Goal: Task Accomplishment & Management: Complete application form

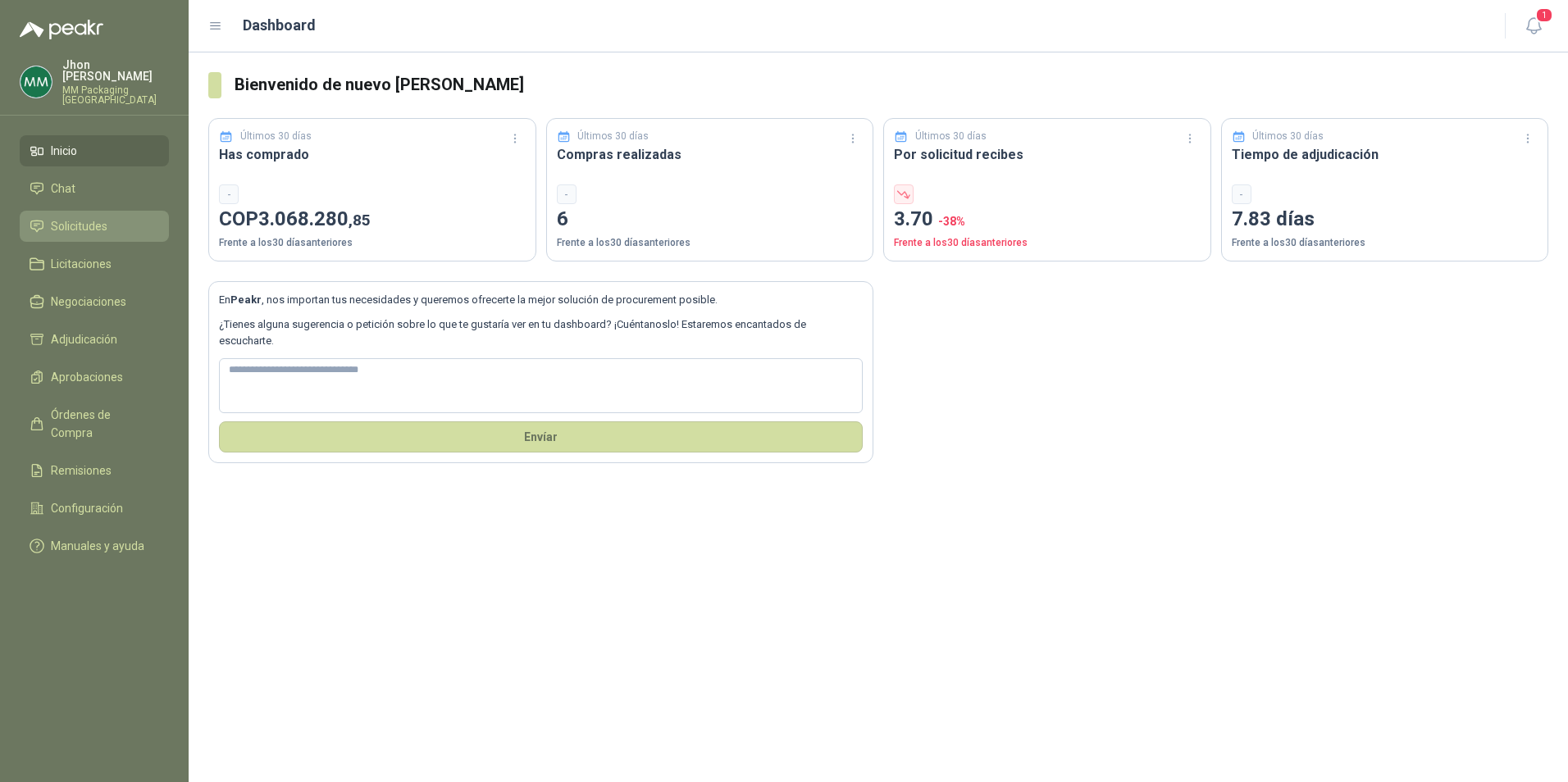
click at [92, 211] on link "Solicitudes" at bounding box center [94, 226] width 150 height 31
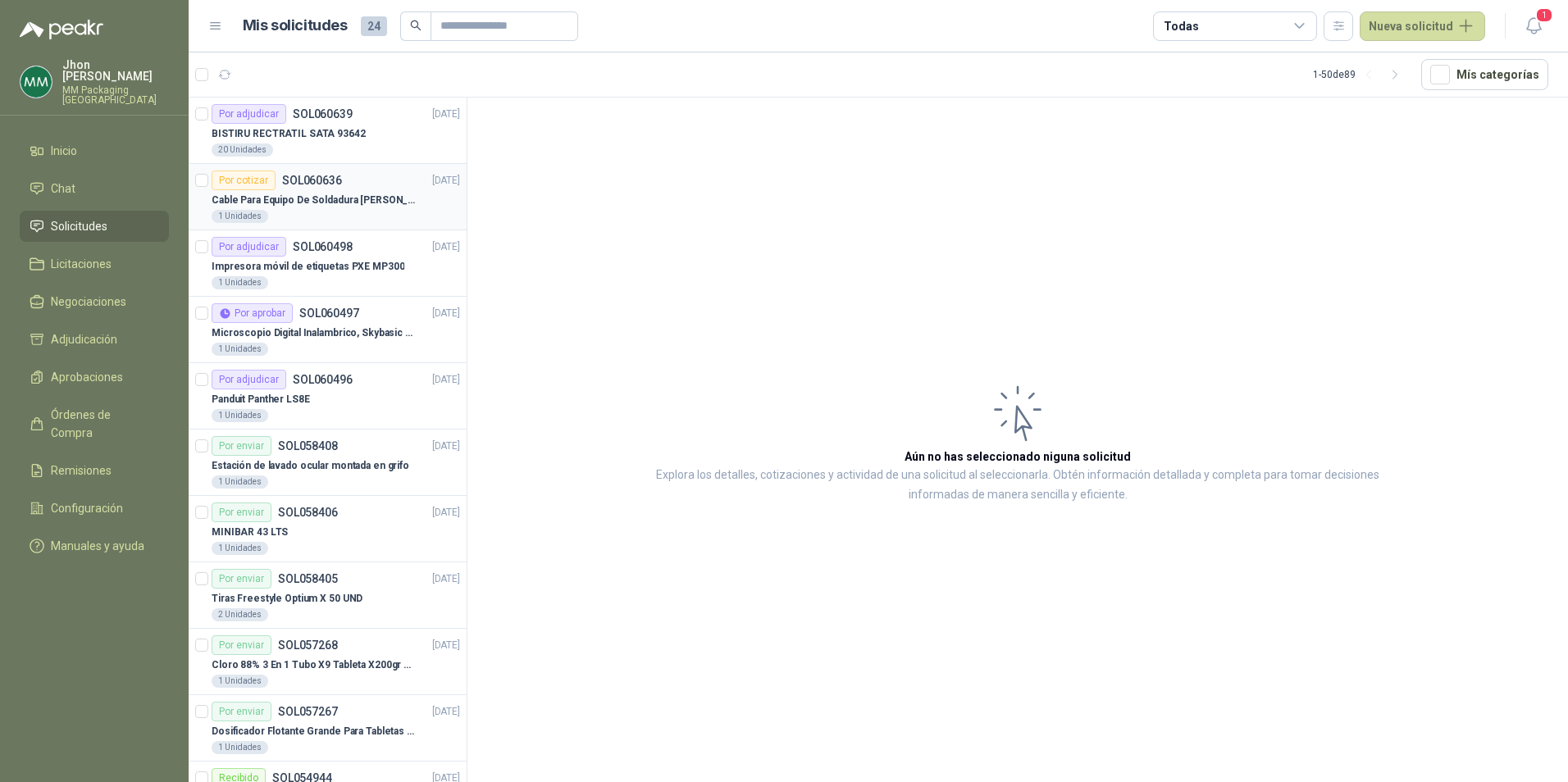
click at [309, 191] on div "Cable Para Equipo De Soldadura [PERSON_NAME]" at bounding box center [336, 199] width 248 height 20
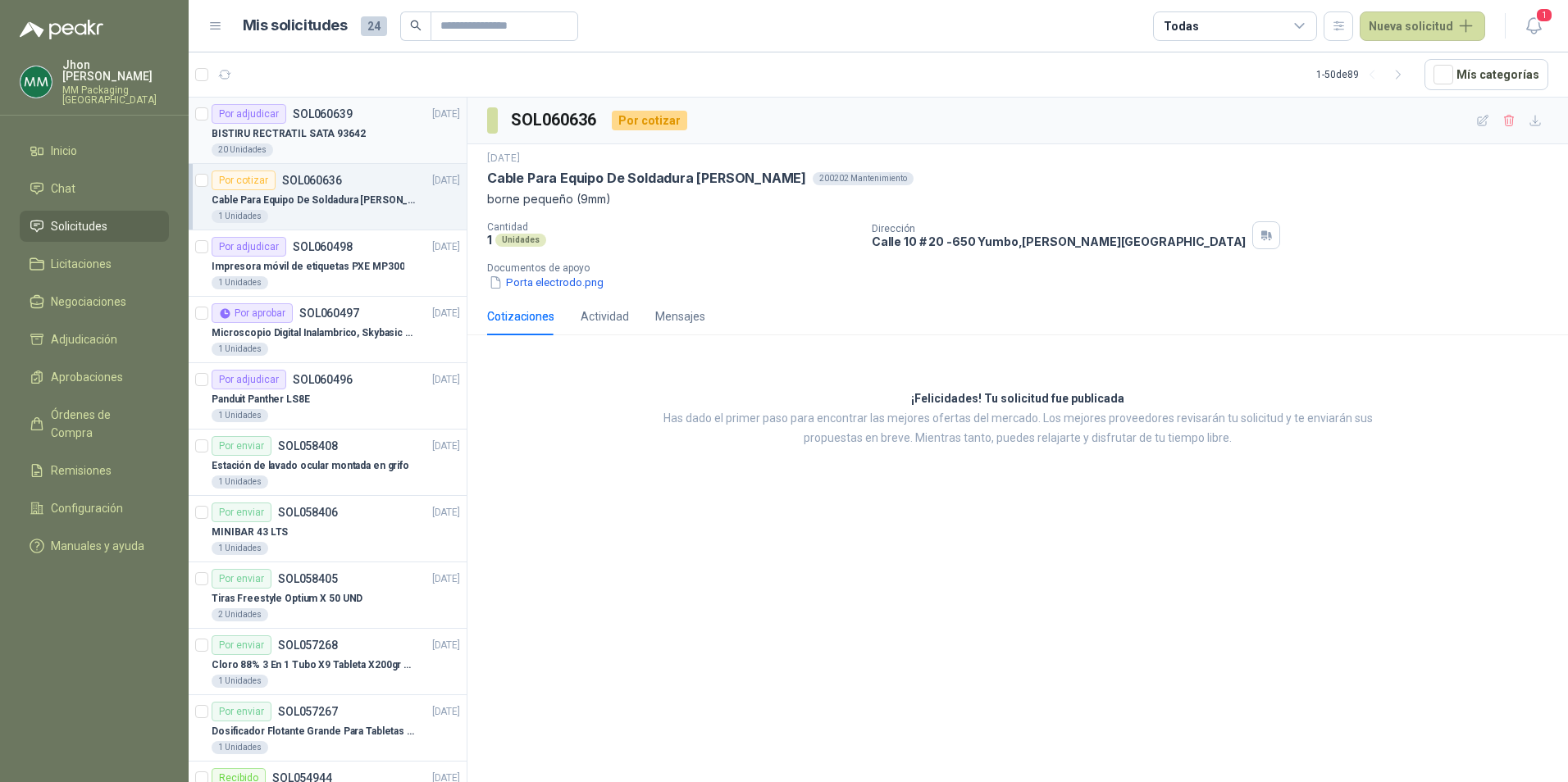
click at [360, 123] on div "Por adjudicar SOL060639 [DATE]" at bounding box center [336, 114] width 248 height 20
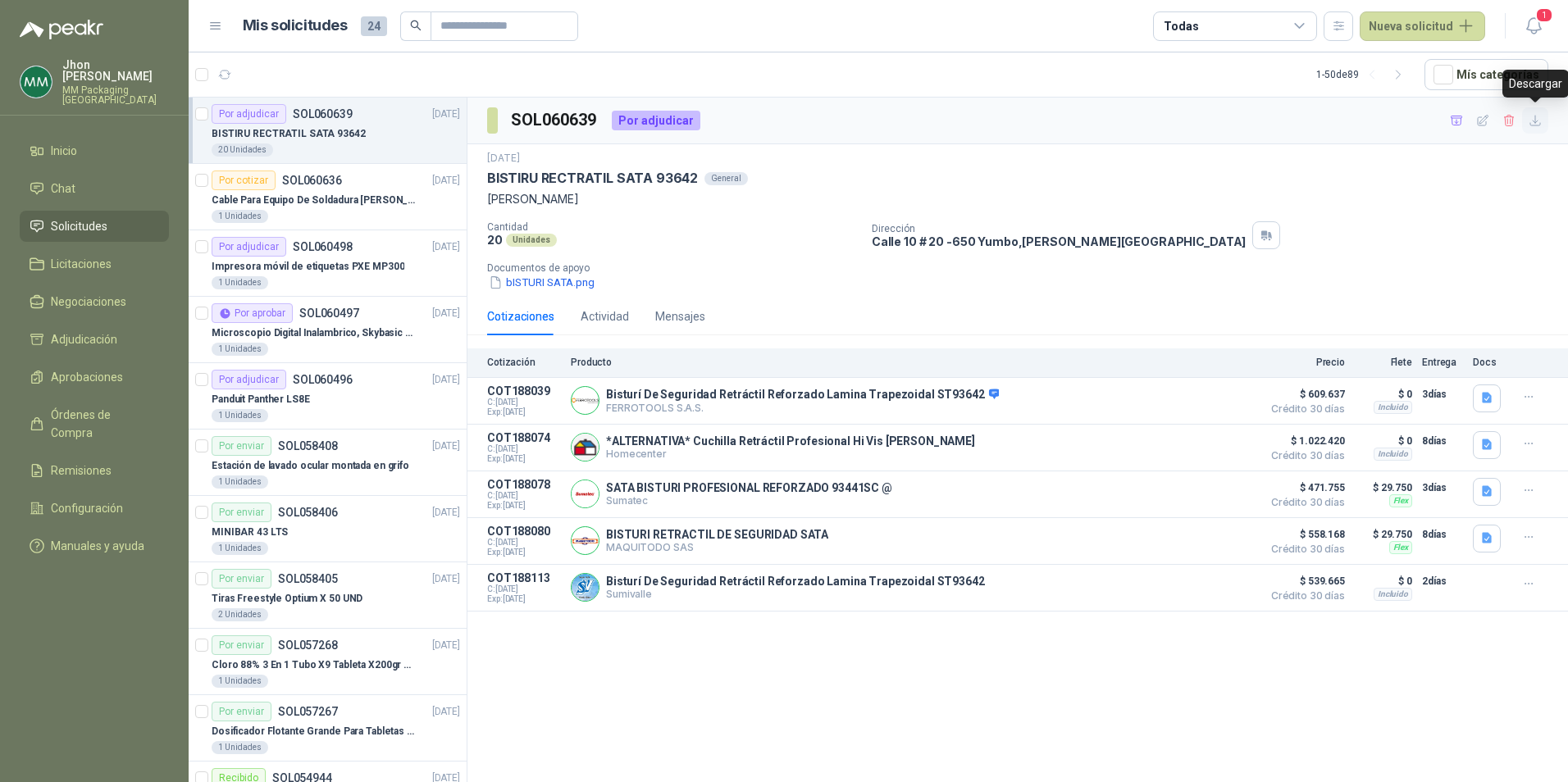
click at [1542, 126] on icon "button" at bounding box center [1535, 120] width 14 height 14
click at [1461, 116] on icon "button" at bounding box center [1456, 120] width 11 height 9
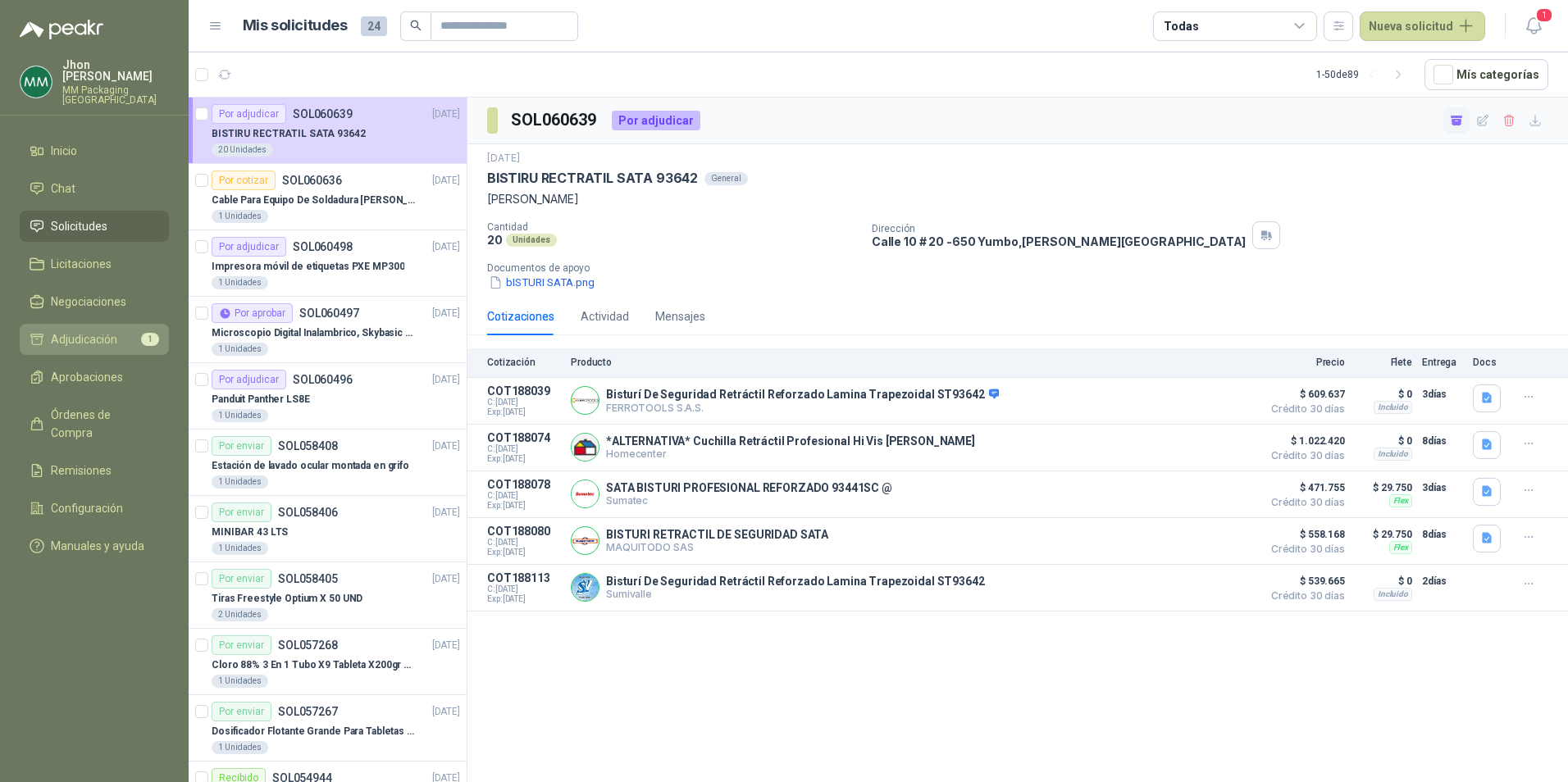
click at [78, 330] on span "Adjudicación" at bounding box center [84, 339] width 67 height 18
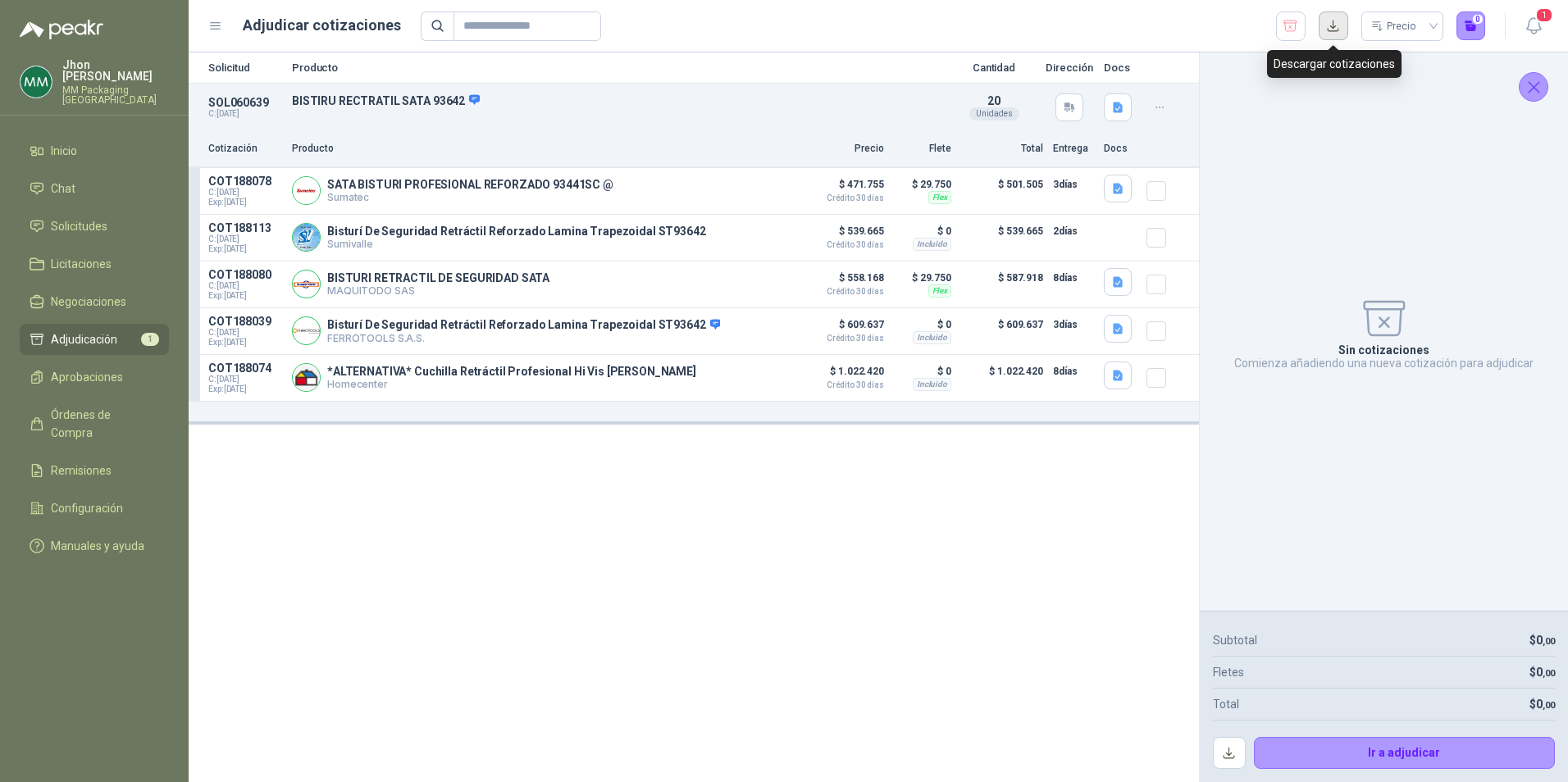
click at [1334, 35] on button "button" at bounding box center [1333, 25] width 29 height 29
drag, startPoint x: 652, startPoint y: 685, endPoint x: 666, endPoint y: 673, distance: 18.4
click at [656, 681] on div "Solicitud Producto Cantidad Dirección Docs SOL060639 C: [DATE] BISTIRU RECTRATI…" at bounding box center [694, 418] width 1011 height 730
click at [1279, 24] on button "button" at bounding box center [1290, 25] width 29 height 29
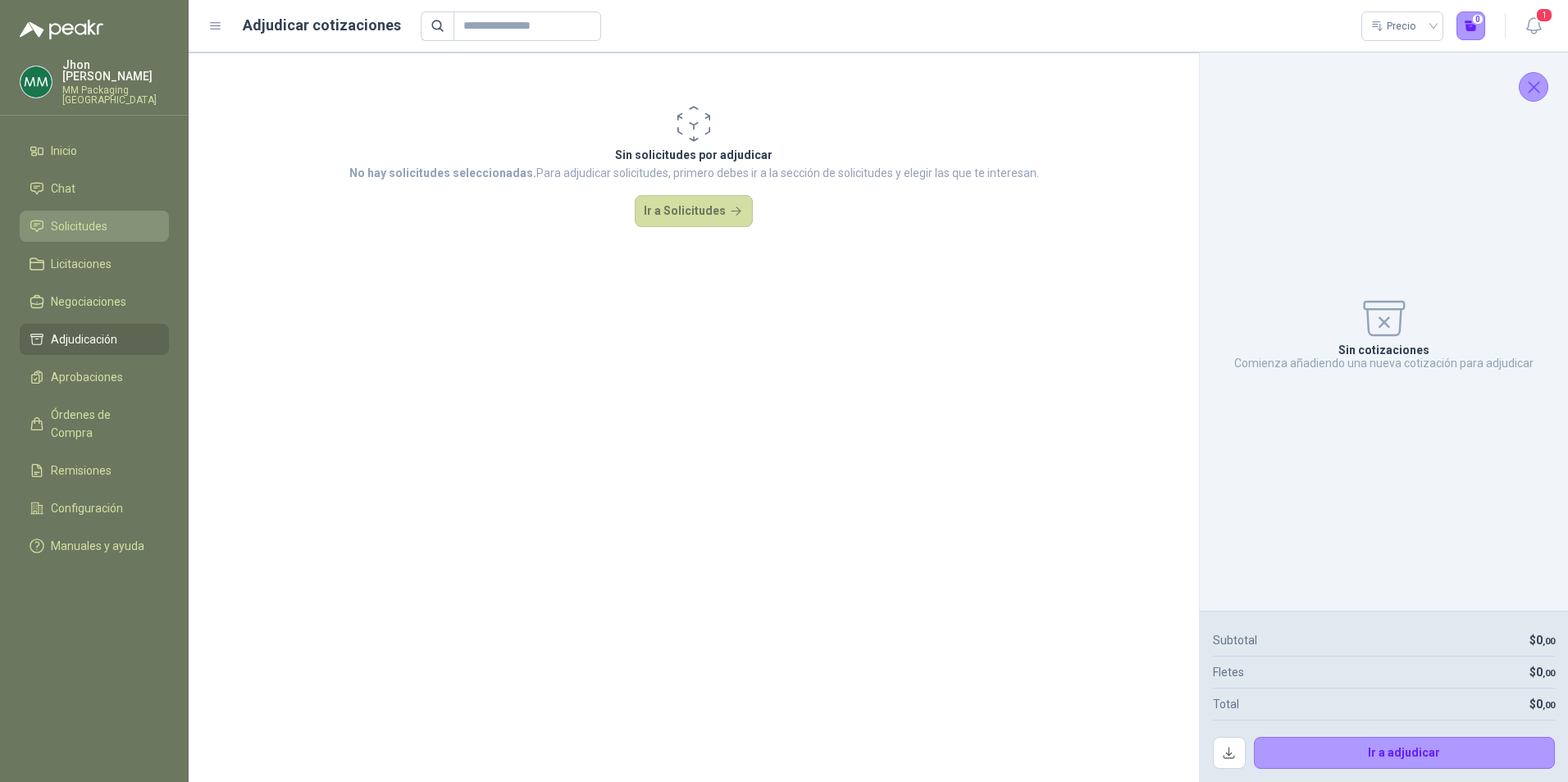
click at [71, 217] on span "Solicitudes" at bounding box center [79, 226] width 56 height 18
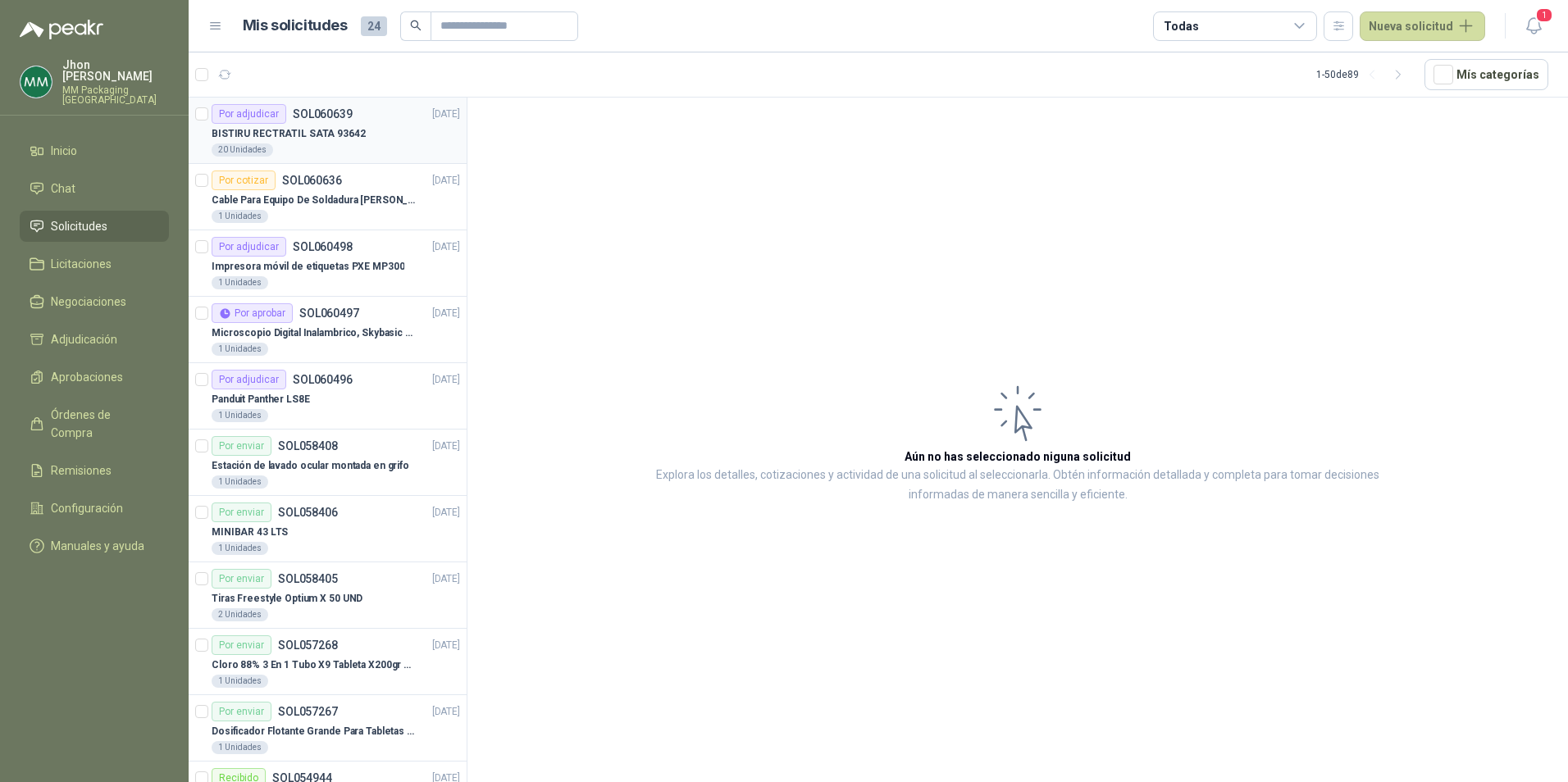
click at [358, 131] on div "BISTIRU RECTRATIL SATA 93642" at bounding box center [336, 134] width 248 height 20
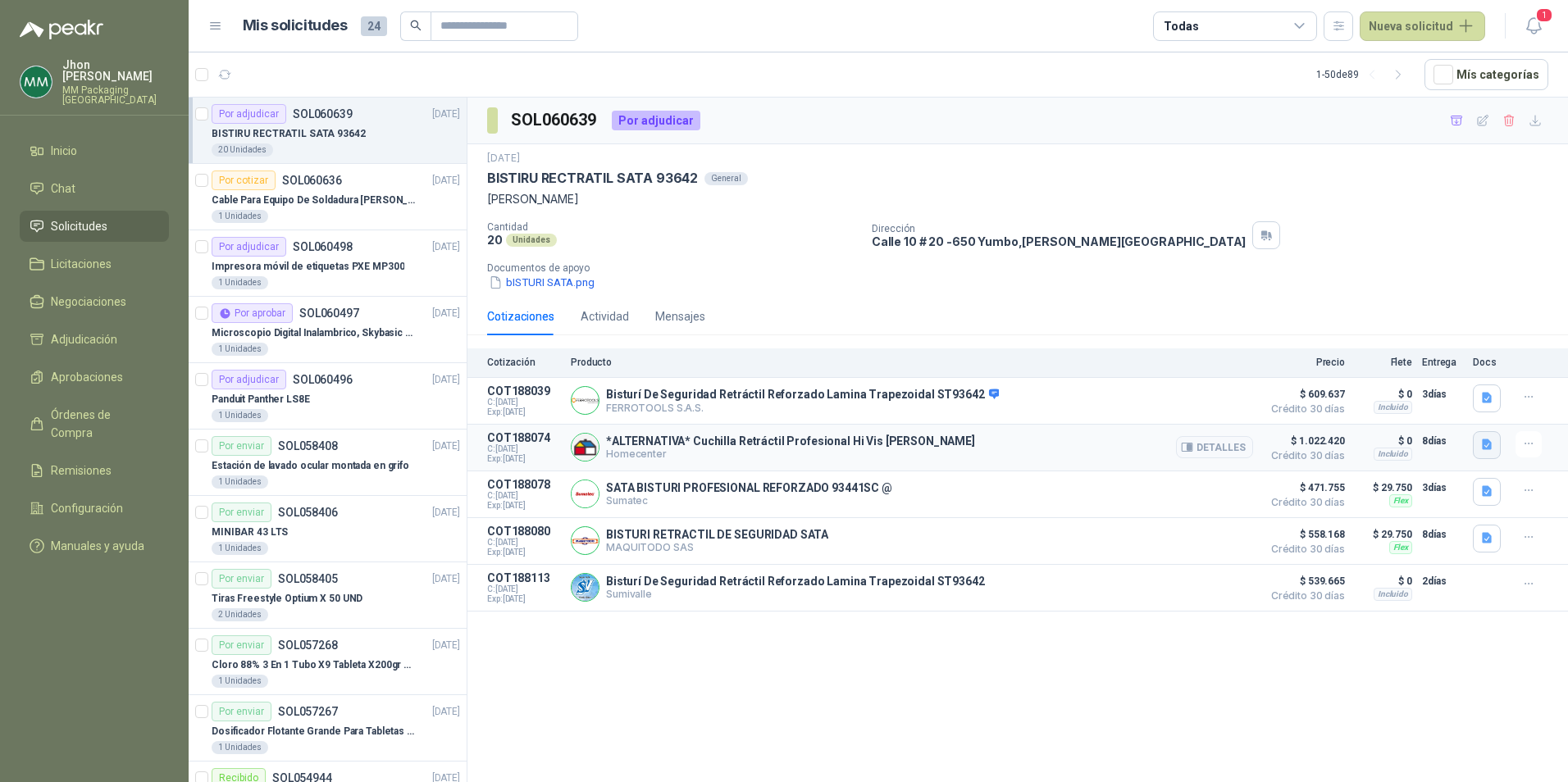
click at [1484, 444] on icon "button" at bounding box center [1487, 444] width 9 height 10
click at [1457, 352] on button "image.png" at bounding box center [1454, 359] width 72 height 17
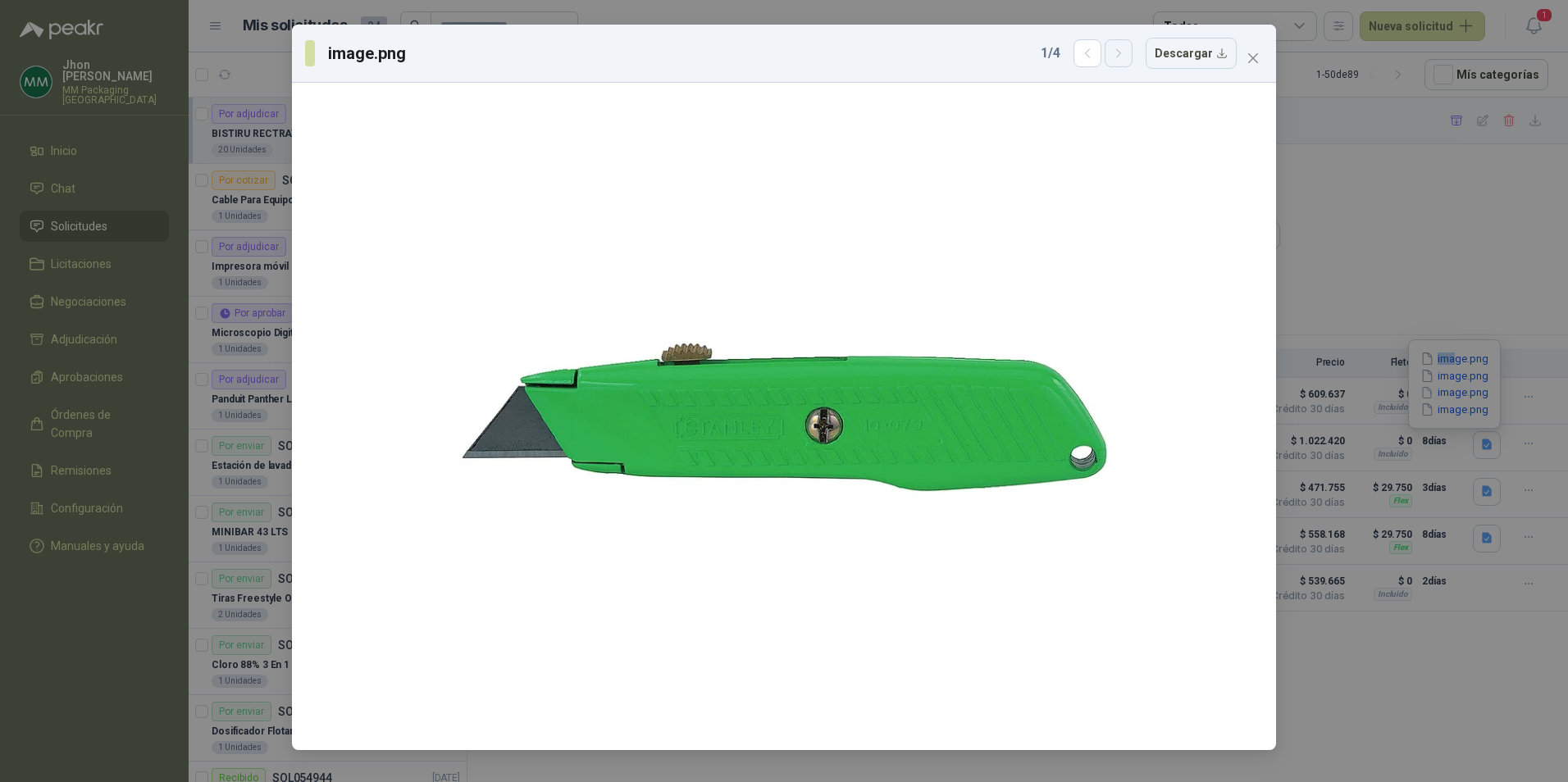
click at [1116, 61] on button "button" at bounding box center [1119, 54] width 28 height 28
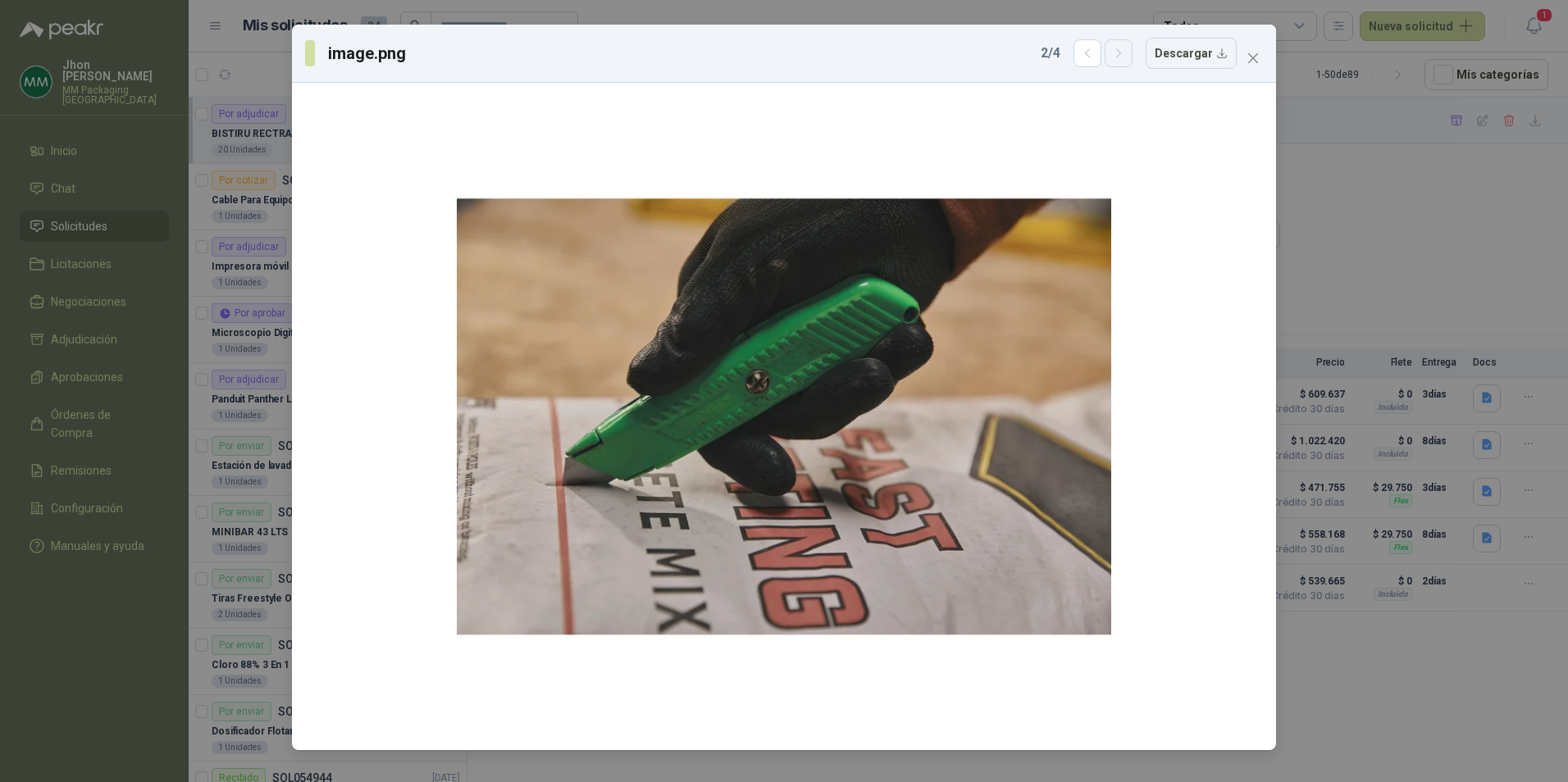
click at [1116, 61] on button "button" at bounding box center [1119, 54] width 28 height 28
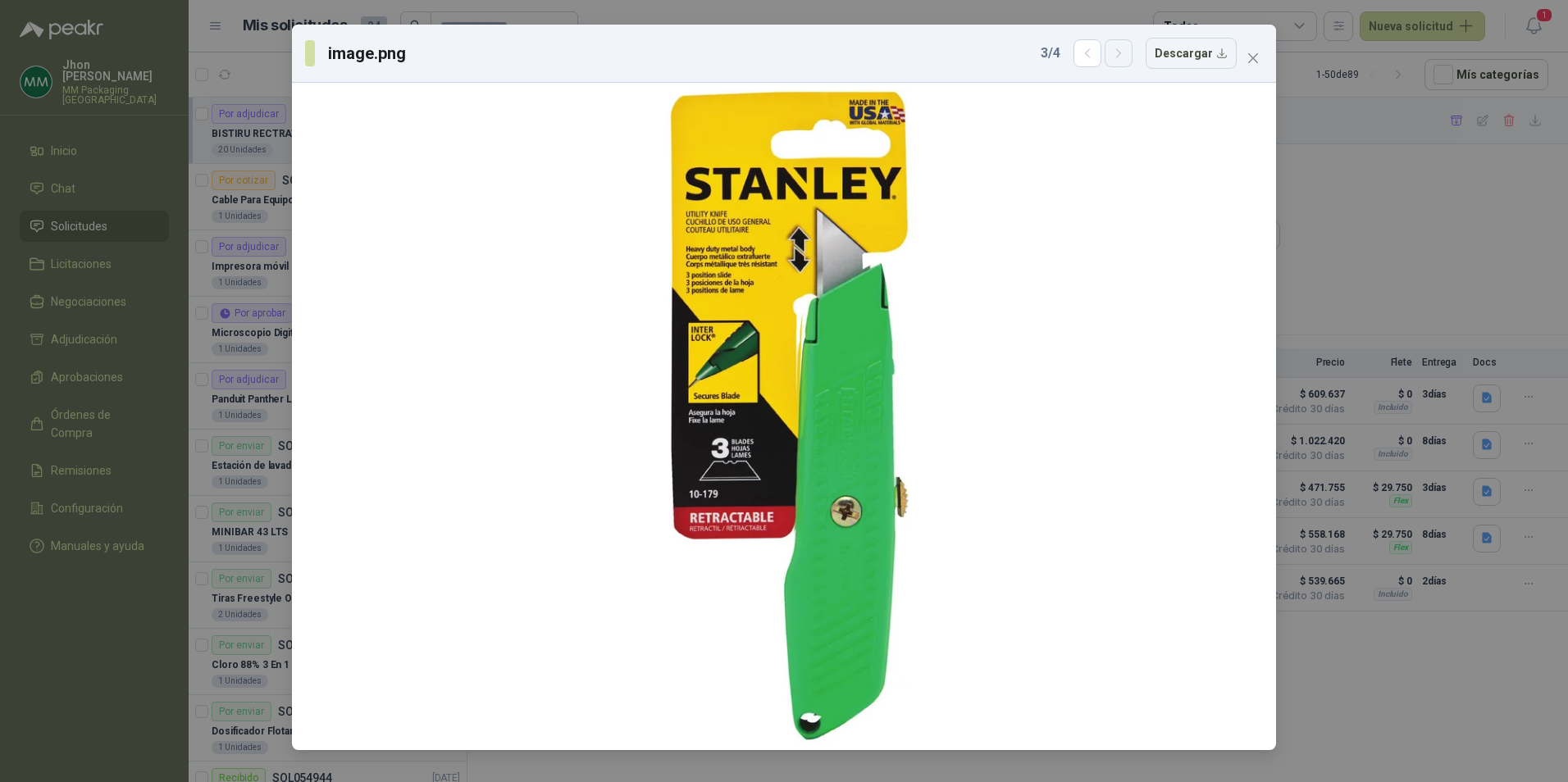
click at [1116, 61] on button "button" at bounding box center [1119, 54] width 28 height 28
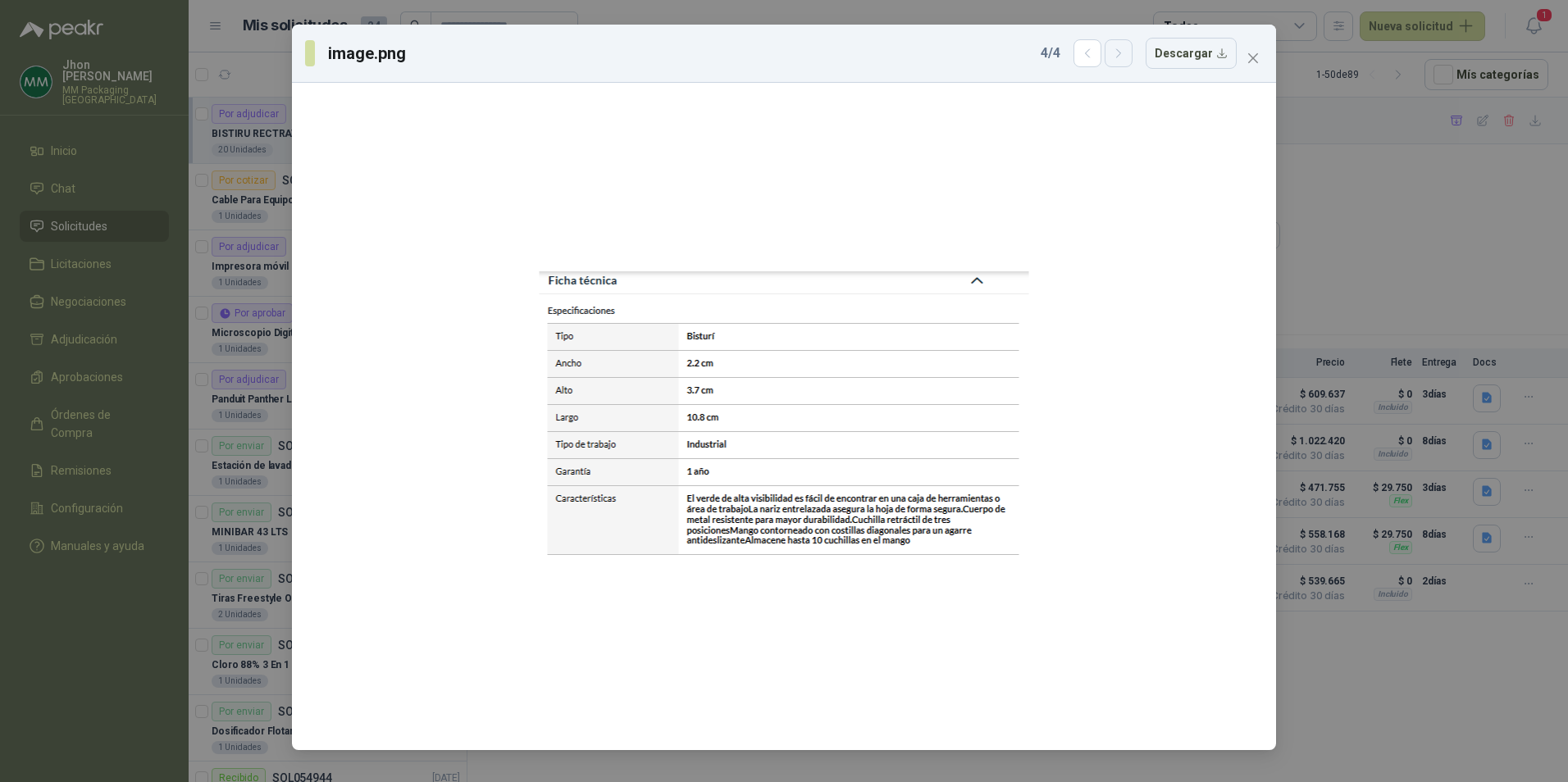
click at [1116, 61] on button "button" at bounding box center [1119, 54] width 28 height 28
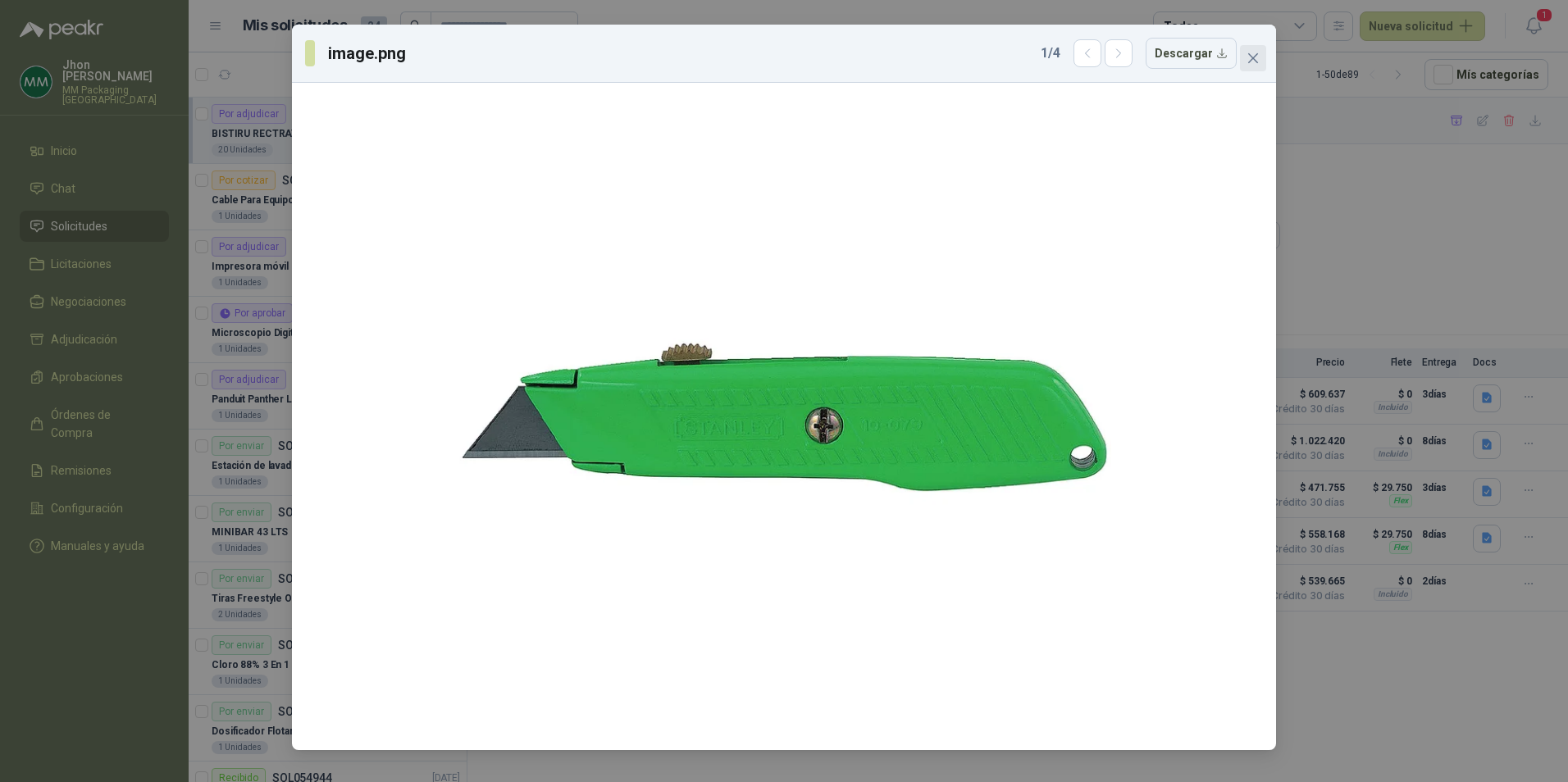
click at [1256, 56] on icon "close" at bounding box center [1253, 58] width 9 height 9
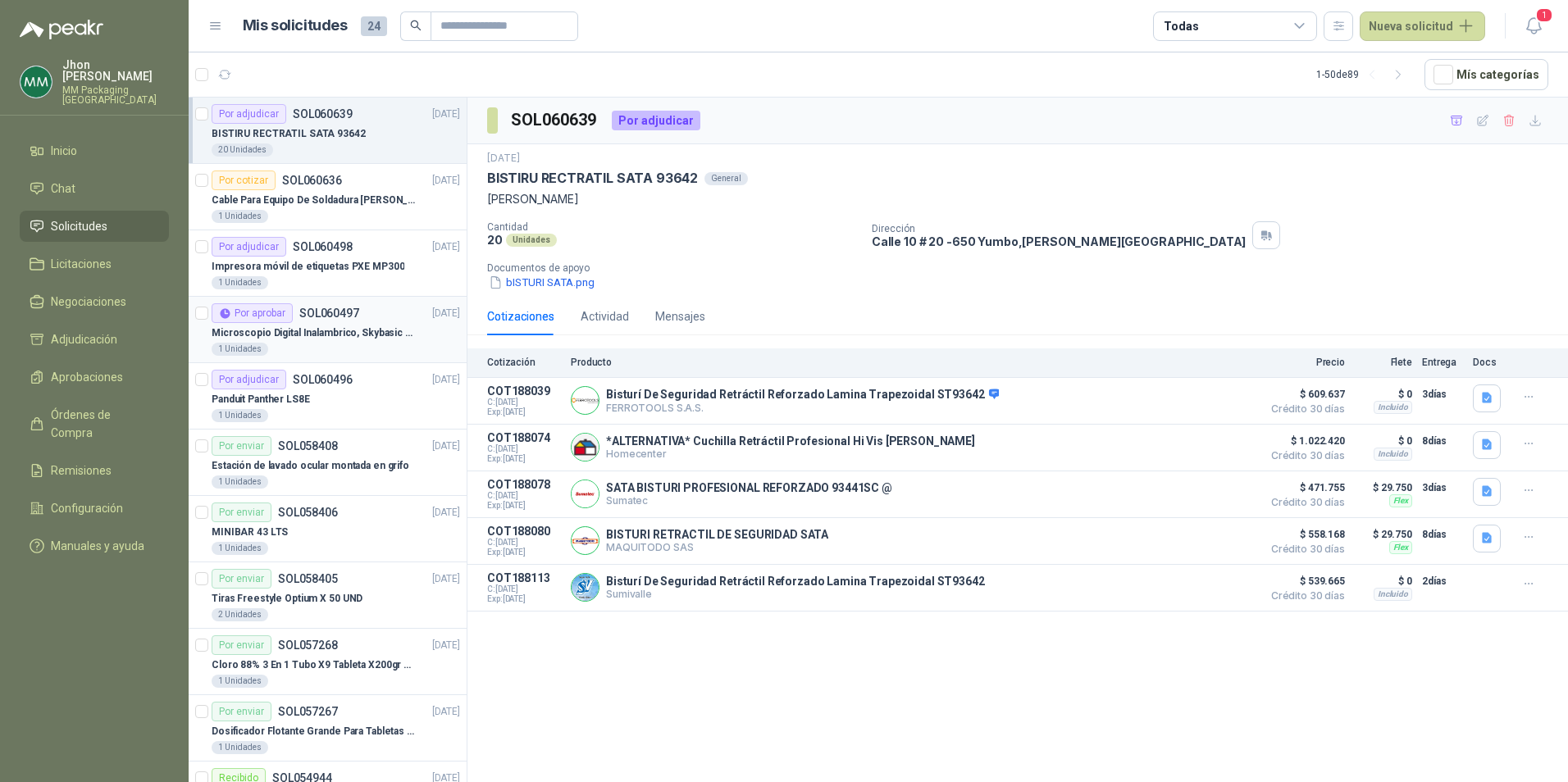
click at [332, 336] on p "Microscopio Digital Inalambrico, Skybasic 50x-1000x, Ampliac" at bounding box center [313, 333] width 204 height 16
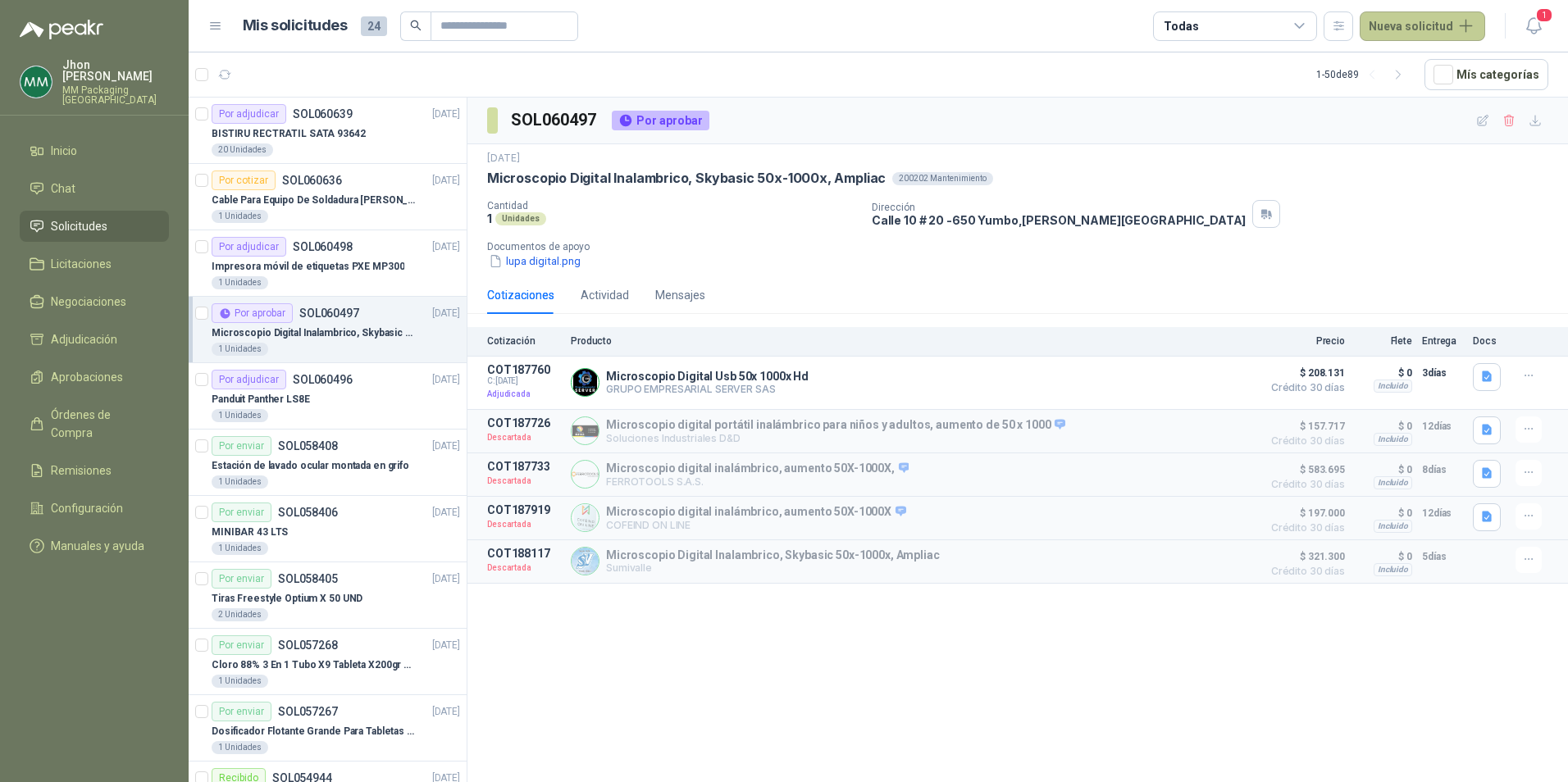
click at [1416, 28] on button "Nueva solicitud" at bounding box center [1422, 25] width 125 height 29
click at [1062, 64] on article "1 - 50 de 89 Mís categorías" at bounding box center [878, 74] width 1380 height 44
click at [1400, 28] on button "Nueva solicitud" at bounding box center [1422, 25] width 125 height 29
click at [1387, 65] on icon at bounding box center [1384, 65] width 12 height 12
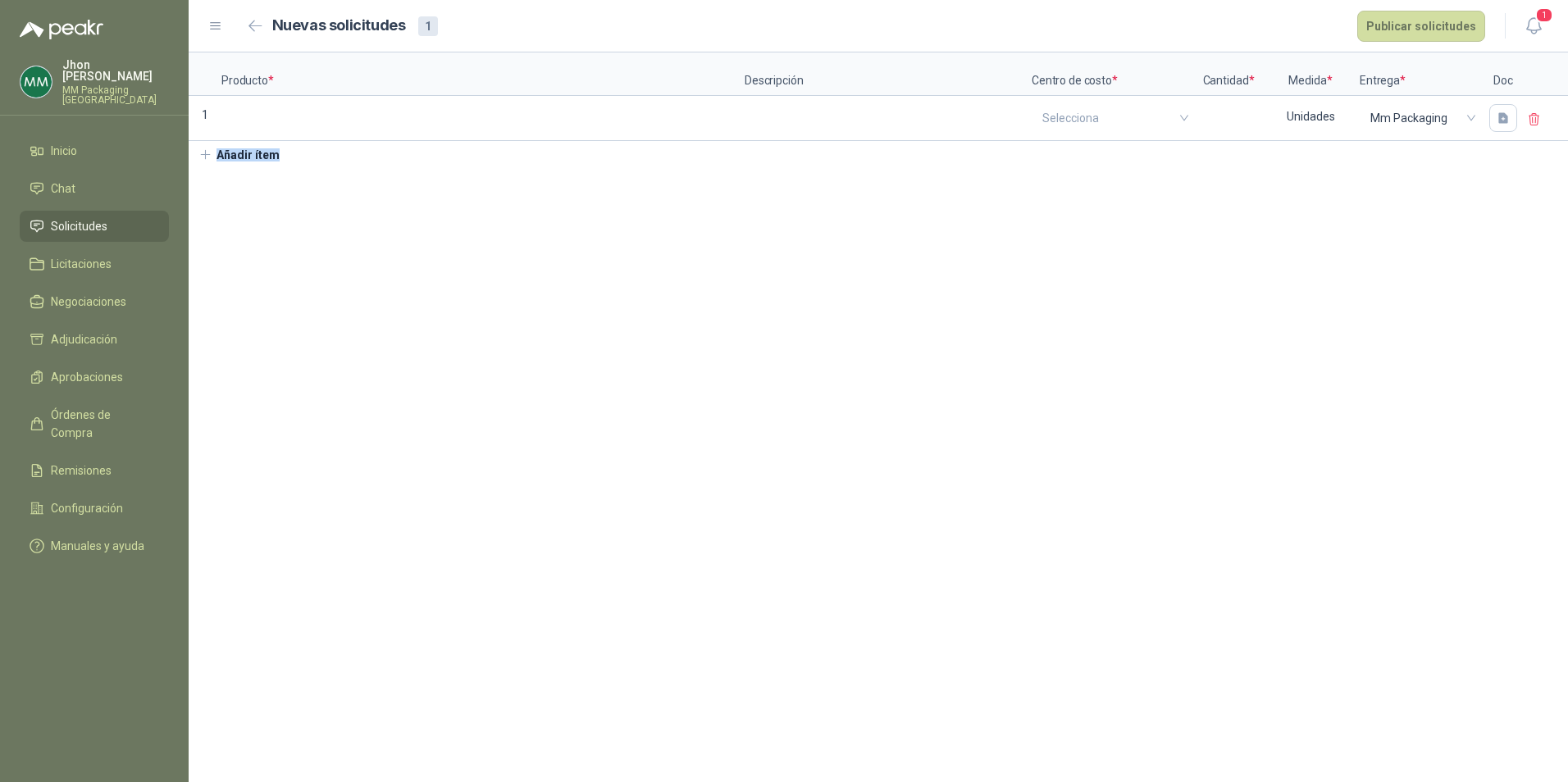
drag, startPoint x: 1540, startPoint y: 118, endPoint x: 891, endPoint y: 335, distance: 684.3
click at [891, 335] on section "Producto * Descripción Centro de costo * Cantidad * Medida * Entrega * Doc 1 Se…" at bounding box center [878, 418] width 1380 height 730
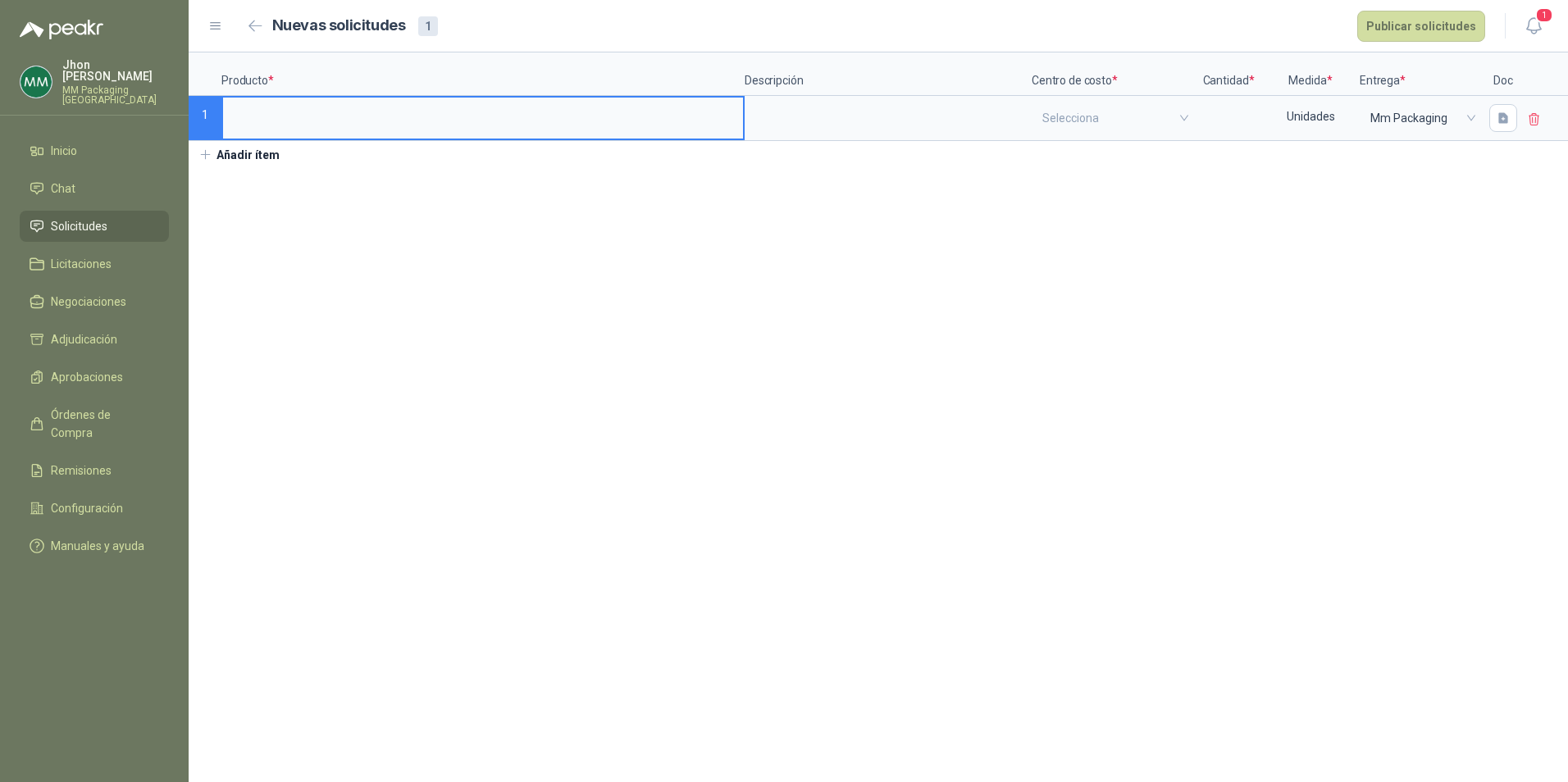
click at [278, 123] on input at bounding box center [483, 114] width 520 height 32
click at [1538, 113] on icon at bounding box center [1534, 120] width 15 height 15
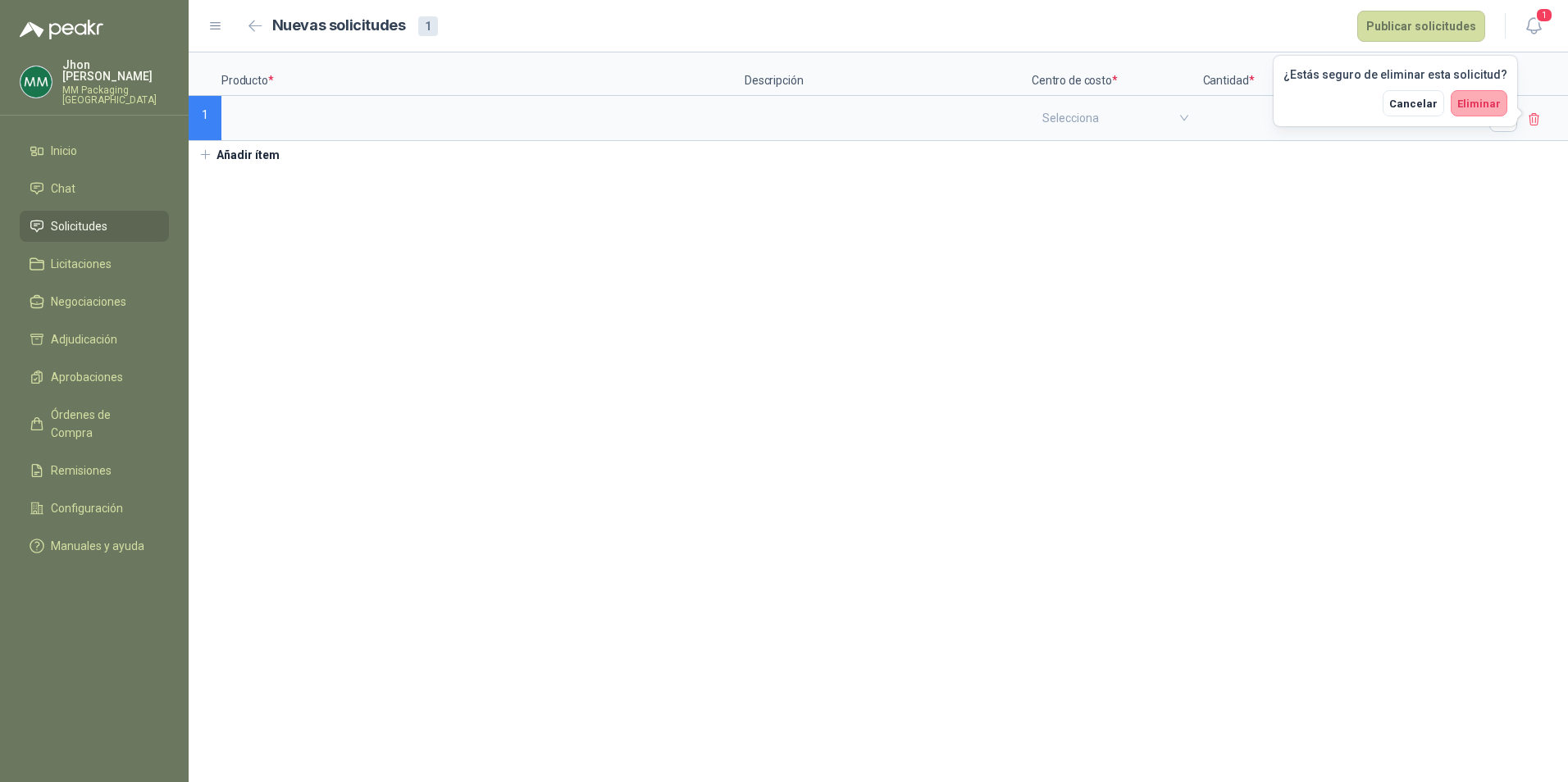
click at [1464, 109] on button "Eliminar" at bounding box center [1479, 104] width 56 height 26
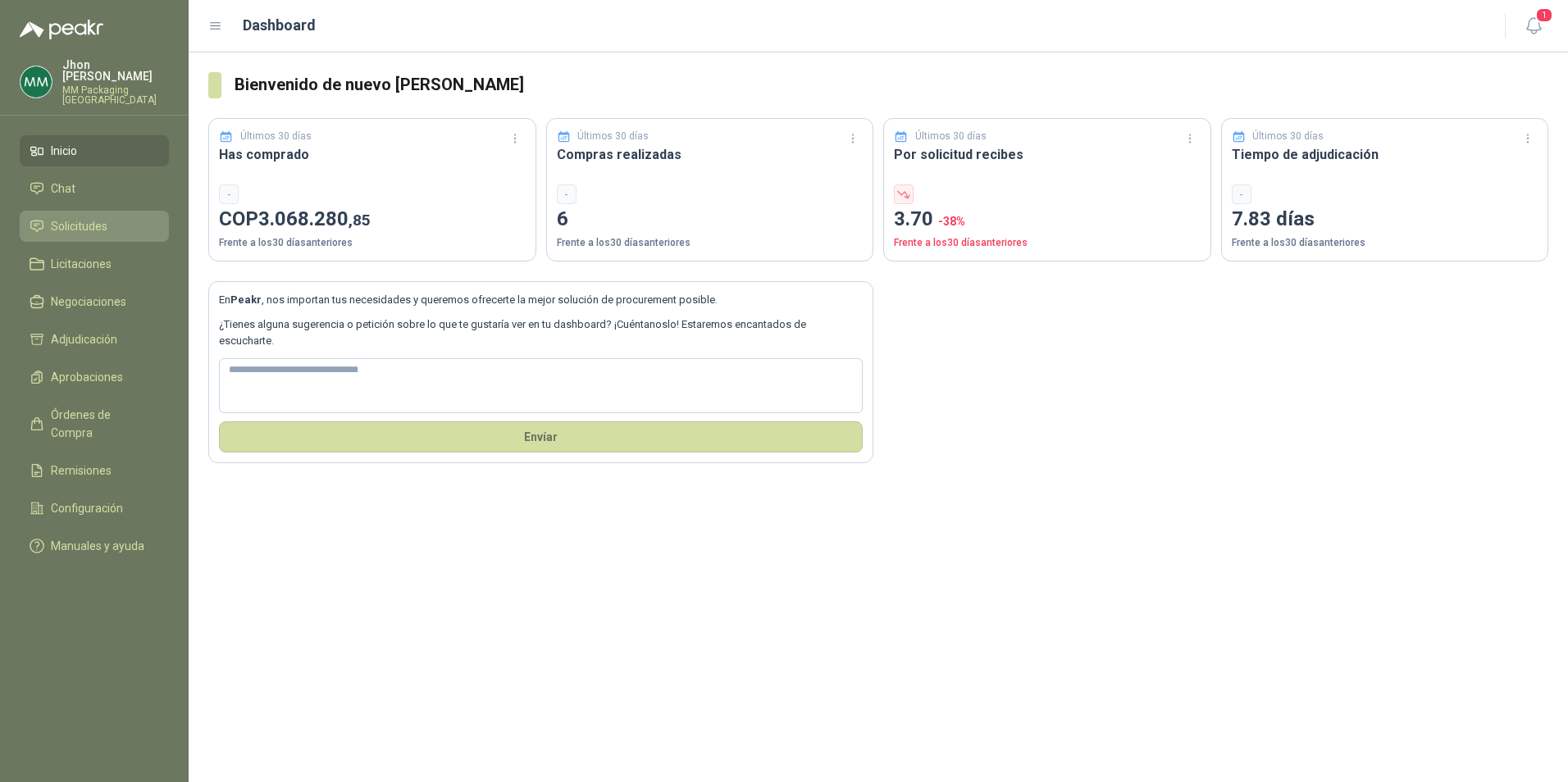
click at [83, 217] on span "Solicitudes" at bounding box center [79, 226] width 56 height 18
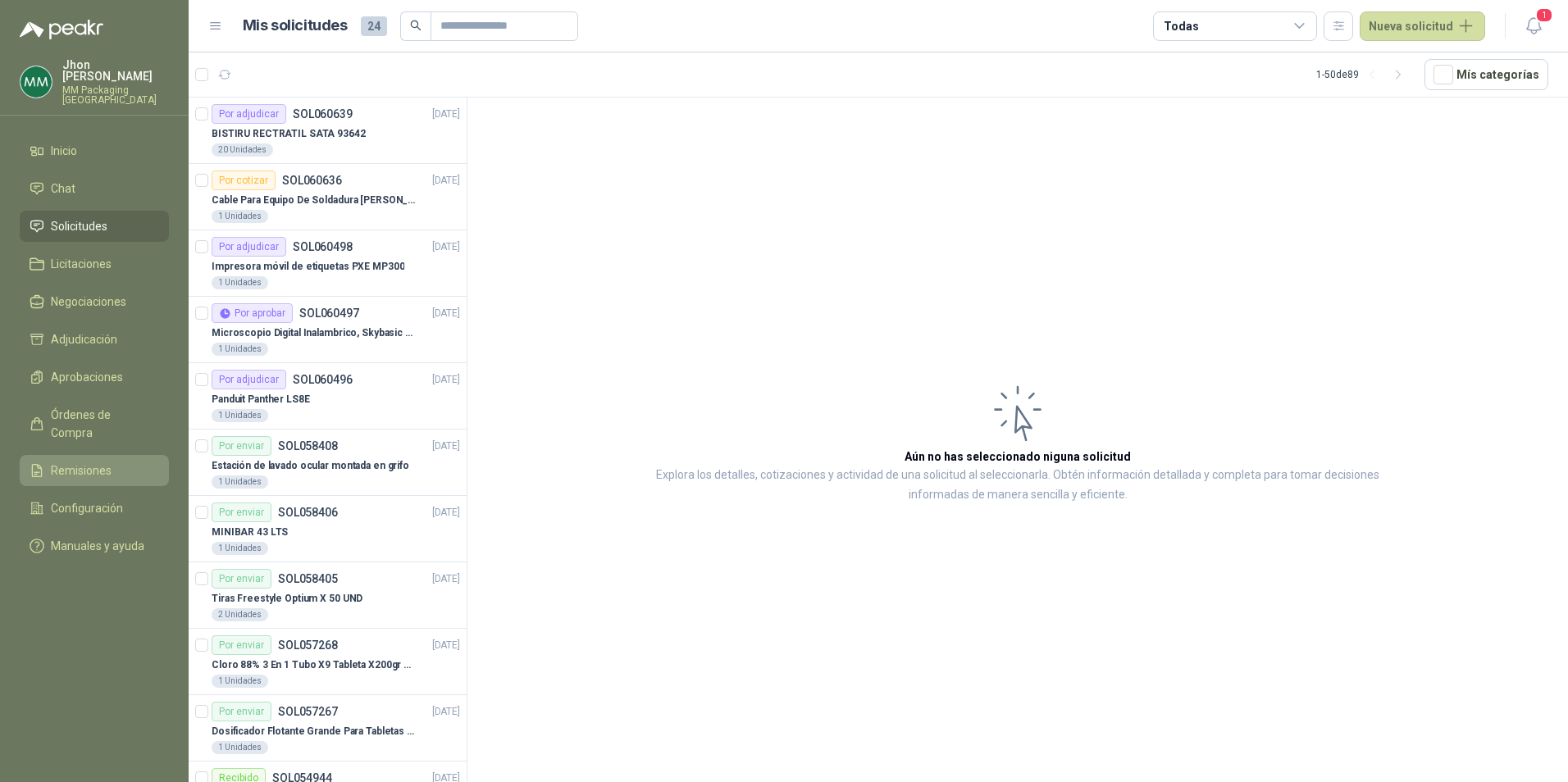
click at [92, 462] on span "Remisiones" at bounding box center [81, 471] width 60 height 18
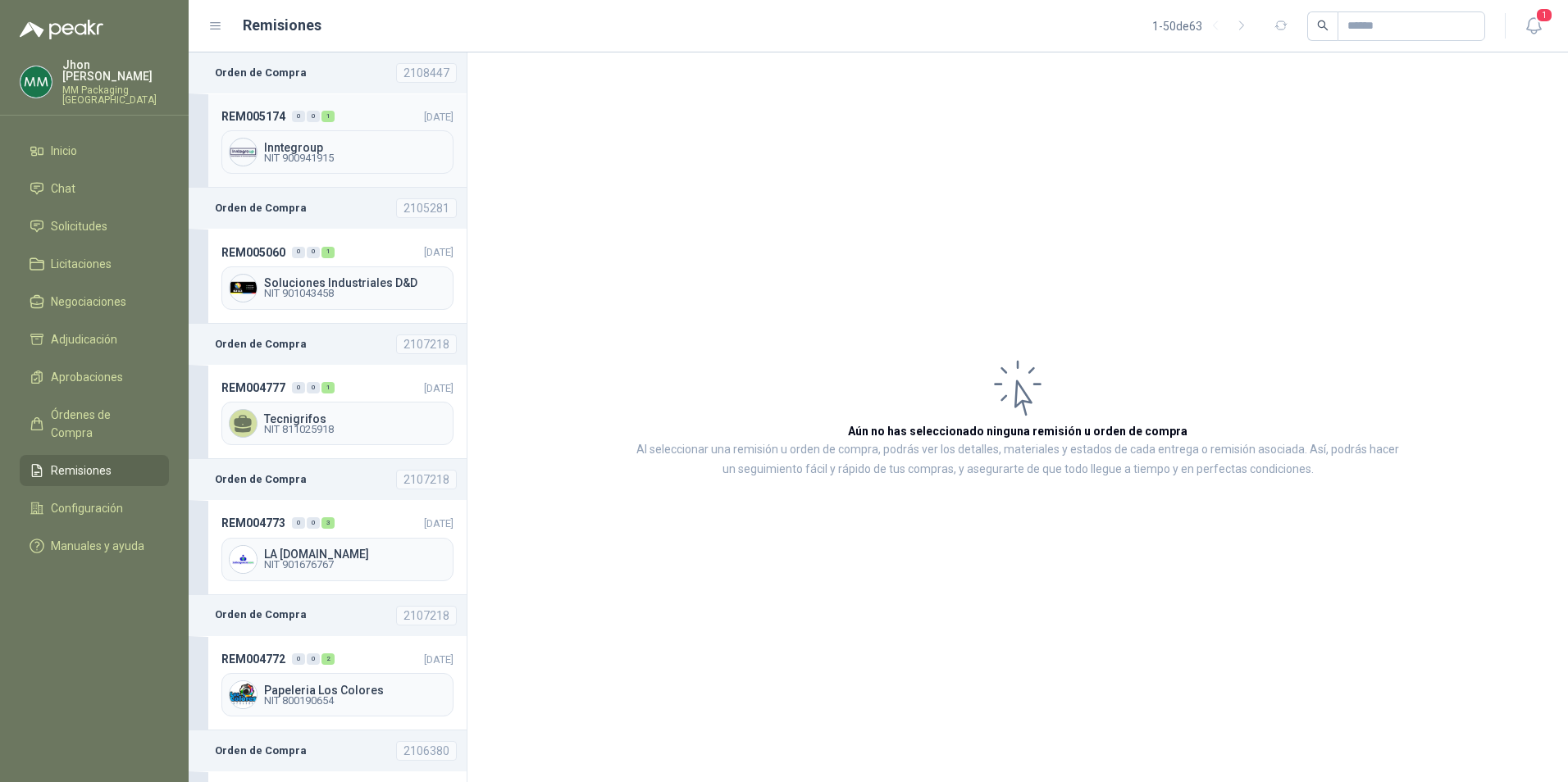
click at [321, 156] on span "NIT 900941915" at bounding box center [355, 158] width 182 height 9
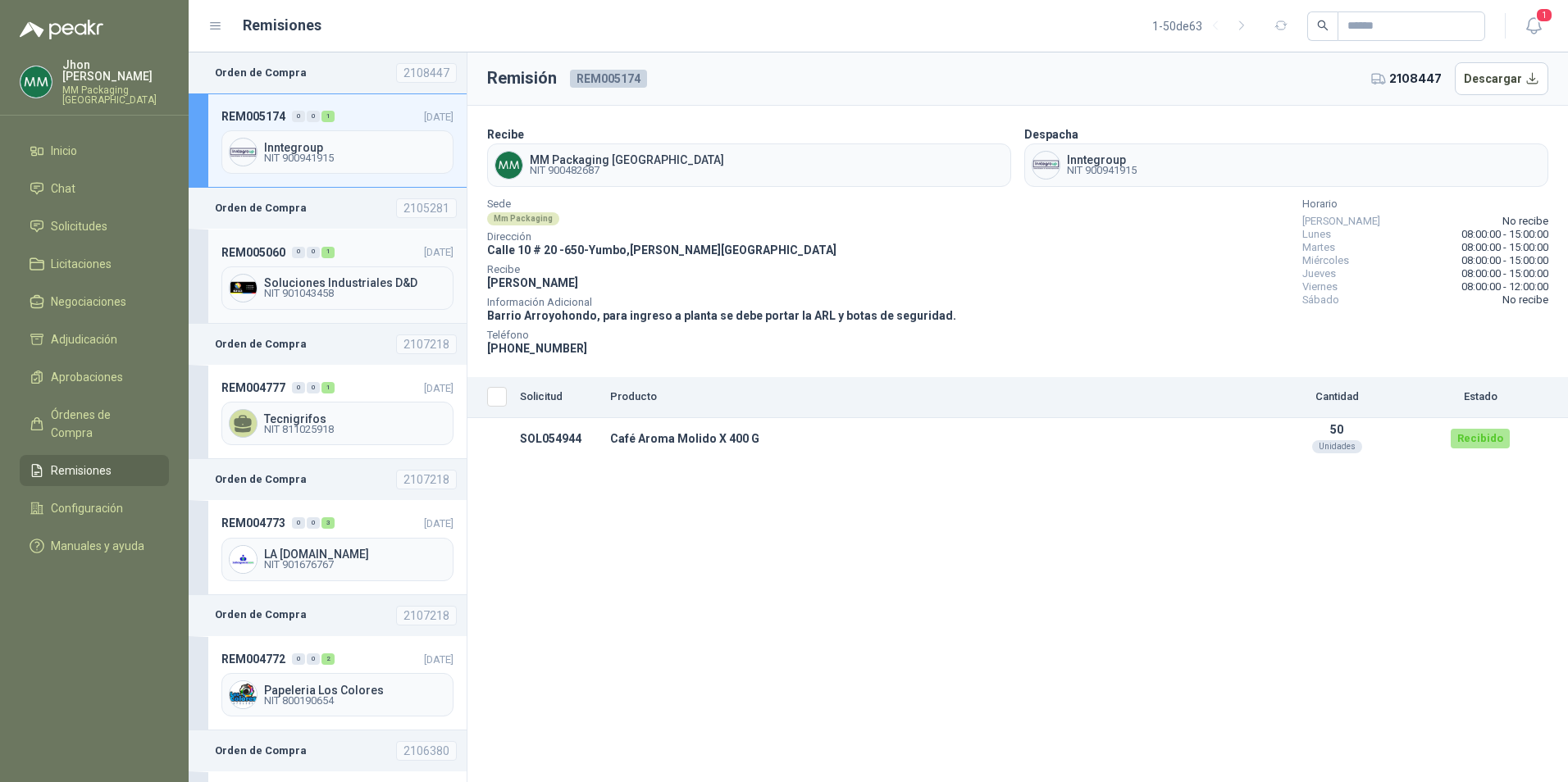
click at [315, 278] on span "Soluciones Industriales D&D" at bounding box center [355, 283] width 182 height 11
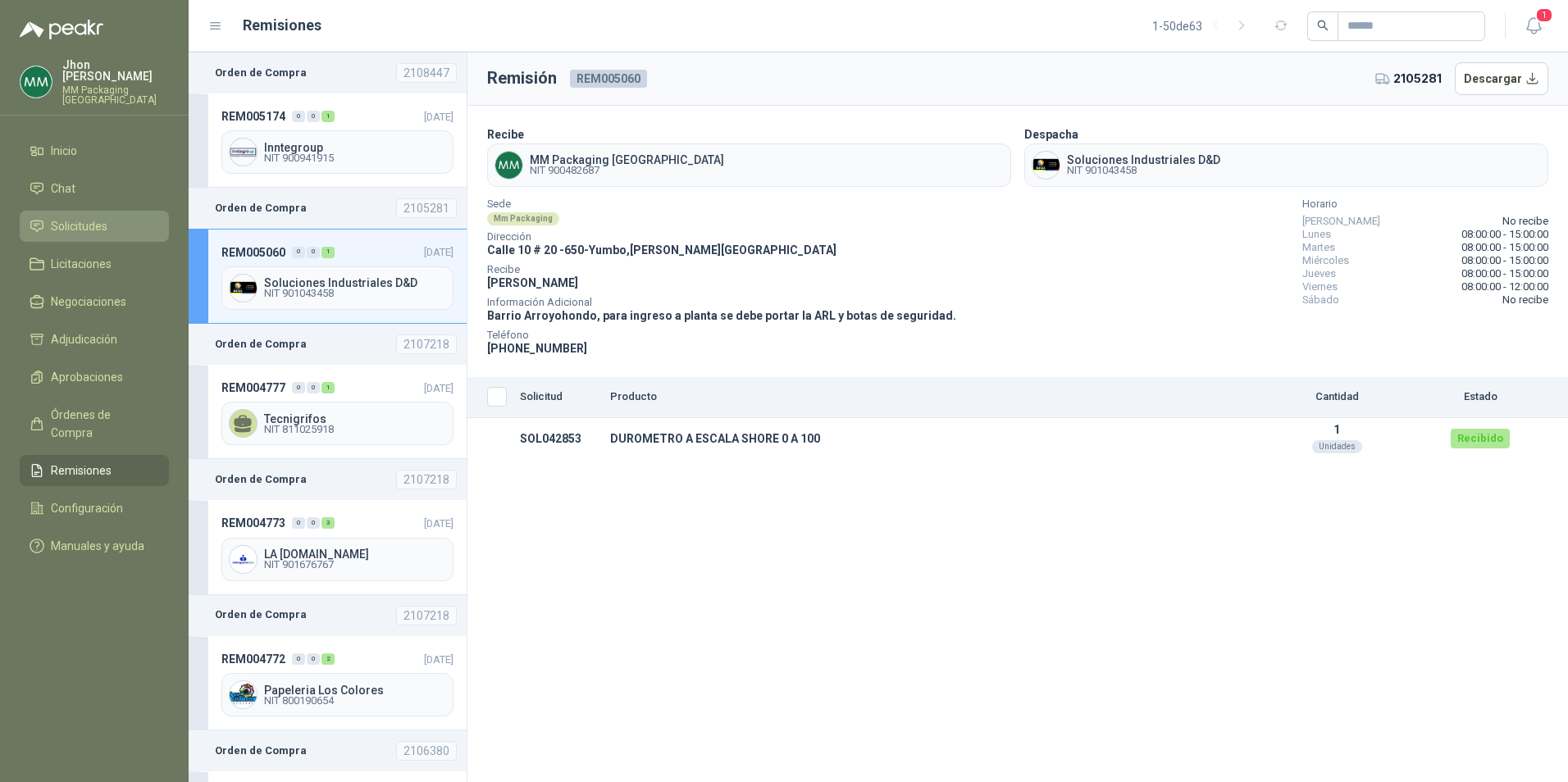
click at [93, 220] on span "Solicitudes" at bounding box center [79, 226] width 56 height 18
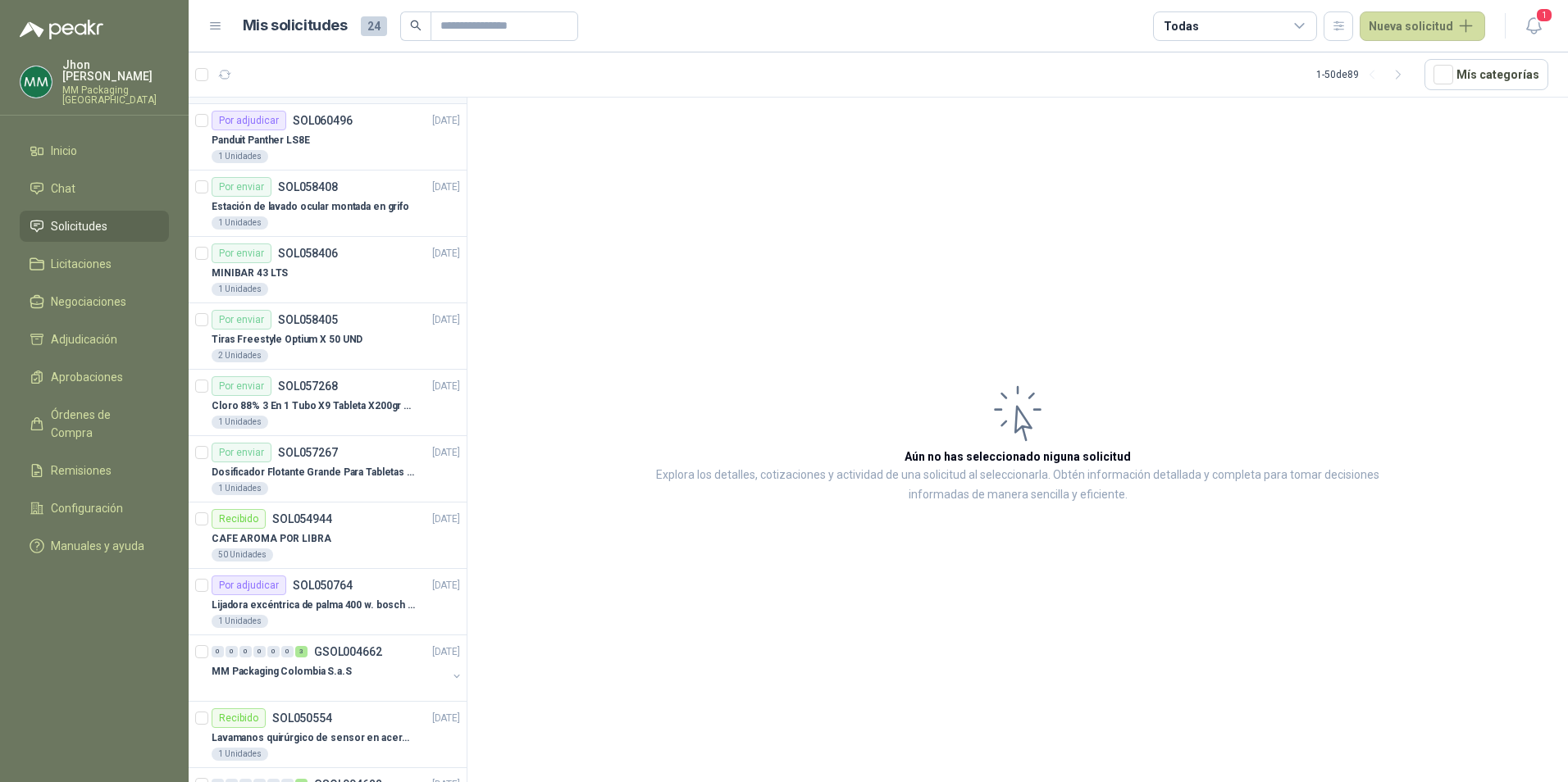
scroll to position [328, 0]
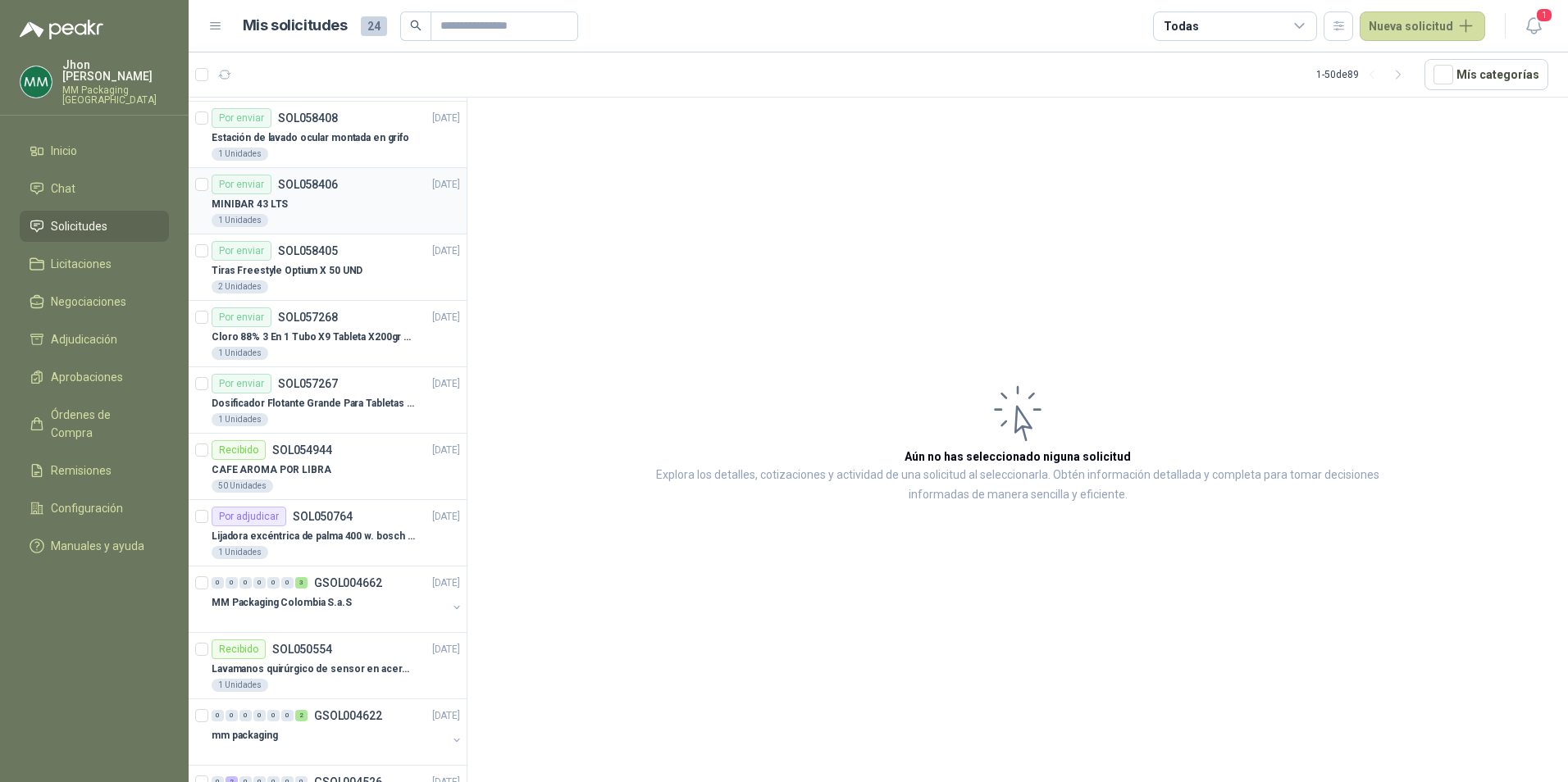
click at [315, 195] on div "MINIBAR 43 LTS" at bounding box center [336, 204] width 248 height 20
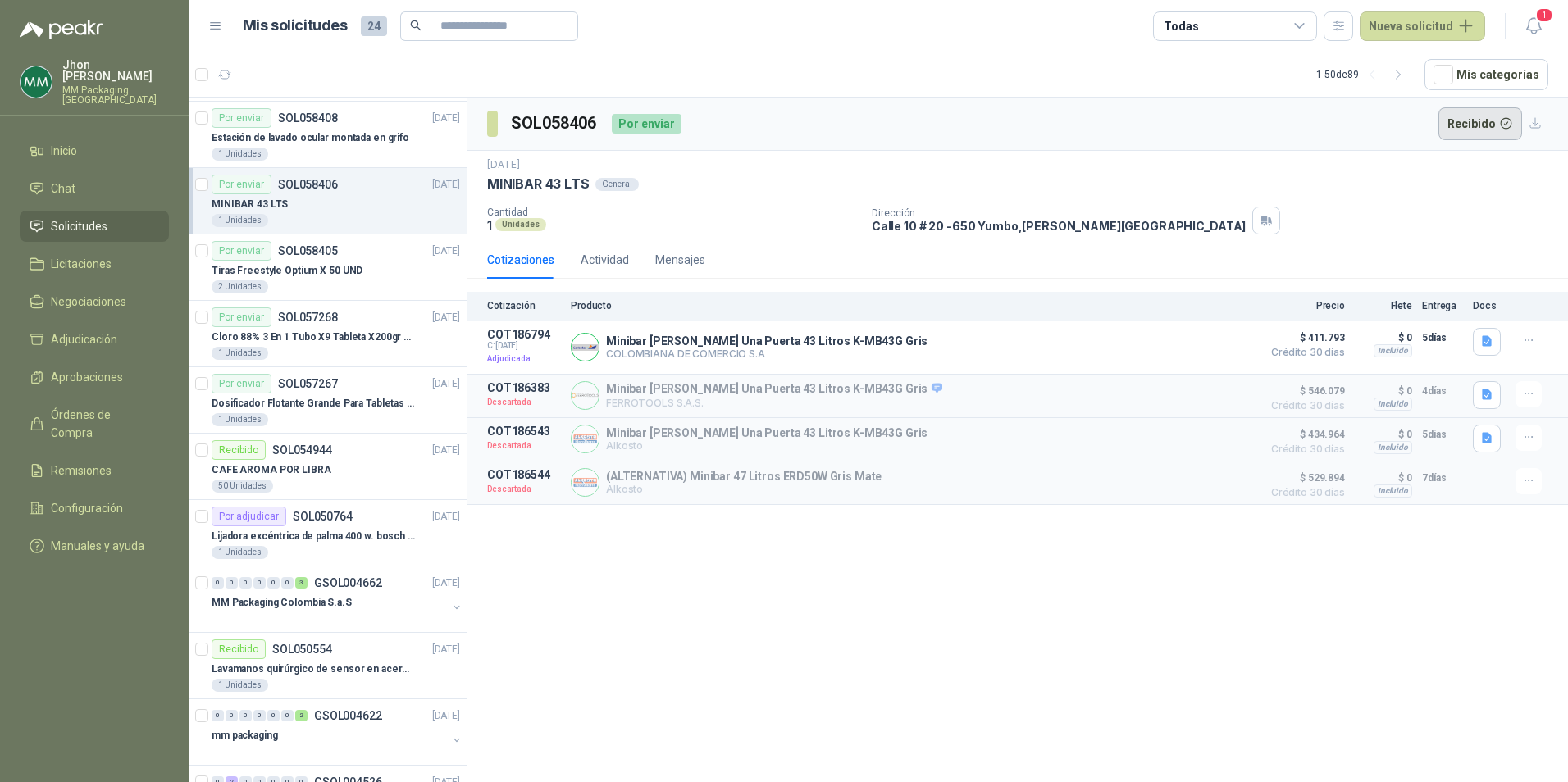
click at [1482, 127] on button "Recibido" at bounding box center [1480, 123] width 85 height 33
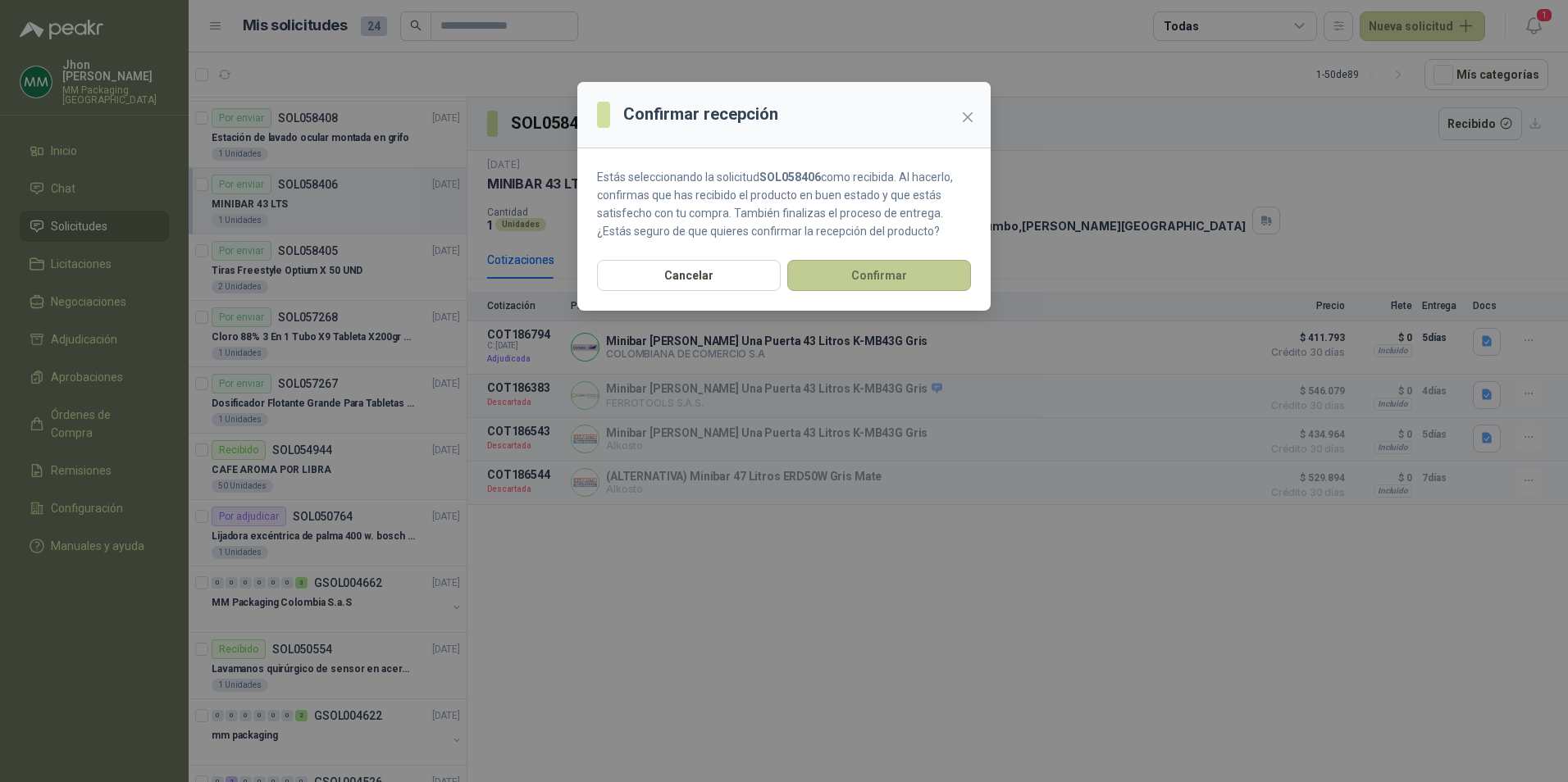
click at [873, 278] on button "Confirmar" at bounding box center [878, 275] width 184 height 31
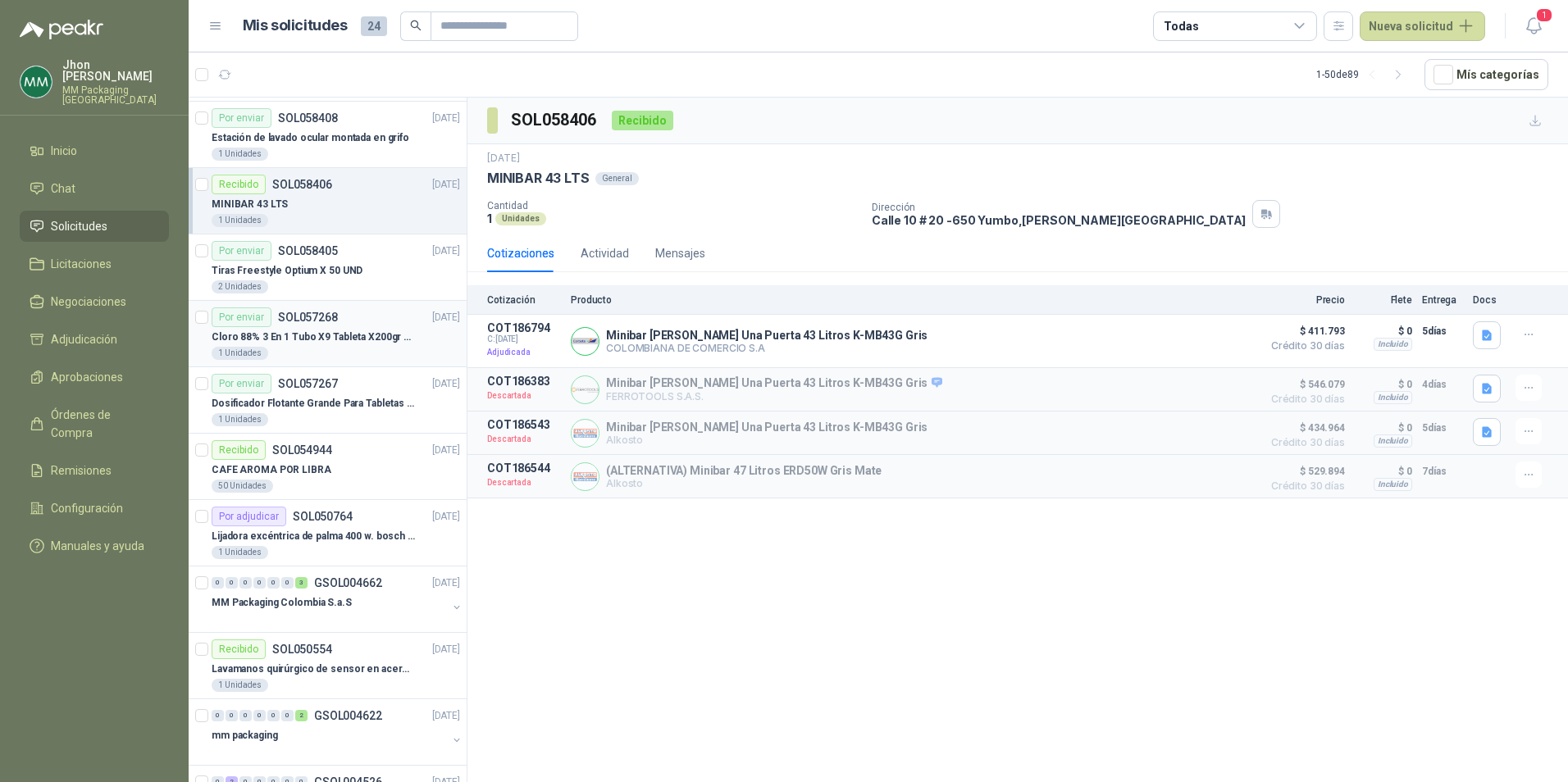
click at [323, 330] on p "Cloro 88% 3 En 1 Tubo X9 Tableta X200gr Oxycl" at bounding box center [313, 337] width 204 height 16
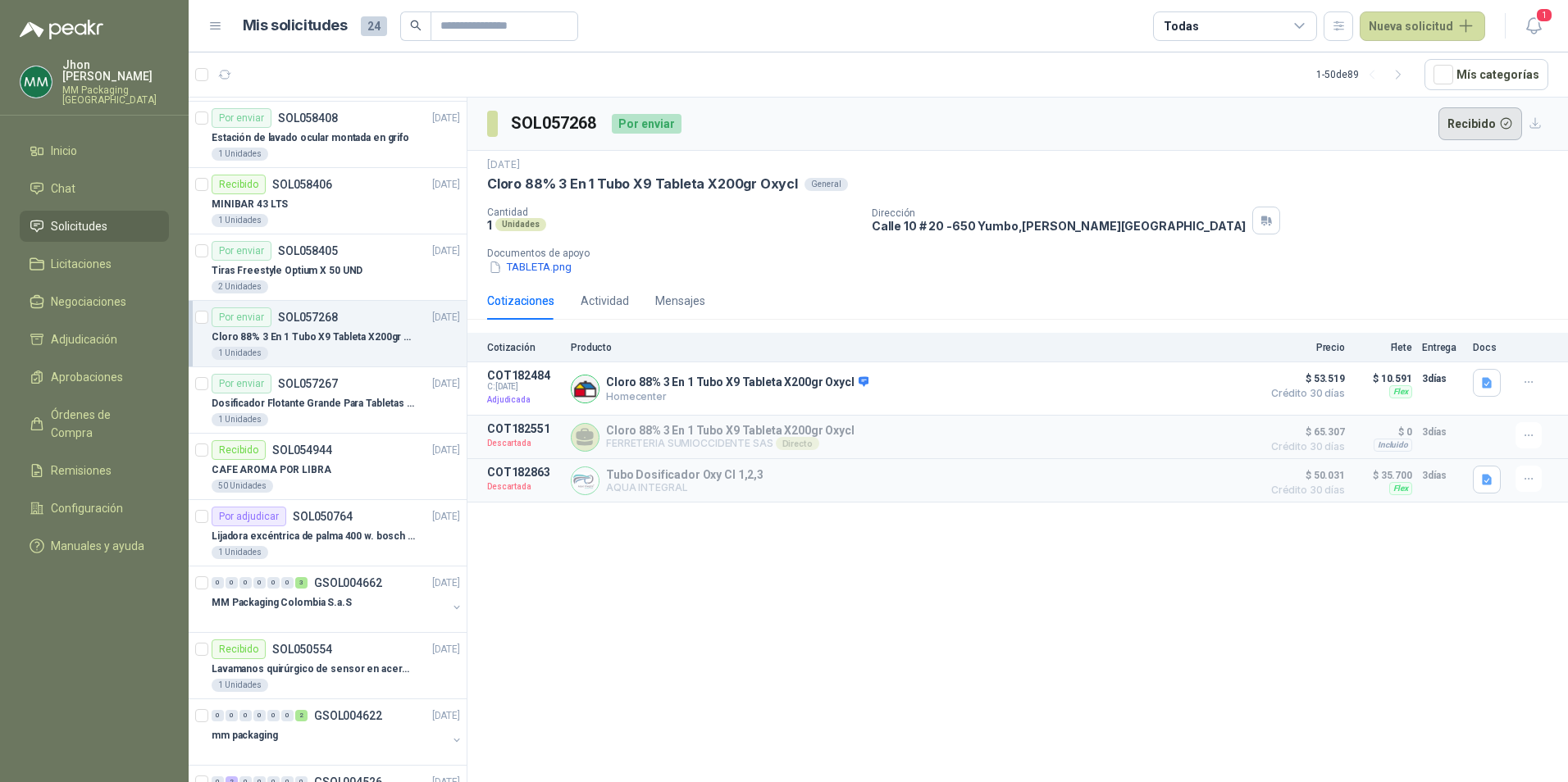
click at [1467, 119] on button "Recibido" at bounding box center [1480, 123] width 85 height 33
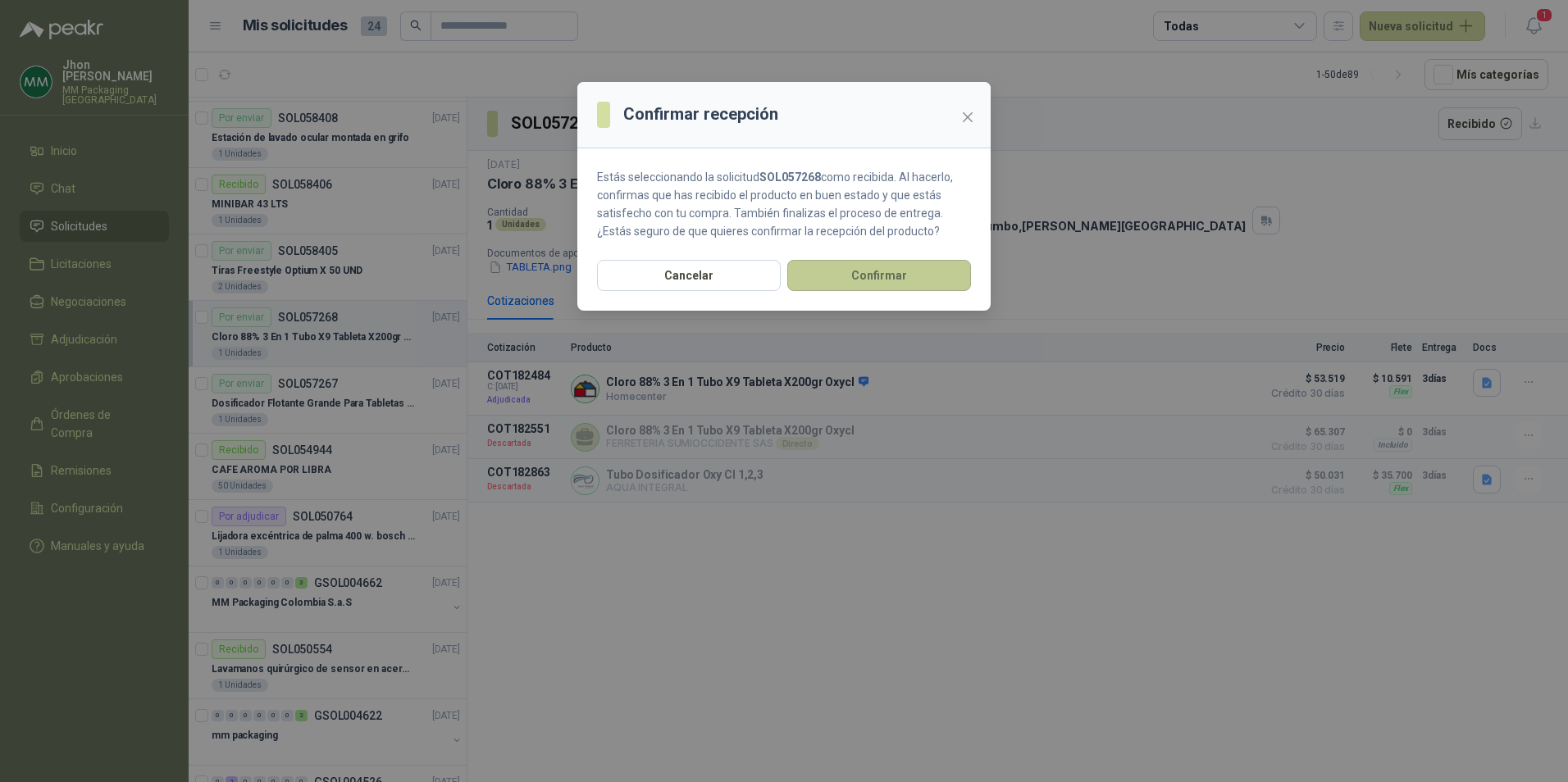
click at [881, 277] on button "Confirmar" at bounding box center [878, 275] width 184 height 31
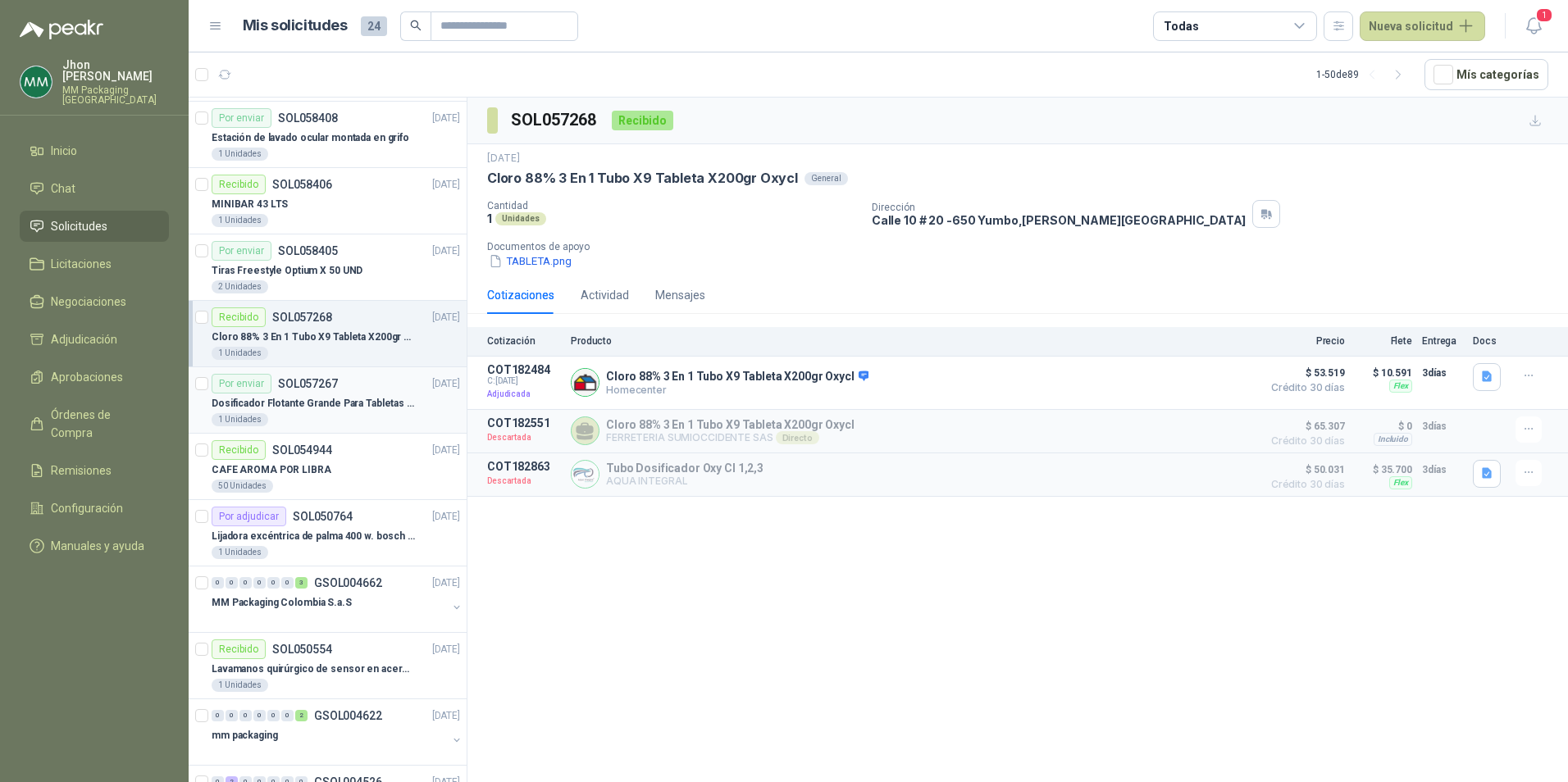
click at [276, 394] on div "Dosificador Flotante Grande Para Tabletas De Cloro Humboldt" at bounding box center [336, 403] width 248 height 20
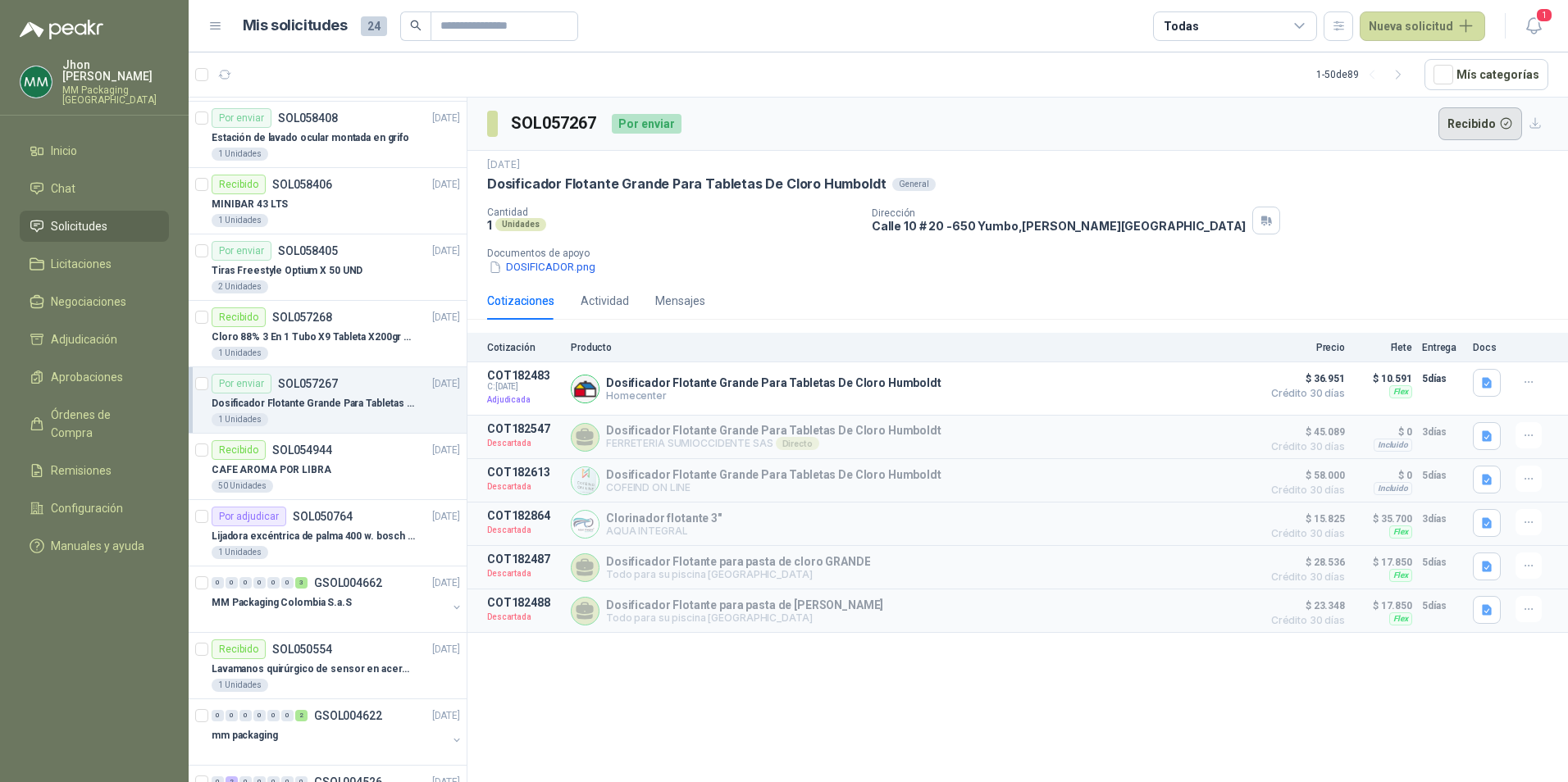
click at [1484, 118] on button "Recibido" at bounding box center [1480, 123] width 85 height 33
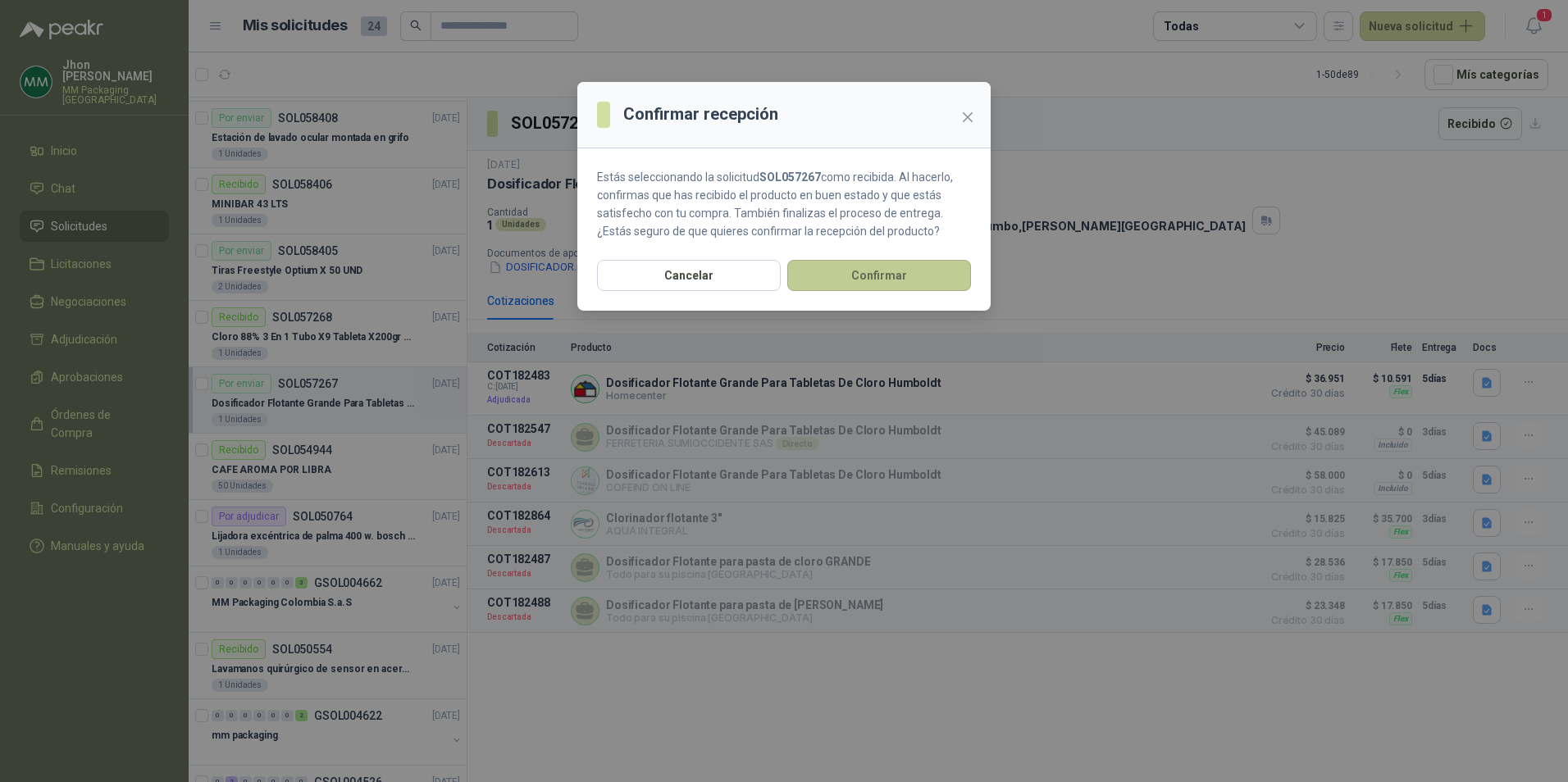
click at [877, 281] on button "Confirmar" at bounding box center [878, 275] width 184 height 31
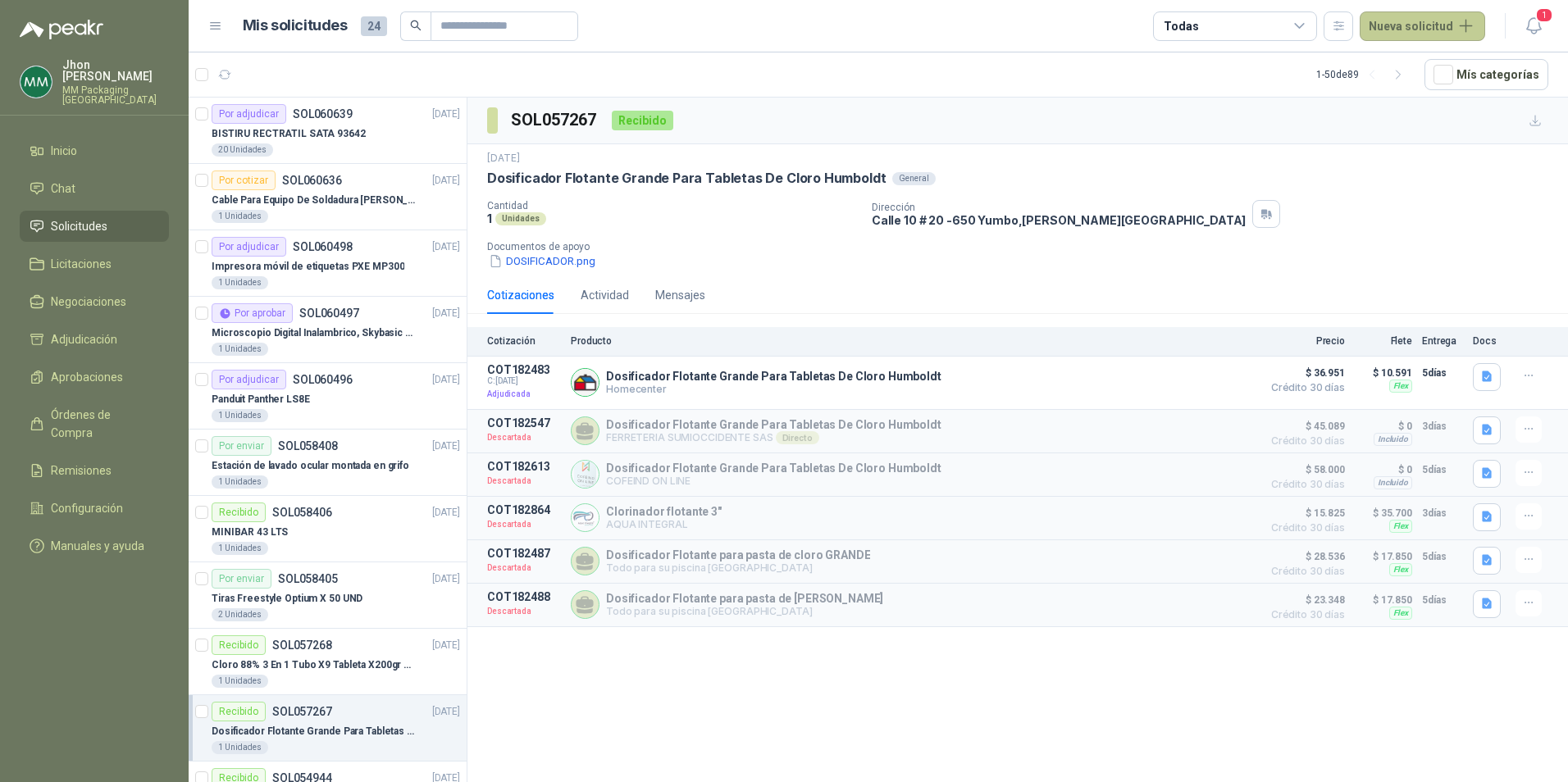
click at [1401, 35] on button "Nueva solicitud" at bounding box center [1422, 25] width 125 height 29
click at [1424, 63] on link "Solicitud" at bounding box center [1442, 66] width 139 height 28
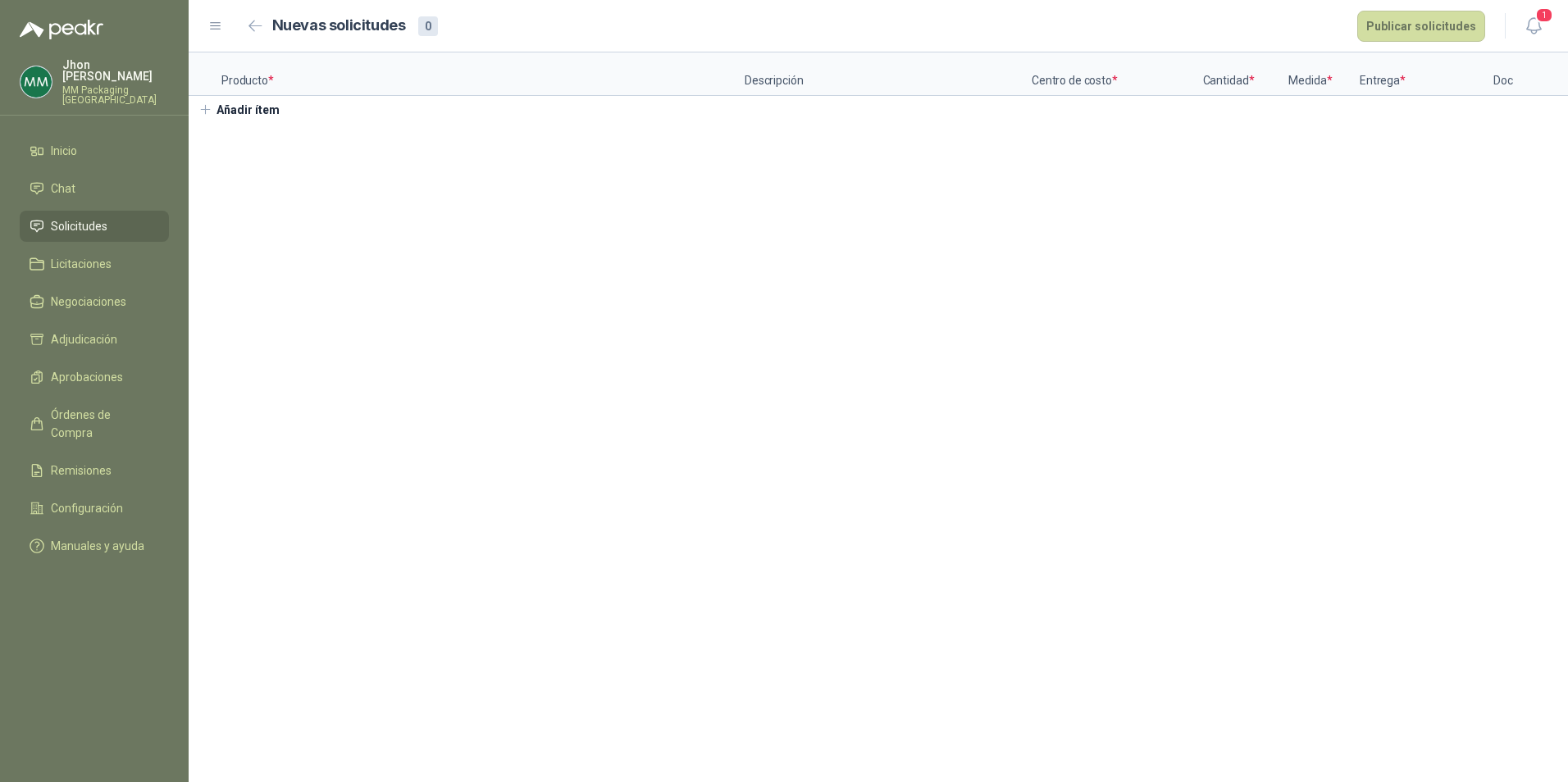
click at [244, 109] on button "Añadir ítem" at bounding box center [238, 110] width 101 height 28
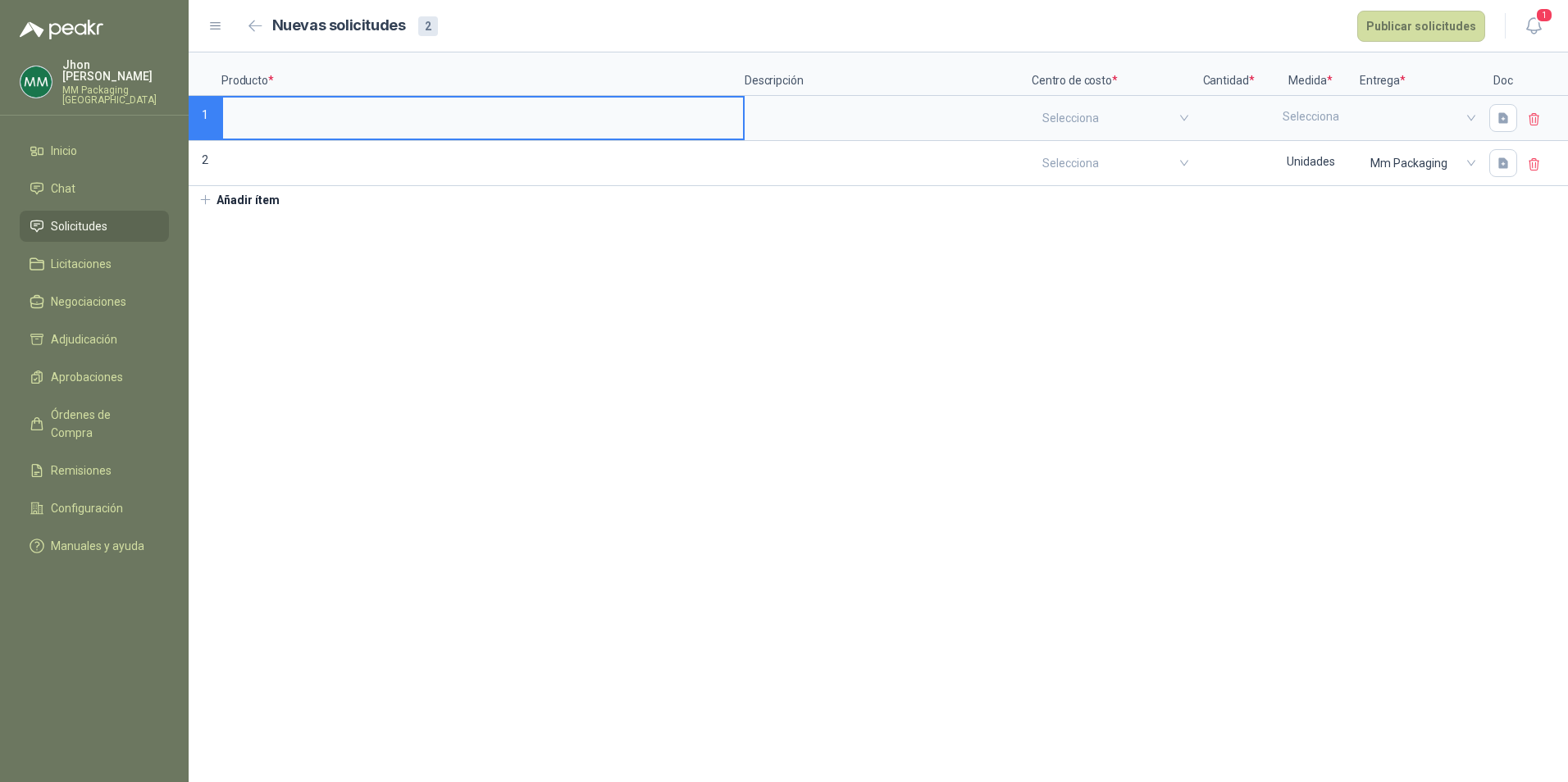
click at [478, 118] on input at bounding box center [483, 114] width 520 height 32
type input "*"
click at [478, 118] on input "**********" at bounding box center [483, 114] width 520 height 32
type input "**********"
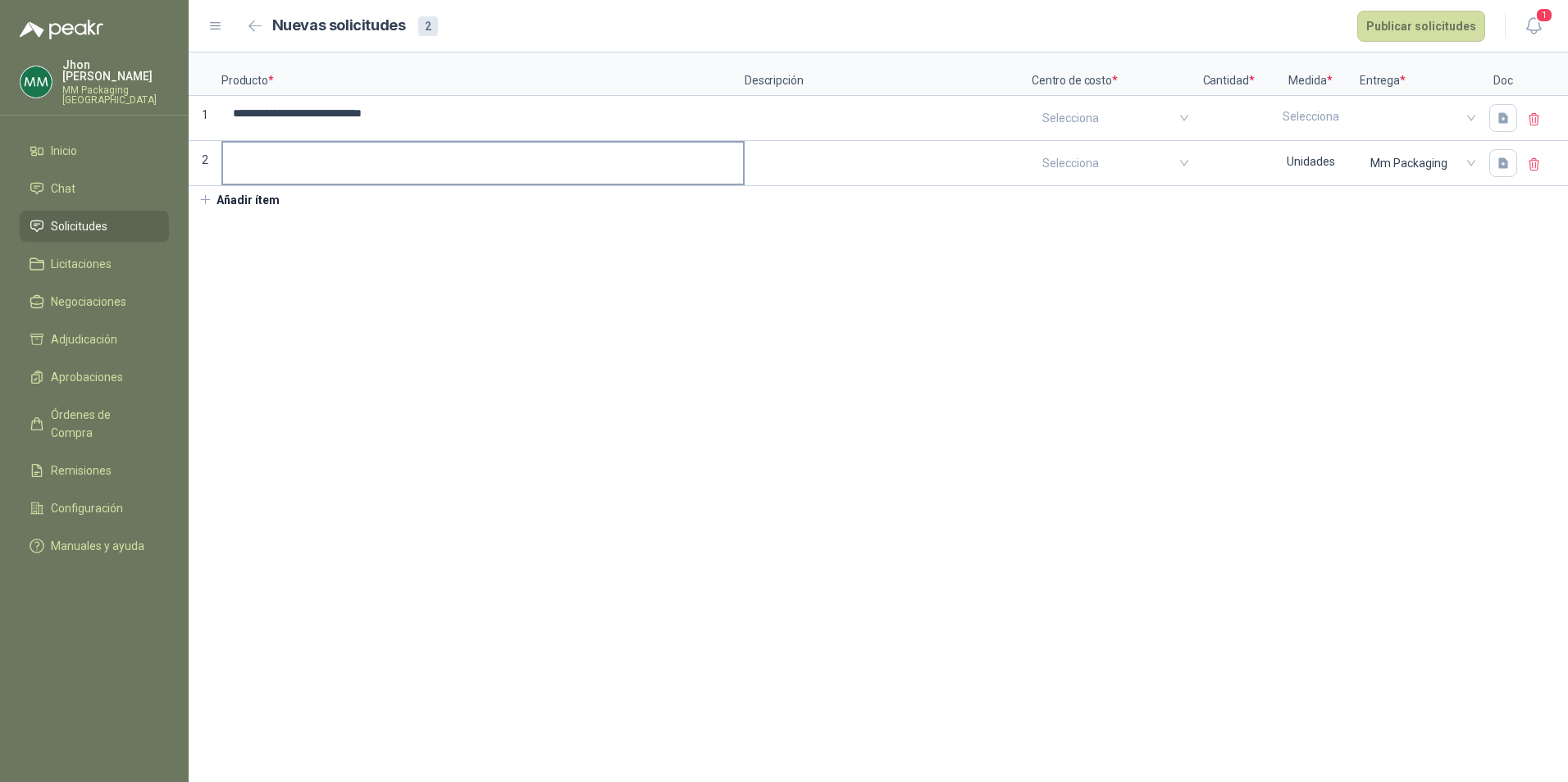
click at [288, 156] on input at bounding box center [483, 159] width 520 height 32
click at [864, 126] on textarea at bounding box center [888, 117] width 283 height 38
type textarea "*"
type textarea "**"
type textarea "***"
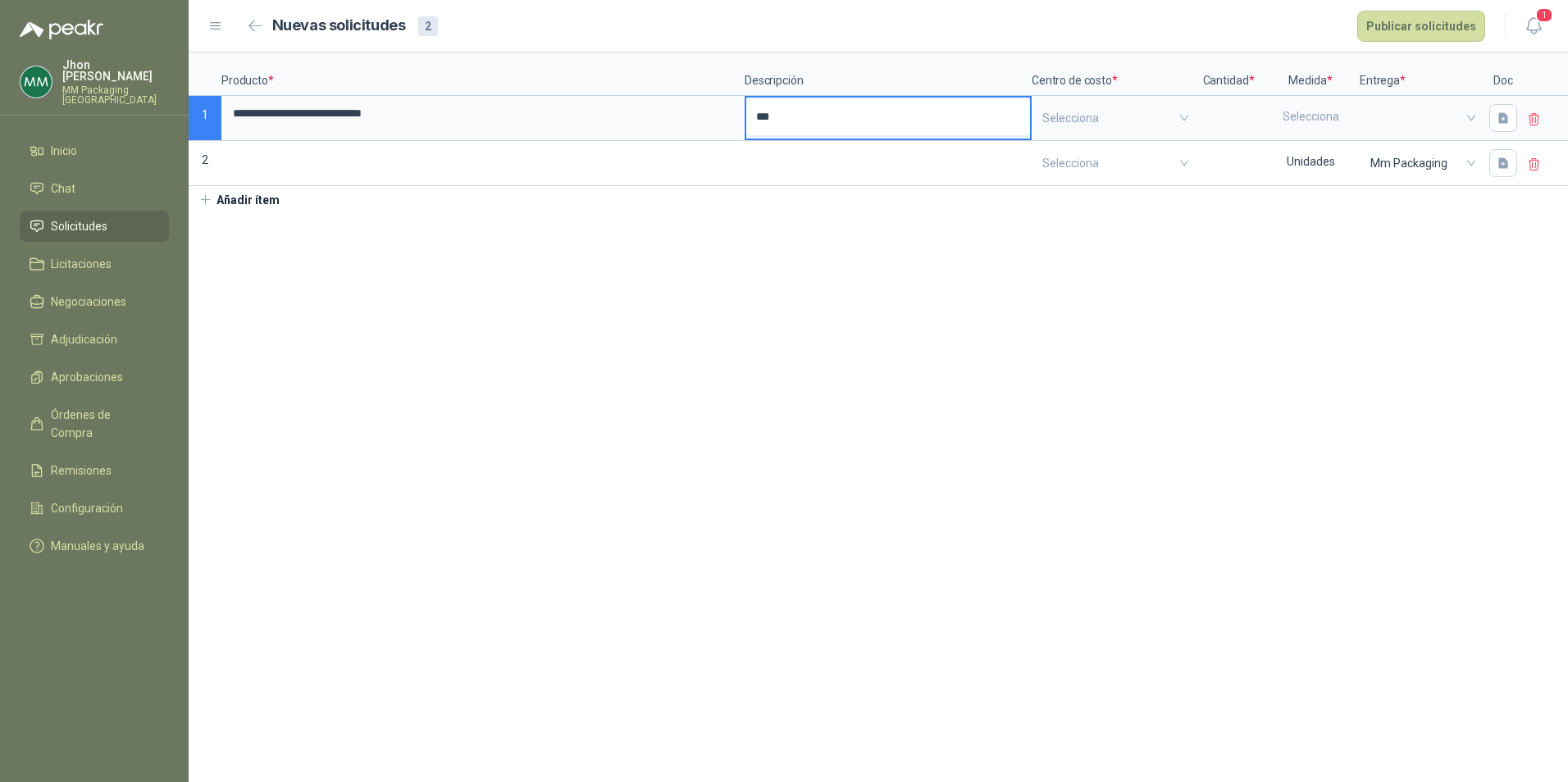
type textarea "****"
type textarea "*****"
type textarea "*******"
type textarea "********"
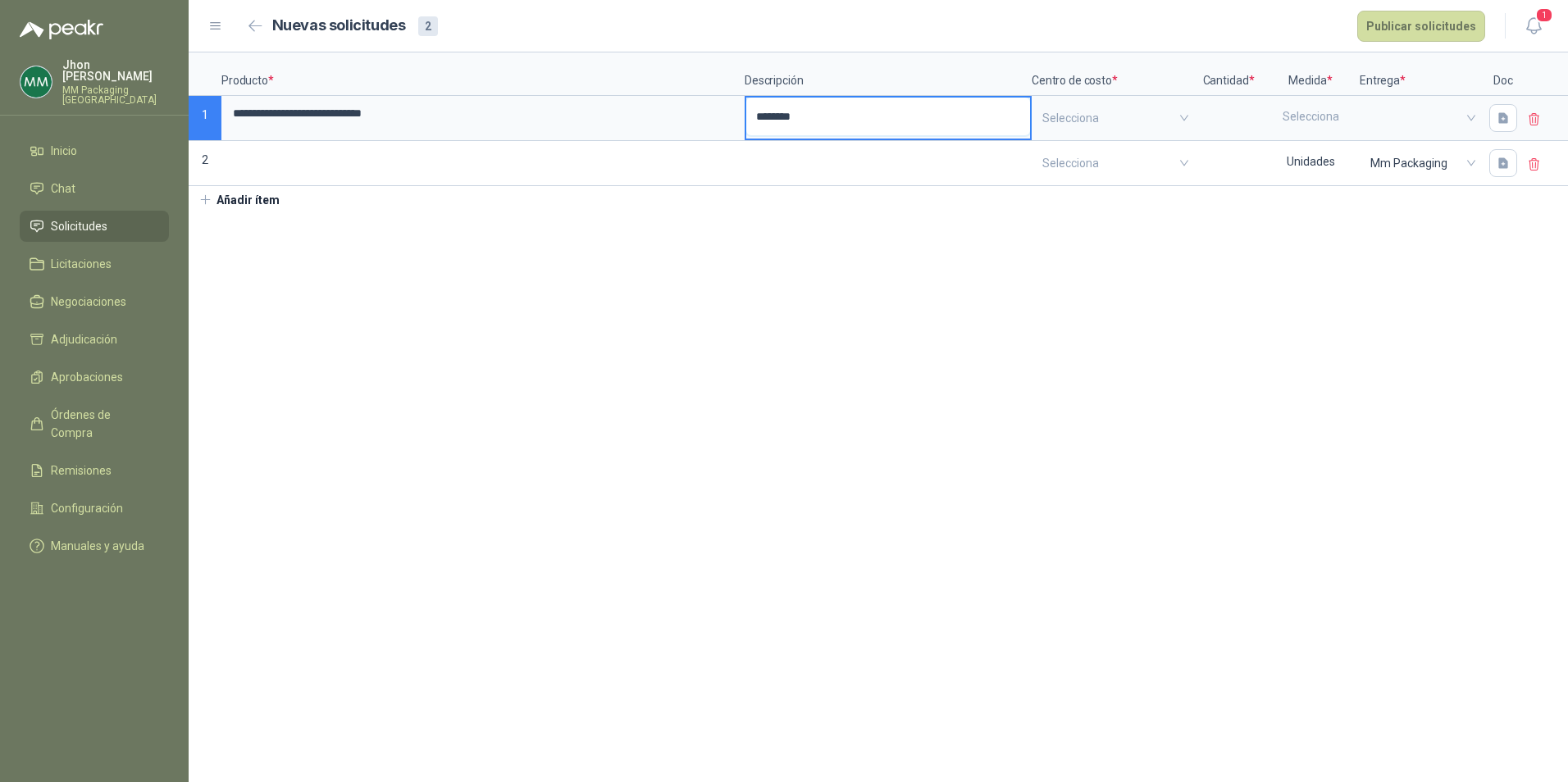
type textarea "*********"
type textarea "********"
type textarea "*******"
type textarea "*****"
type textarea "*******"
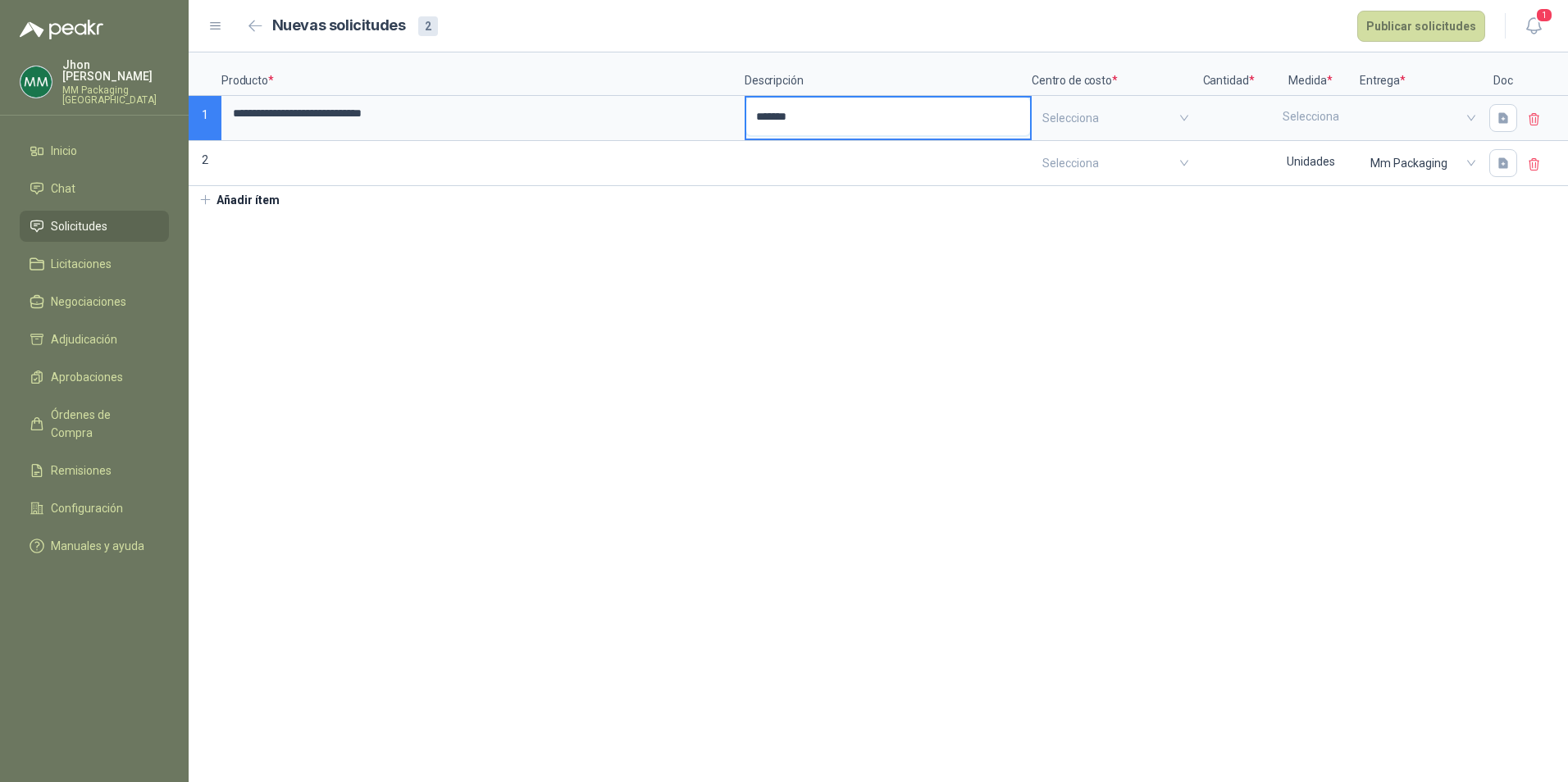
type textarea "********"
type textarea "*********"
type textarea "**********"
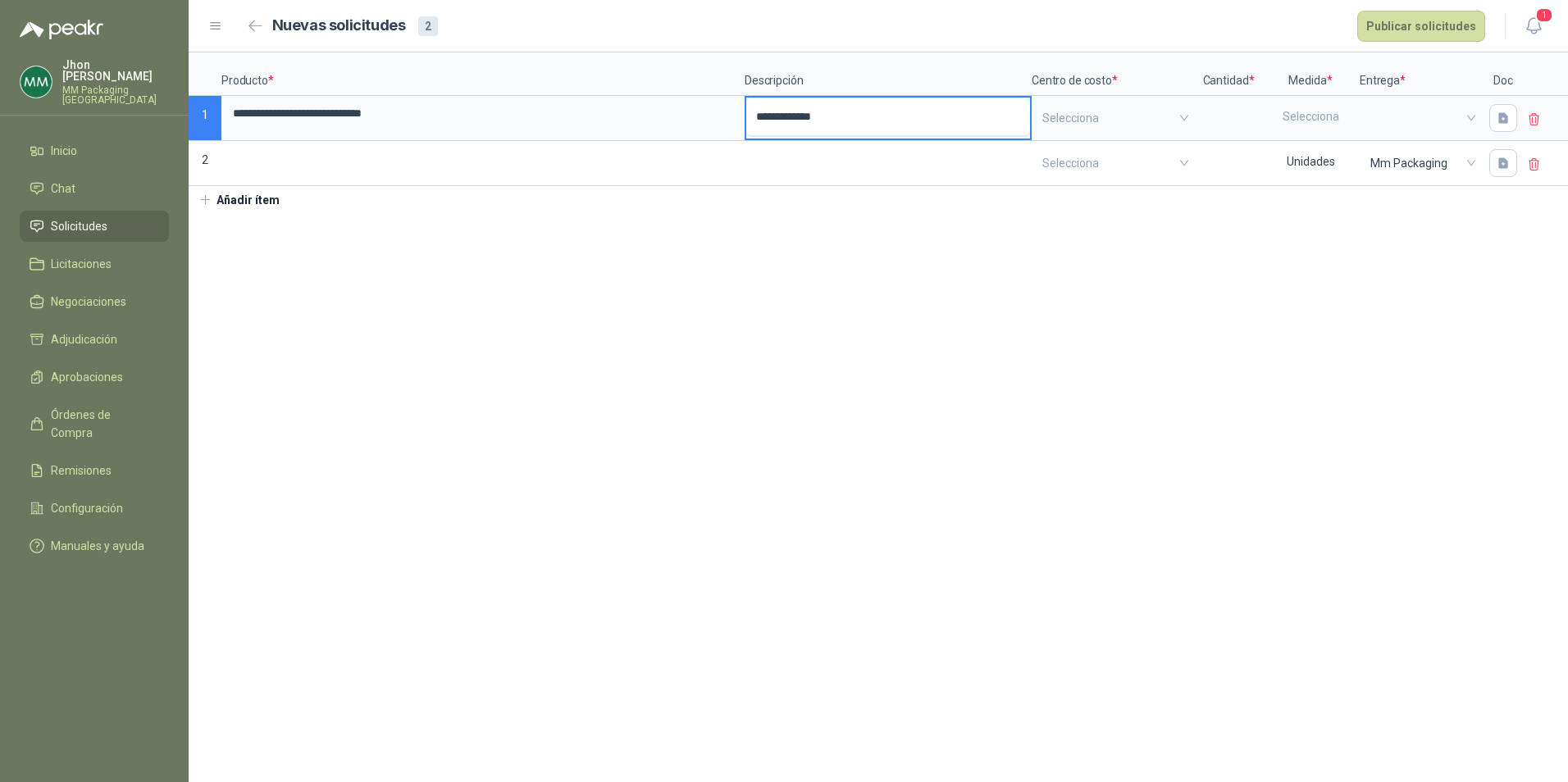
type textarea "**********"
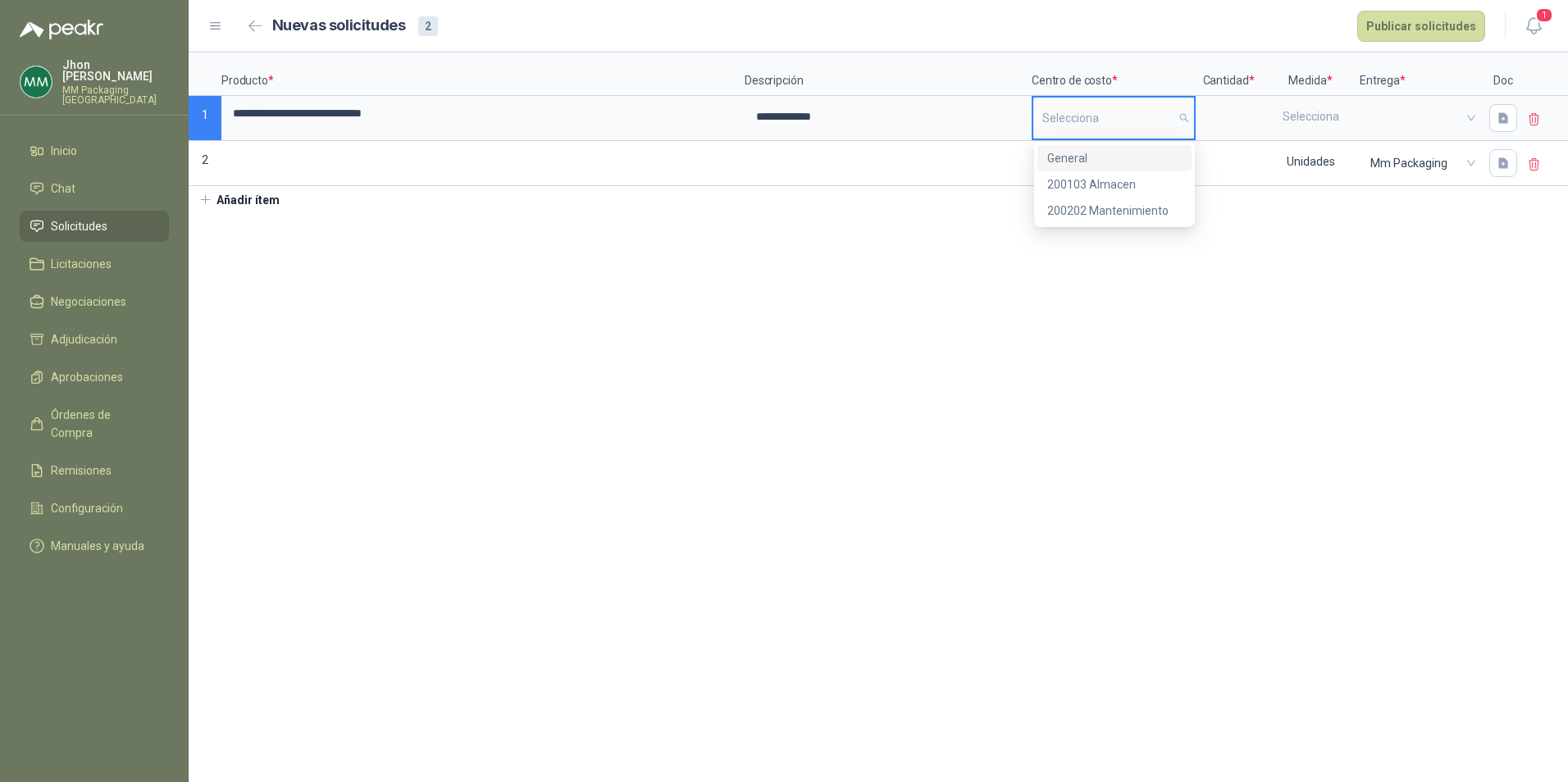
click at [1070, 154] on div "General" at bounding box center [1114, 158] width 135 height 18
click at [1221, 115] on input at bounding box center [1228, 114] width 62 height 32
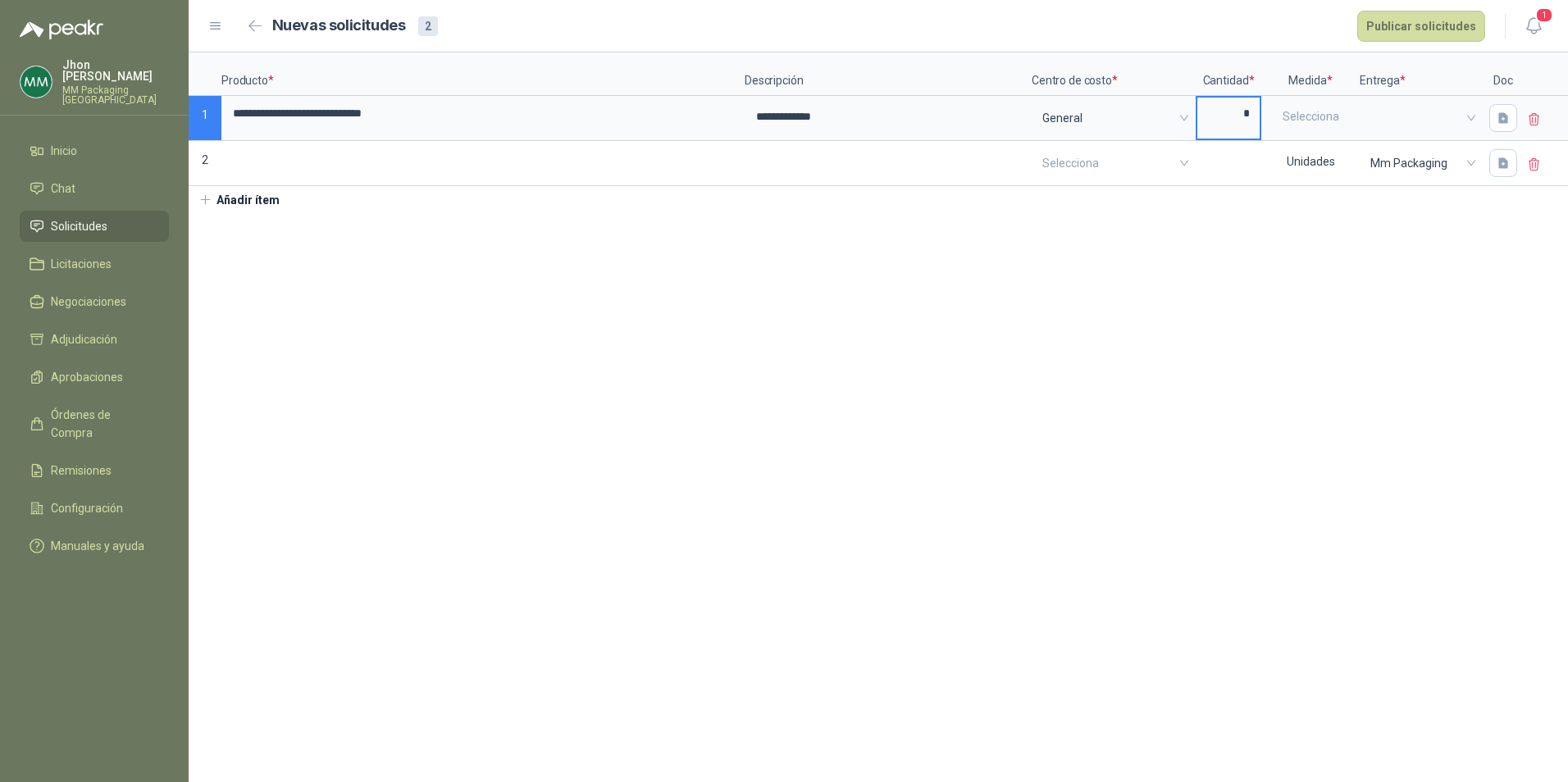
type input "*"
click at [1313, 120] on div "Selecciona" at bounding box center [1310, 117] width 95 height 38
click at [1301, 390] on div "Unidades" at bounding box center [1299, 395] width 43 height 11
click at [1389, 105] on span at bounding box center [1421, 118] width 102 height 24
click at [1426, 156] on div "Mm Packaging" at bounding box center [1420, 158] width 93 height 18
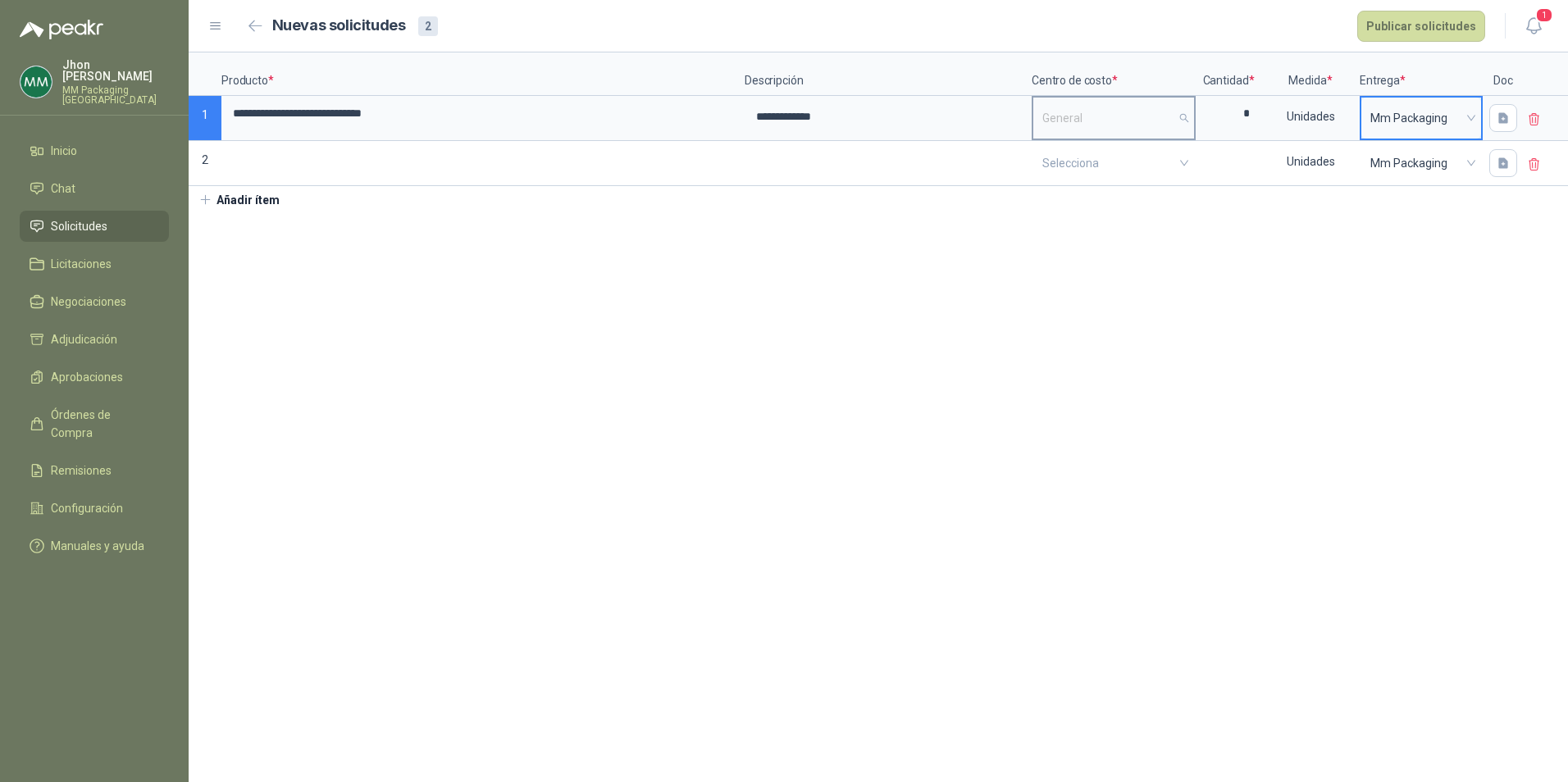
click at [1099, 106] on span "General" at bounding box center [1113, 118] width 143 height 24
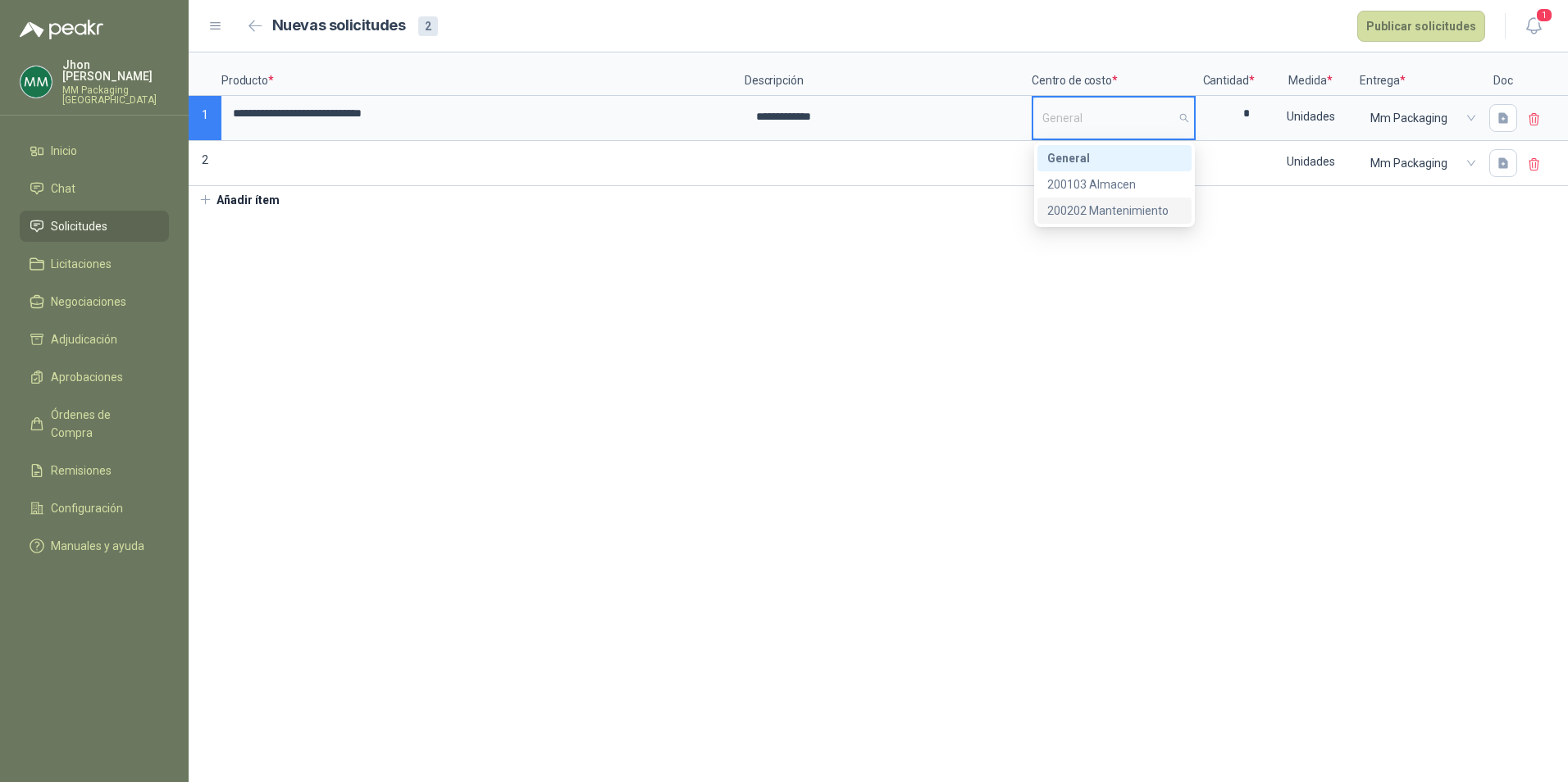
click at [1101, 203] on div "200202 Mantenimiento" at bounding box center [1114, 210] width 135 height 18
click at [319, 167] on input at bounding box center [483, 159] width 520 height 32
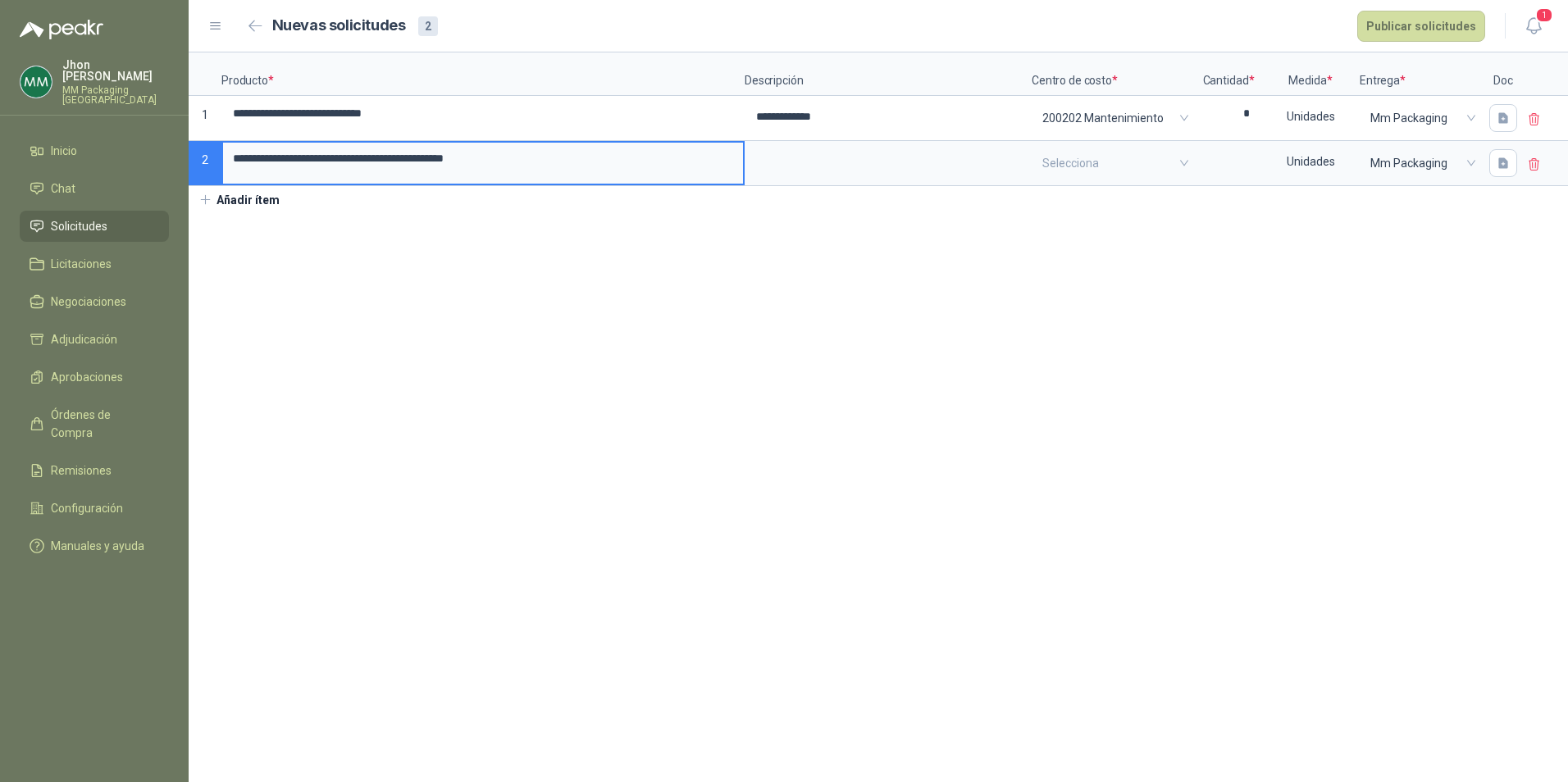
type input "**********"
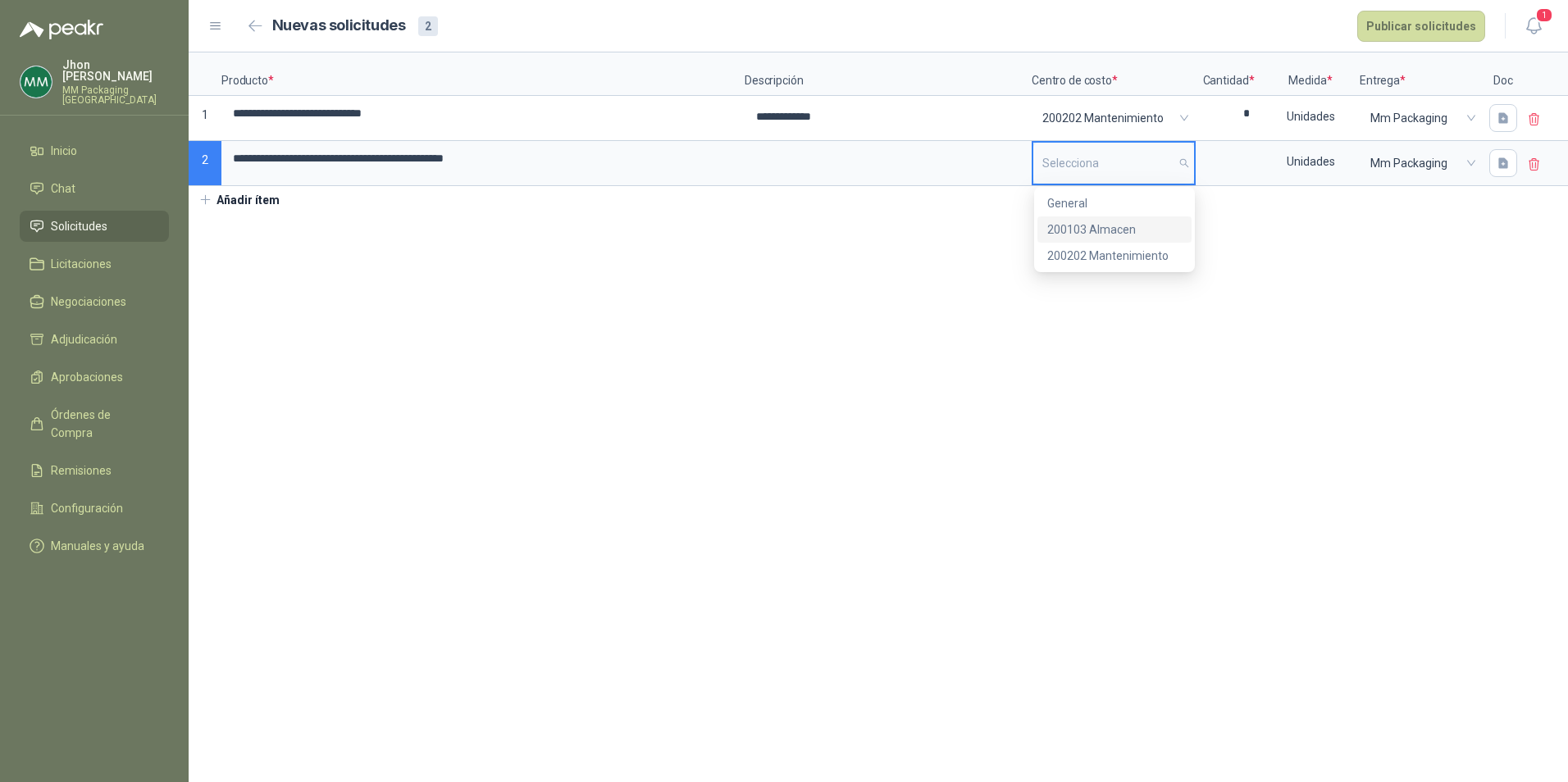
click at [1078, 228] on div "200103 Almacen" at bounding box center [1114, 229] width 135 height 18
click at [1258, 171] on input at bounding box center [1228, 159] width 62 height 32
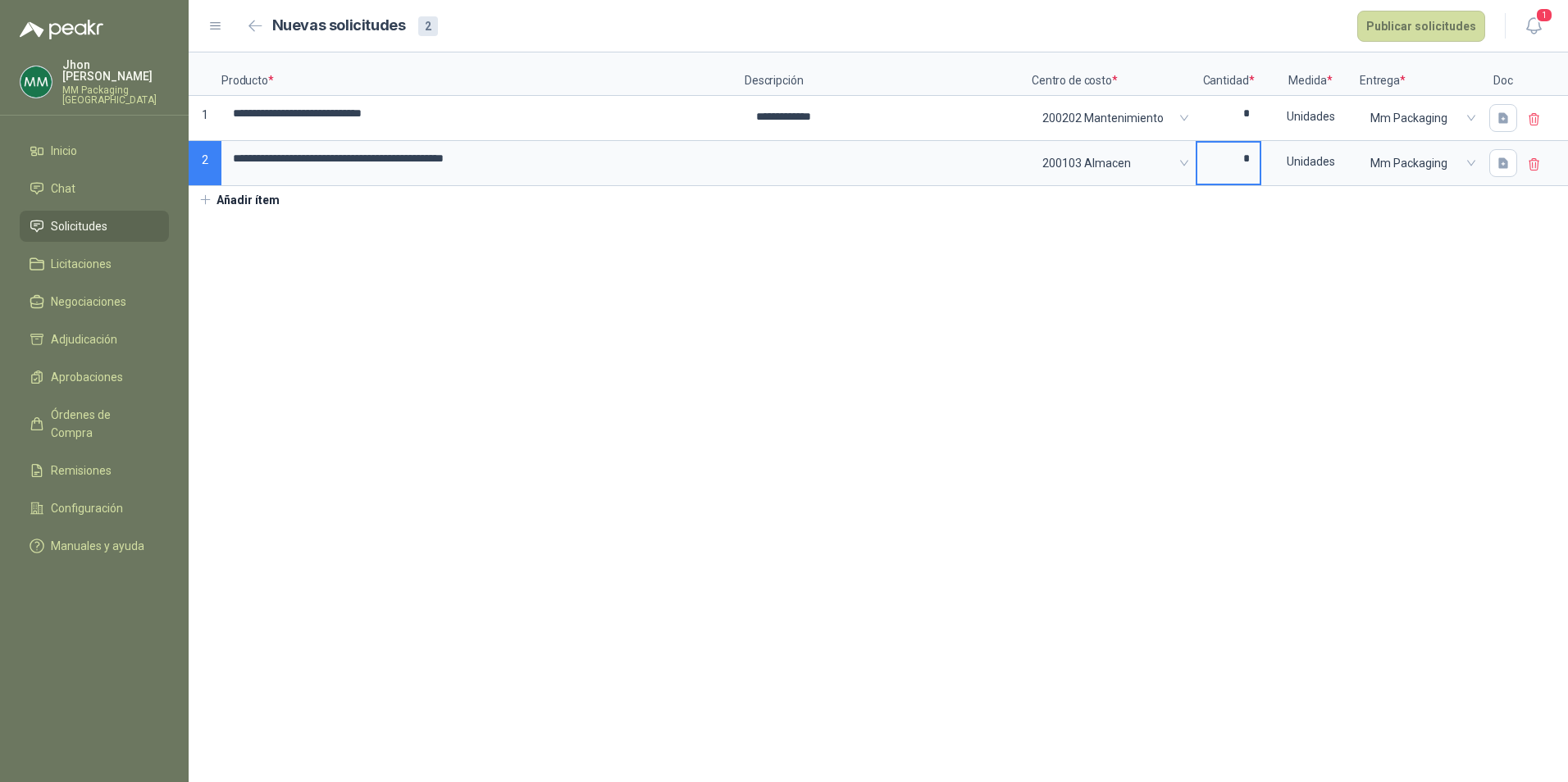
type input "*"
click at [202, 199] on icon "button" at bounding box center [206, 200] width 15 height 15
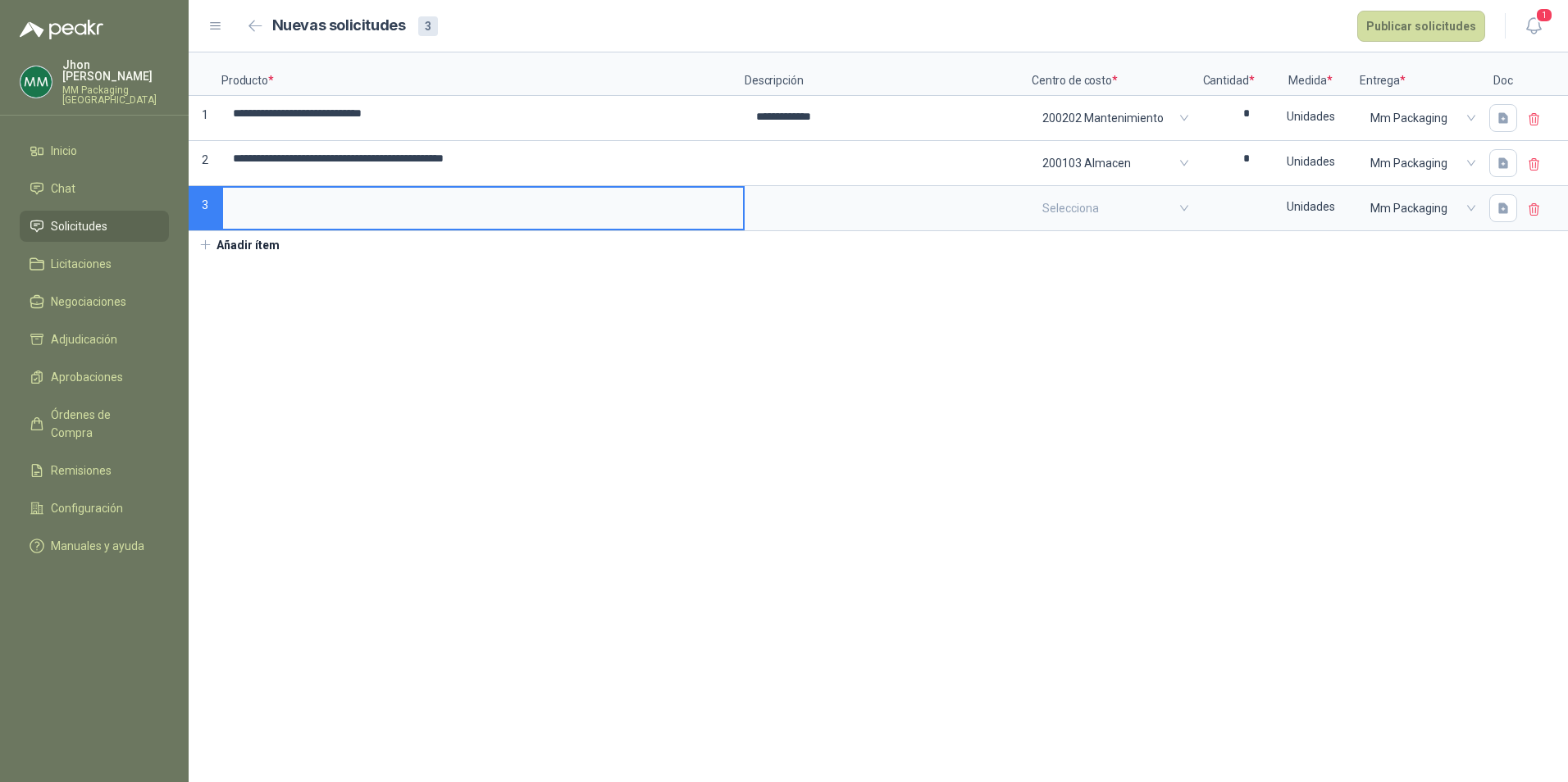
type input "*"
type input "**********"
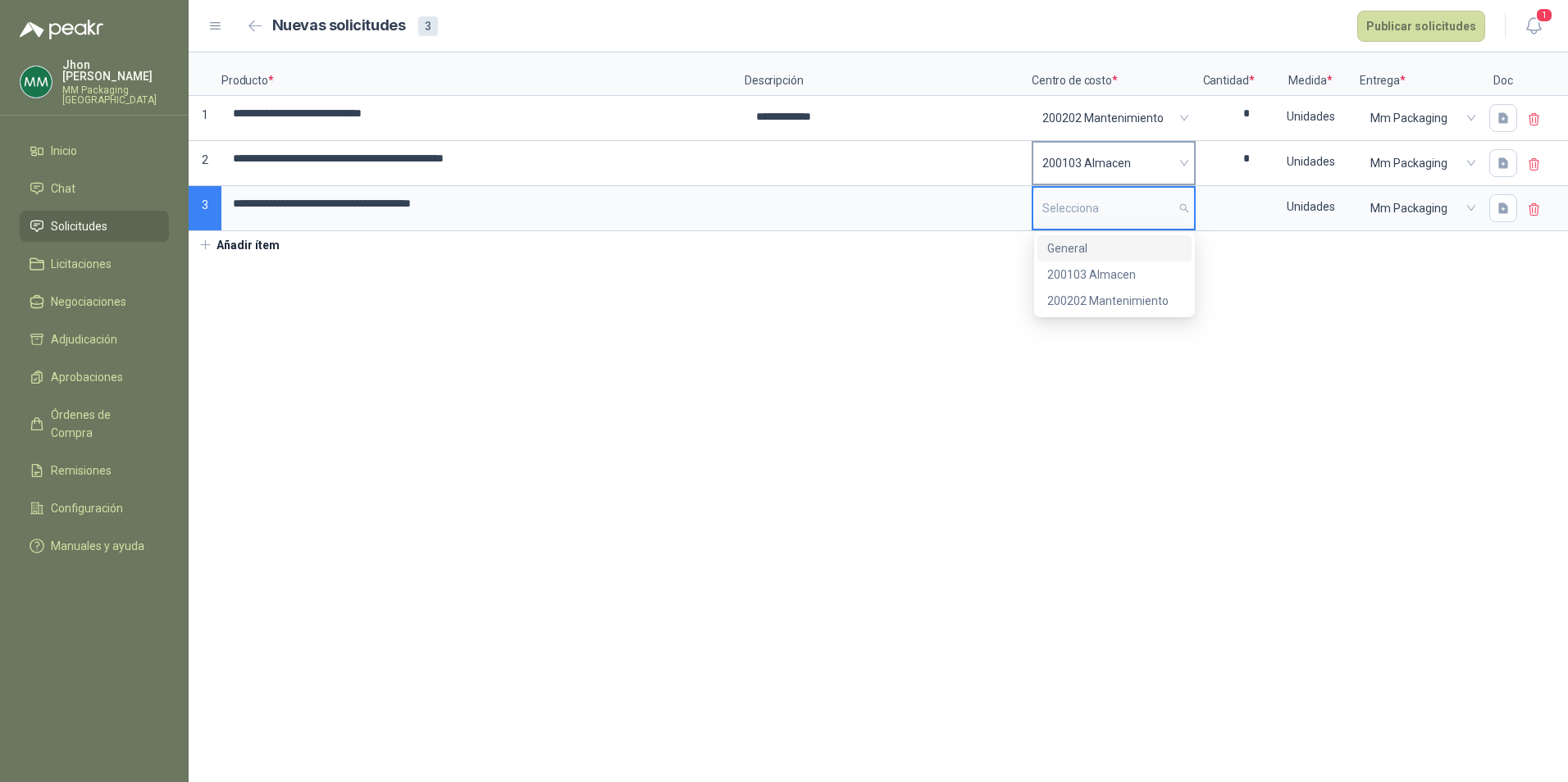
click at [1160, 169] on span "200103 Almacen" at bounding box center [1113, 163] width 143 height 24
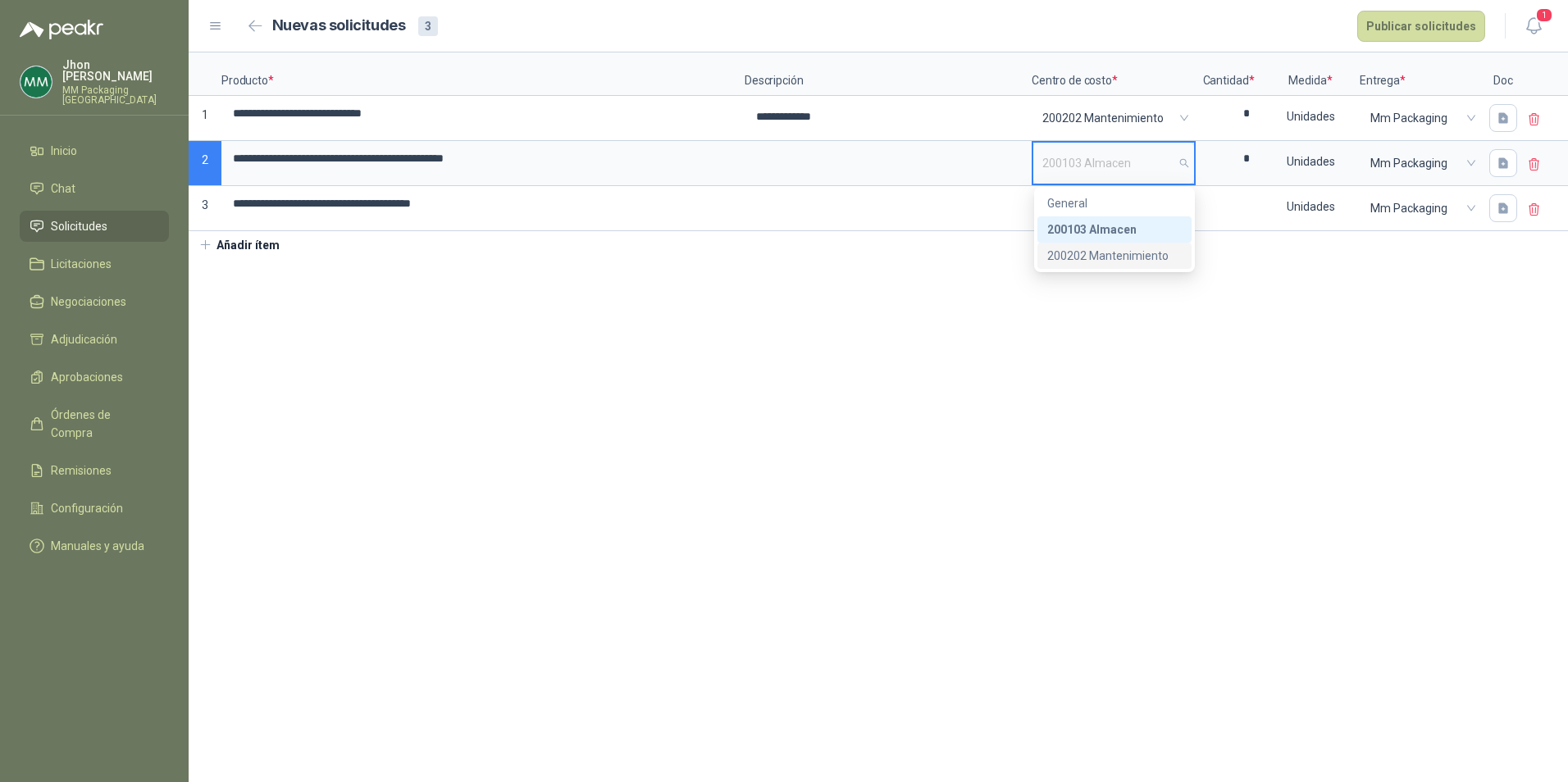
click at [1122, 253] on div "200202 Mantenimiento" at bounding box center [1114, 255] width 135 height 18
click at [1110, 209] on input "search" at bounding box center [1113, 209] width 143 height 41
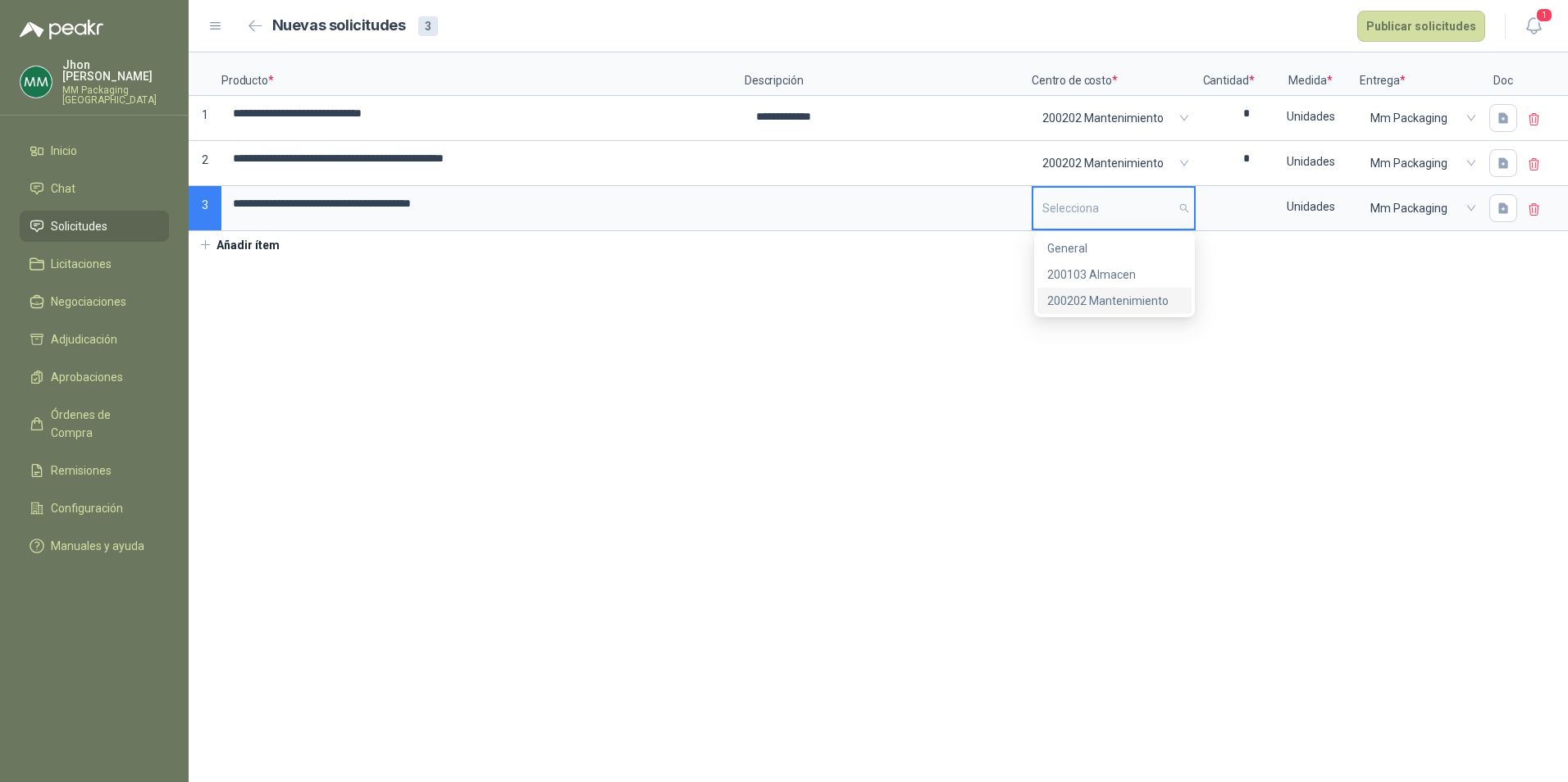
click at [1117, 297] on div "200202 Mantenimiento" at bounding box center [1114, 300] width 135 height 18
click at [1239, 203] on input at bounding box center [1228, 204] width 62 height 32
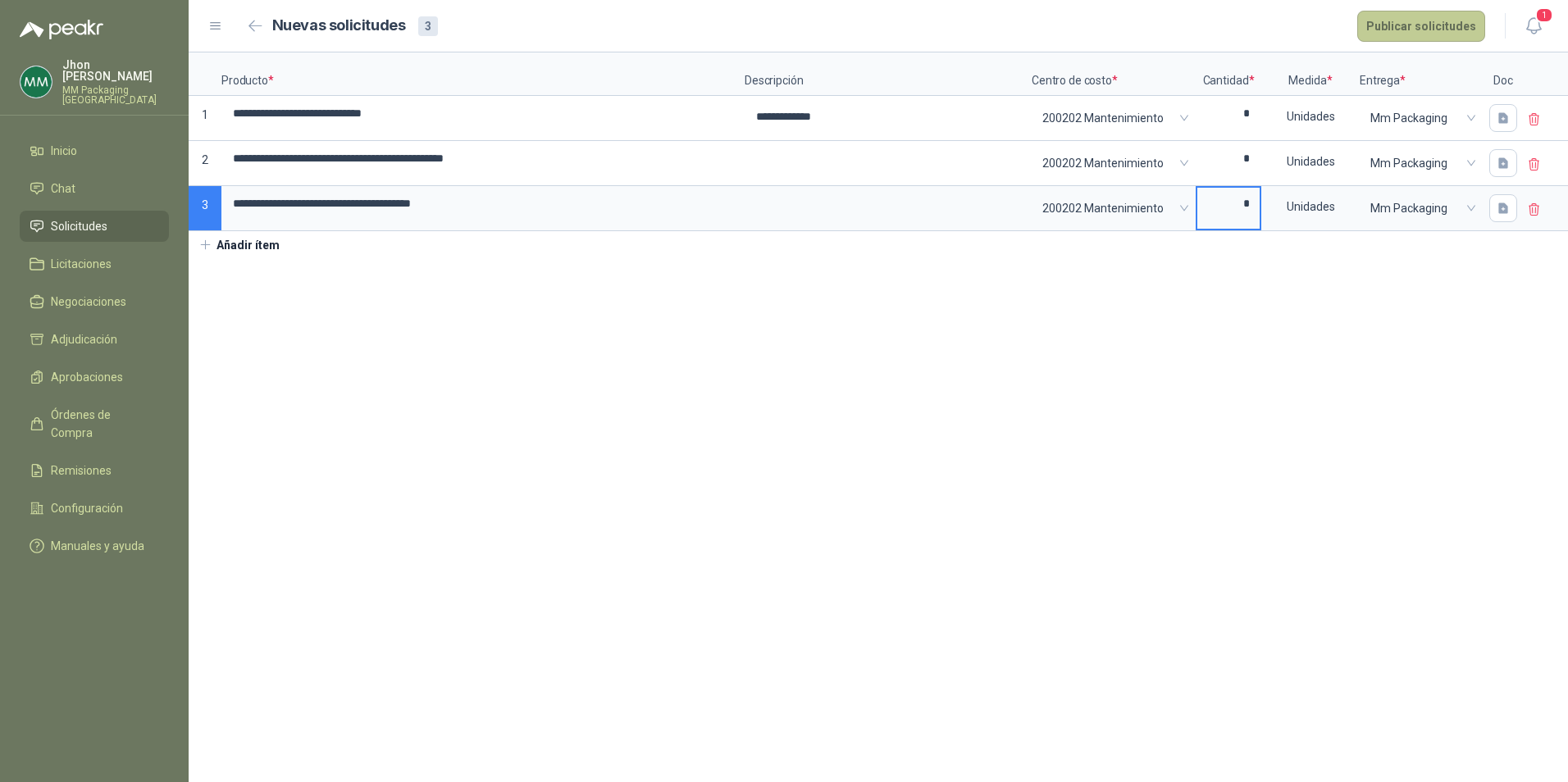
type input "*"
click at [1429, 26] on button "Publicar solicitudes" at bounding box center [1421, 25] width 128 height 31
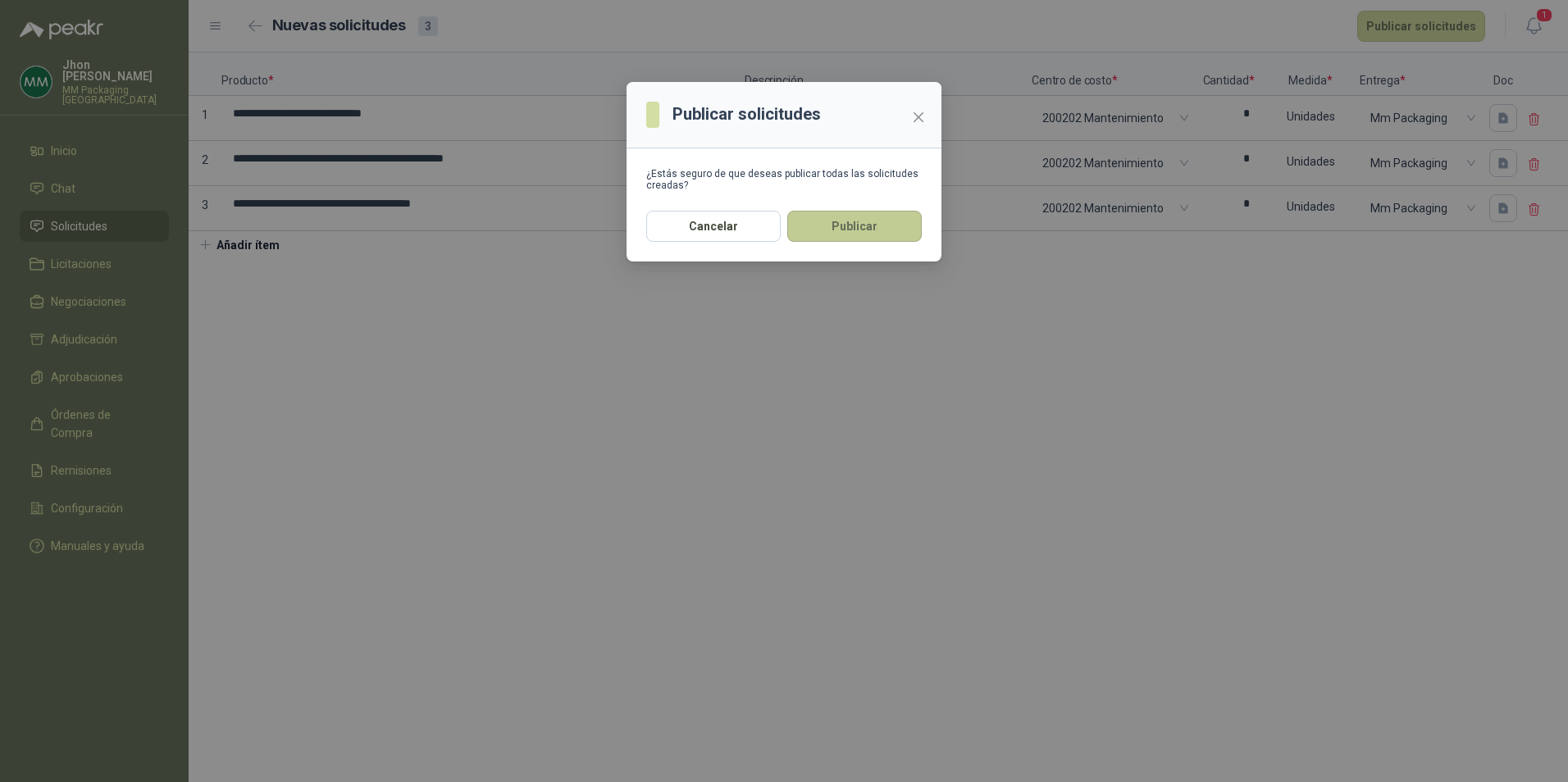
click at [828, 239] on button "Publicar" at bounding box center [854, 226] width 135 height 31
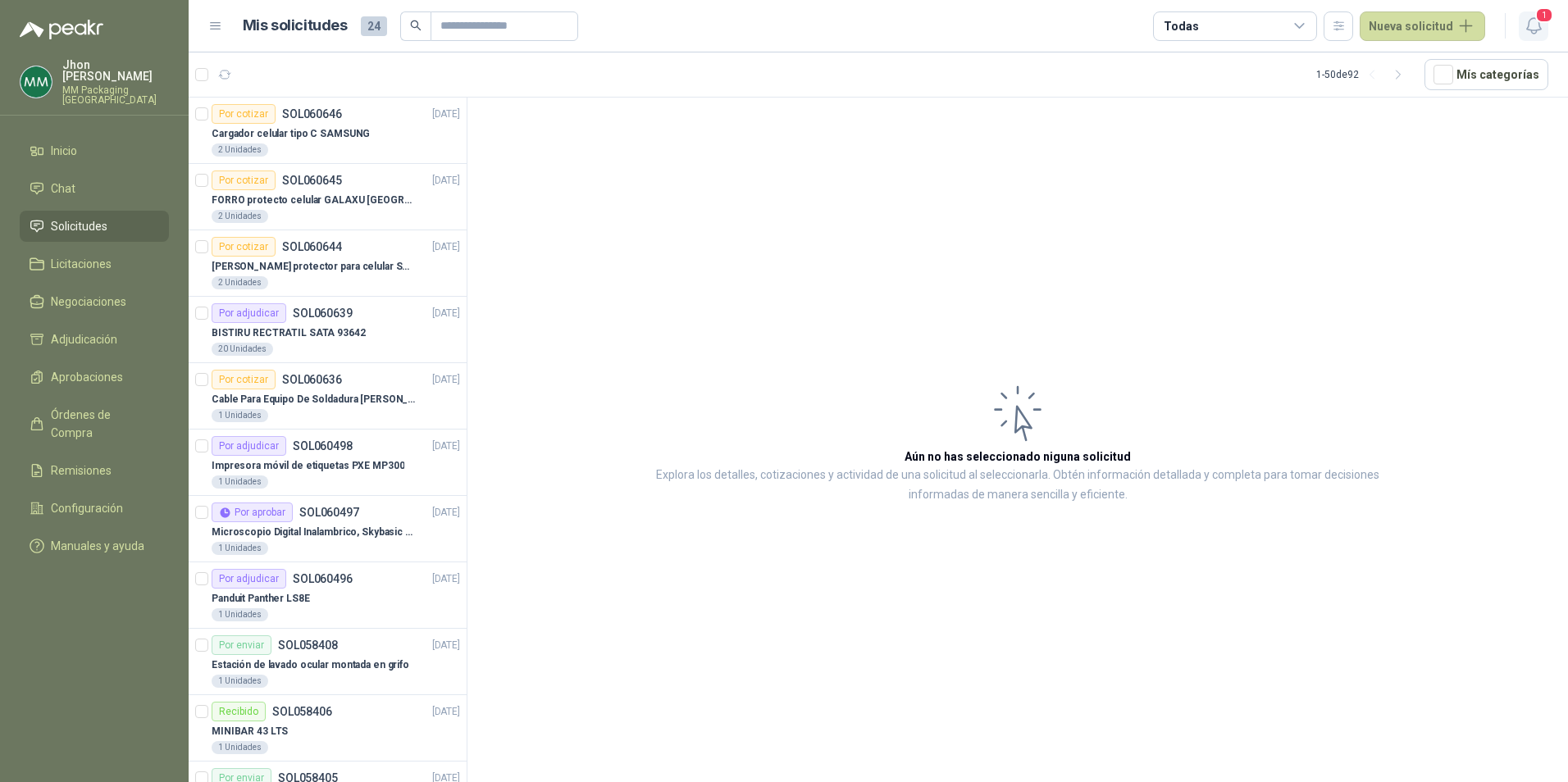
click at [1537, 23] on span "1" at bounding box center [1544, 15] width 18 height 16
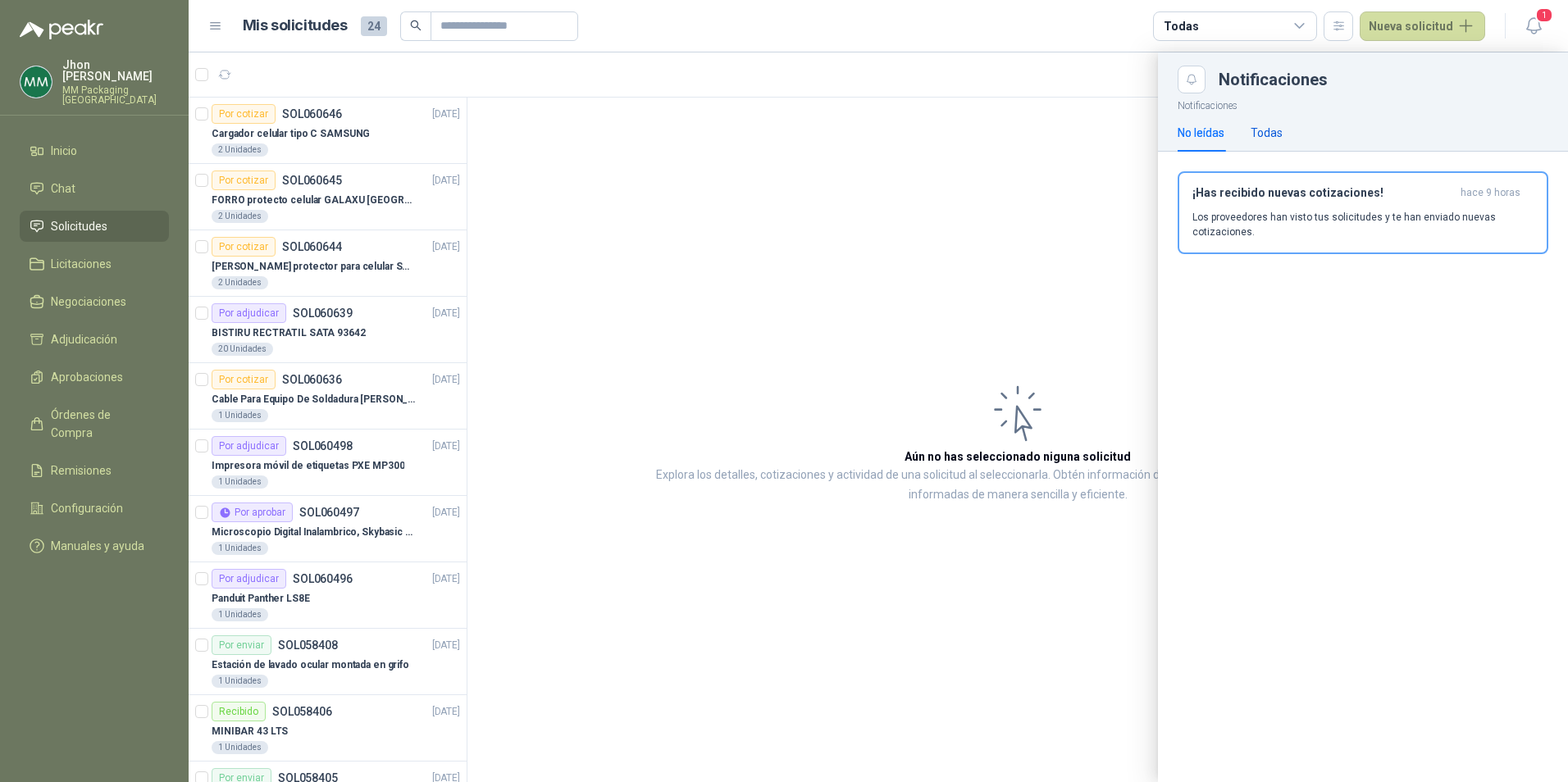
click at [1278, 134] on div "Todas" at bounding box center [1267, 133] width 32 height 18
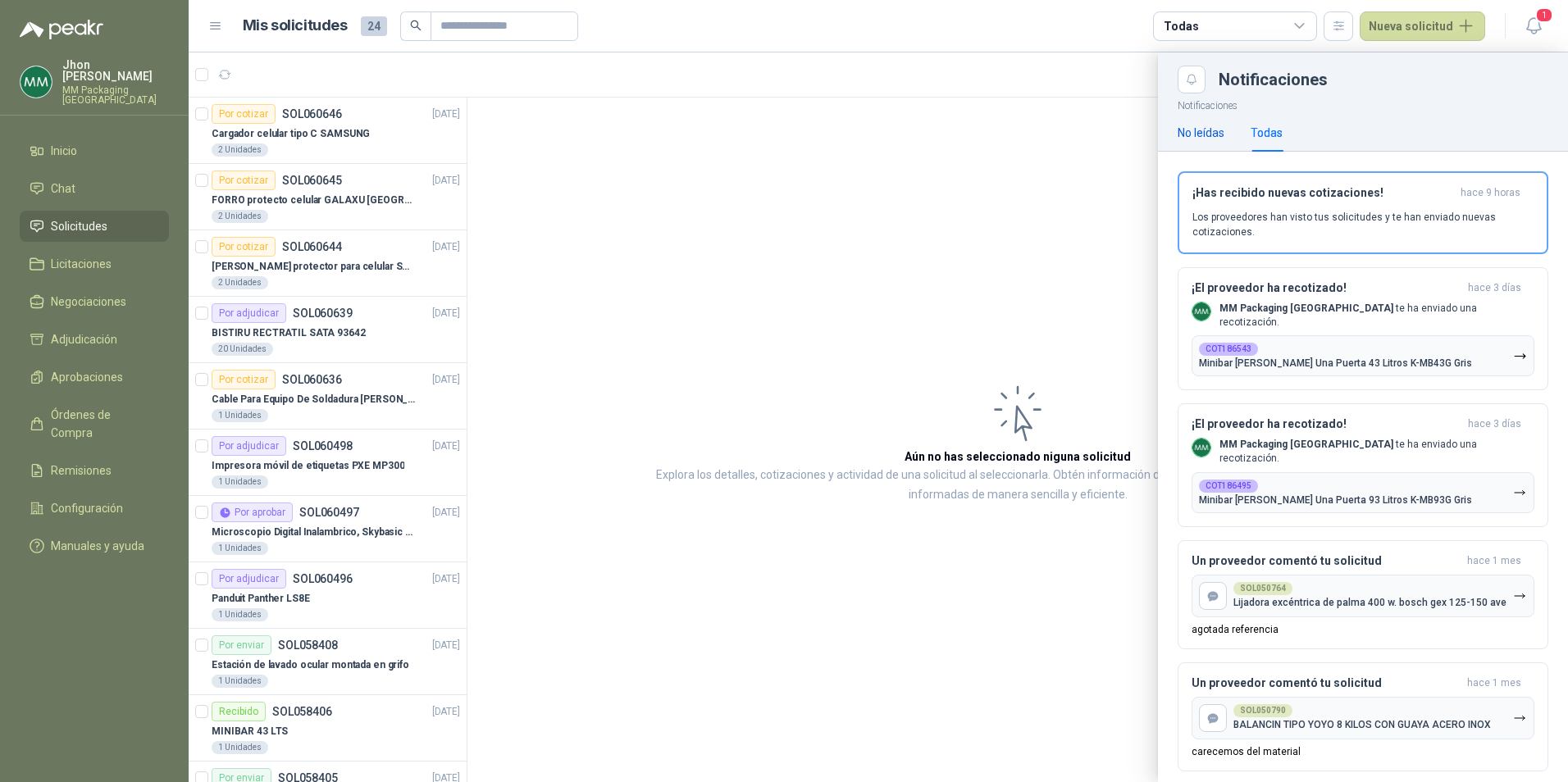
click at [1179, 131] on div "No leídas" at bounding box center [1201, 133] width 47 height 18
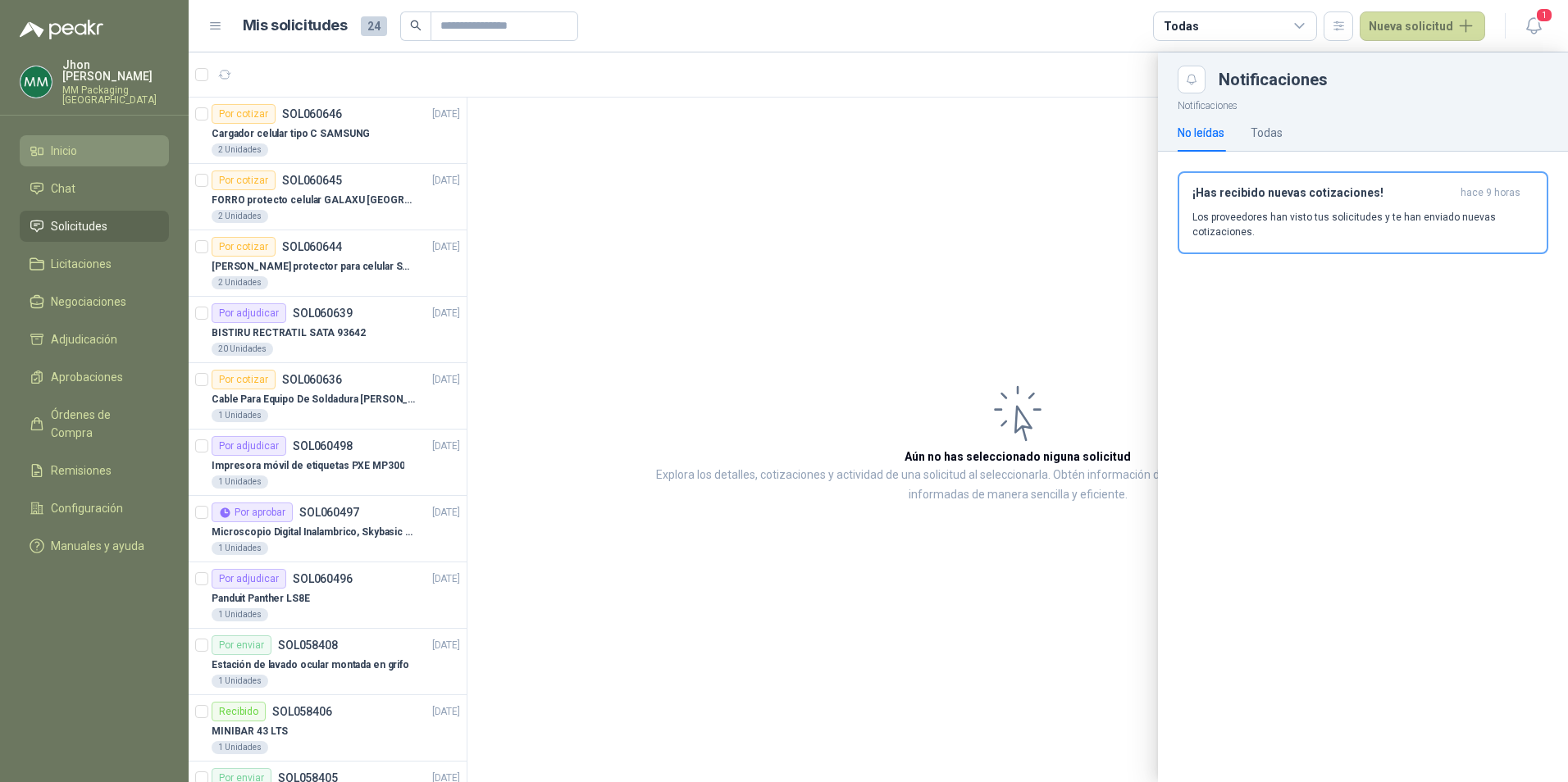
click at [57, 142] on span "Inicio" at bounding box center [64, 151] width 26 height 18
